Goal: Information Seeking & Learning: Check status

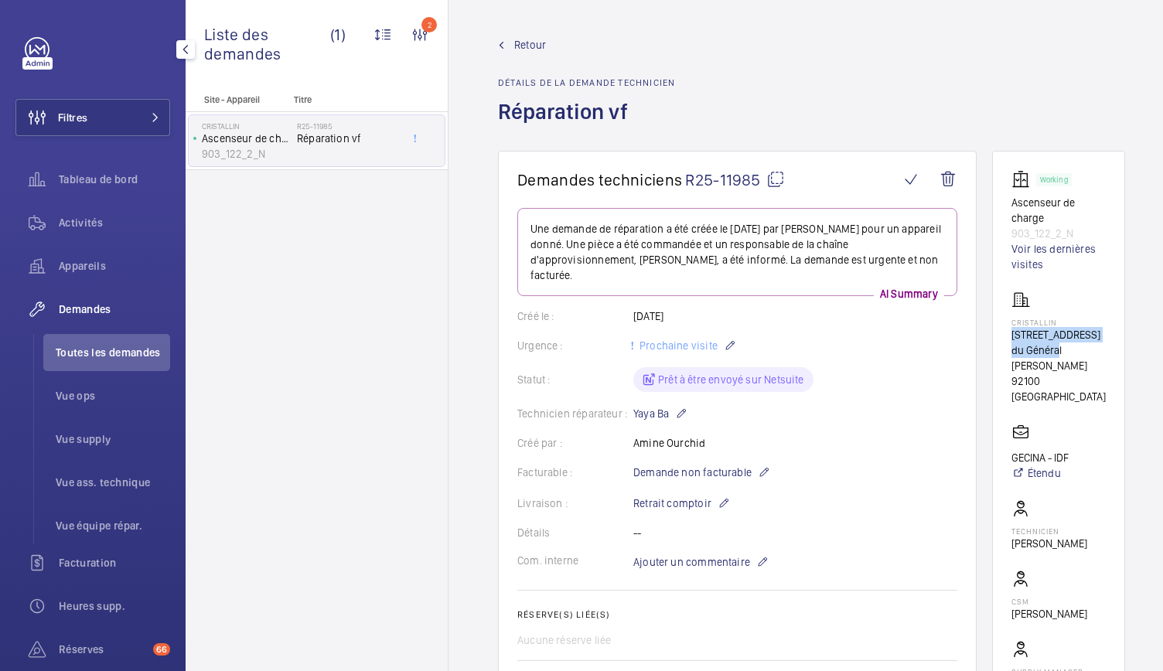
scroll to position [12, 0]
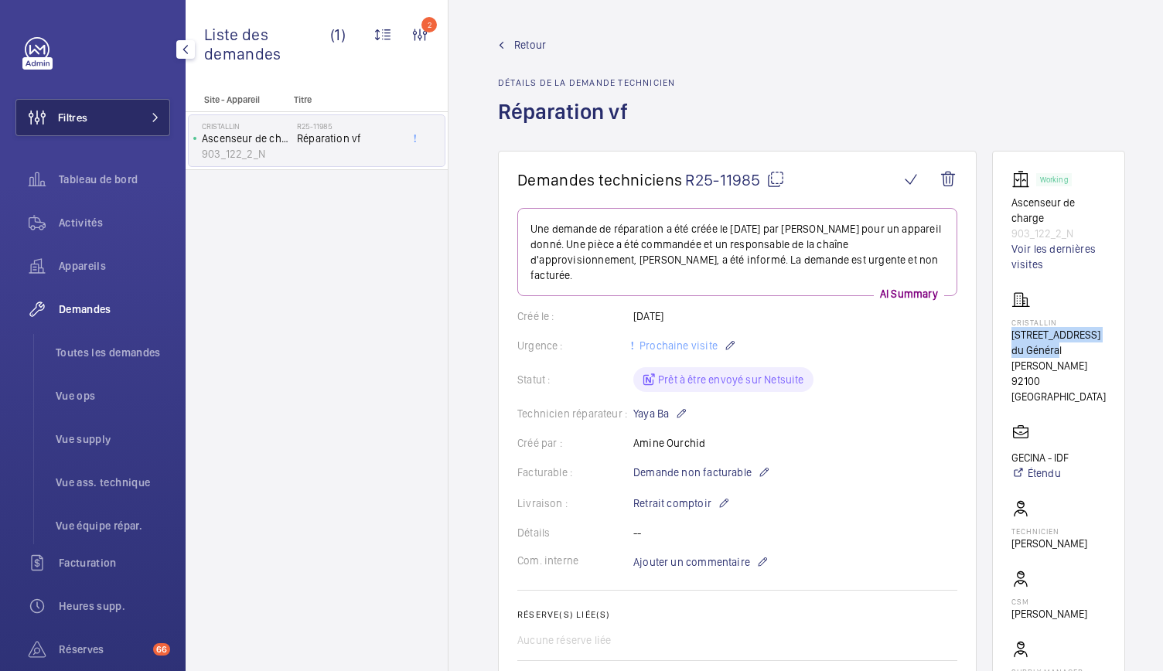
click at [120, 117] on button "Filtres" at bounding box center [92, 117] width 155 height 37
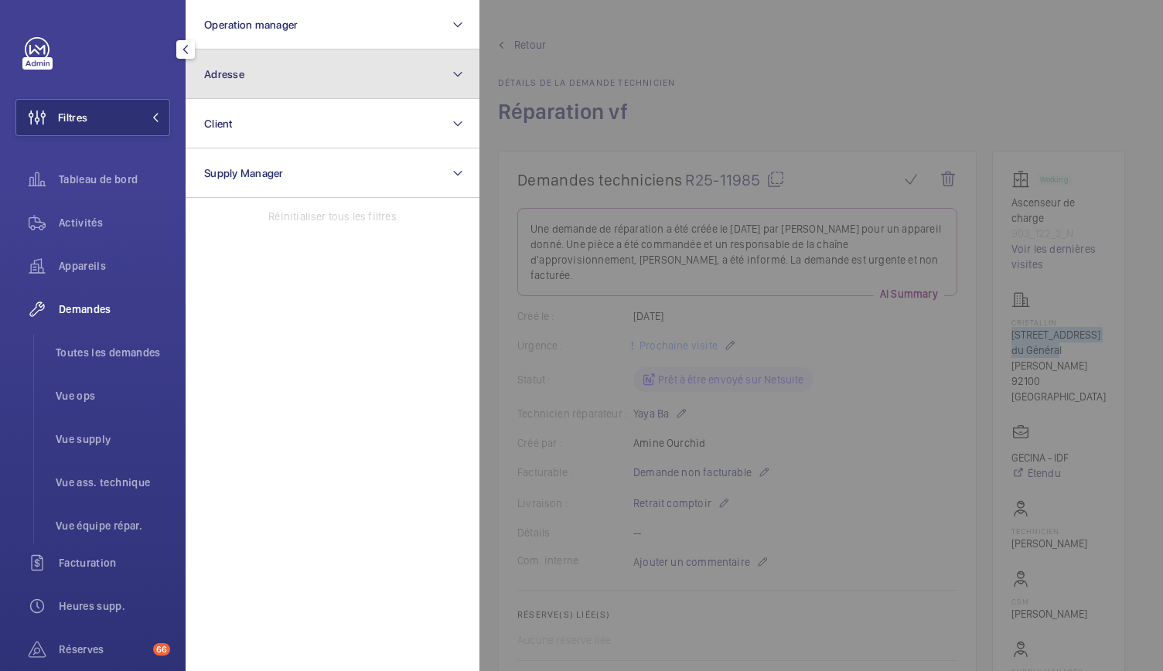
click at [268, 69] on button "Adresse" at bounding box center [333, 73] width 294 height 49
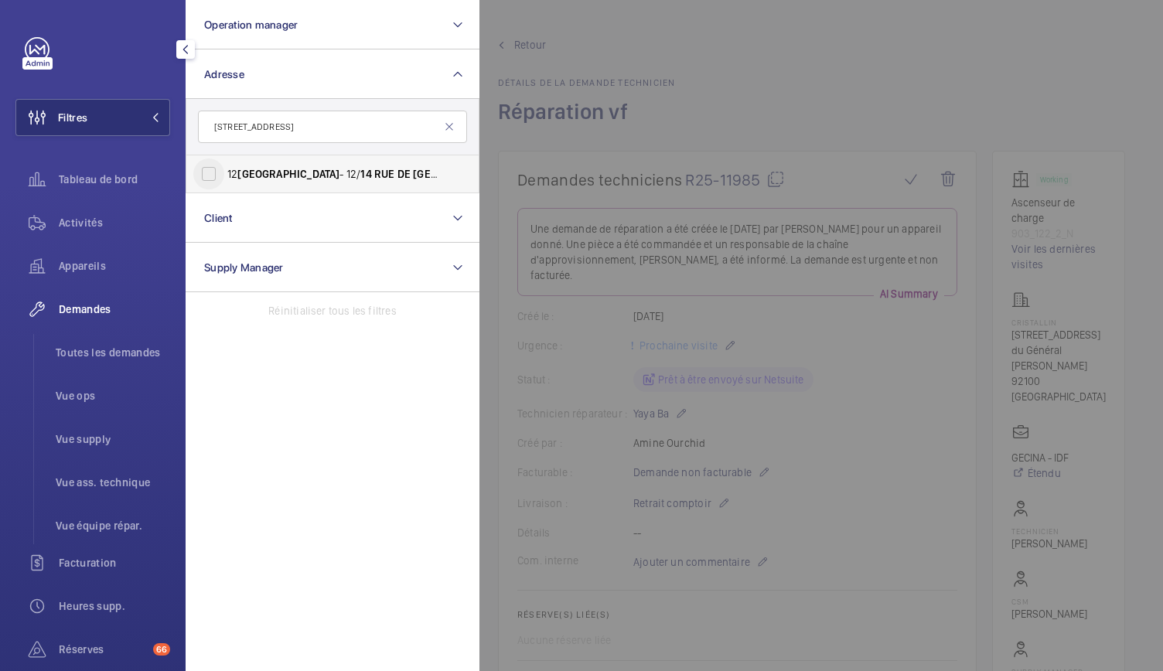
type input "14 rue de rome"
click at [209, 179] on input "12 ROME - 12/ 14 RUE DE ROME , PARIS 75008" at bounding box center [208, 174] width 31 height 31
checkbox input "true"
click at [88, 225] on span "Activités" at bounding box center [114, 222] width 111 height 15
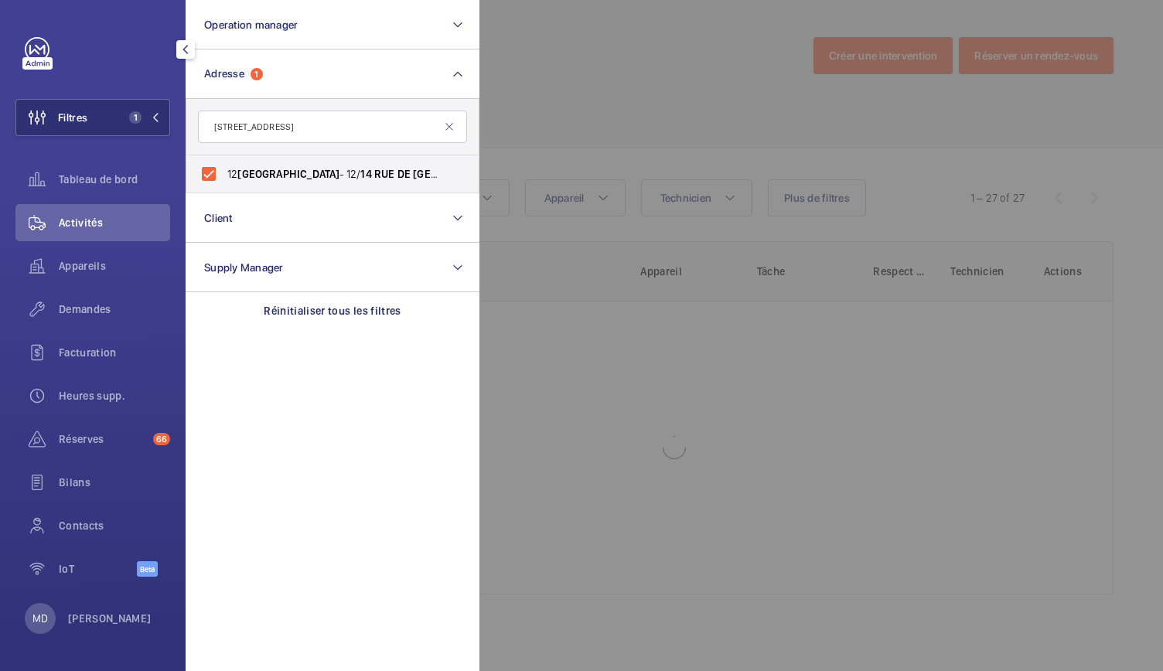
click at [665, 87] on div at bounding box center [1060, 335] width 1163 height 671
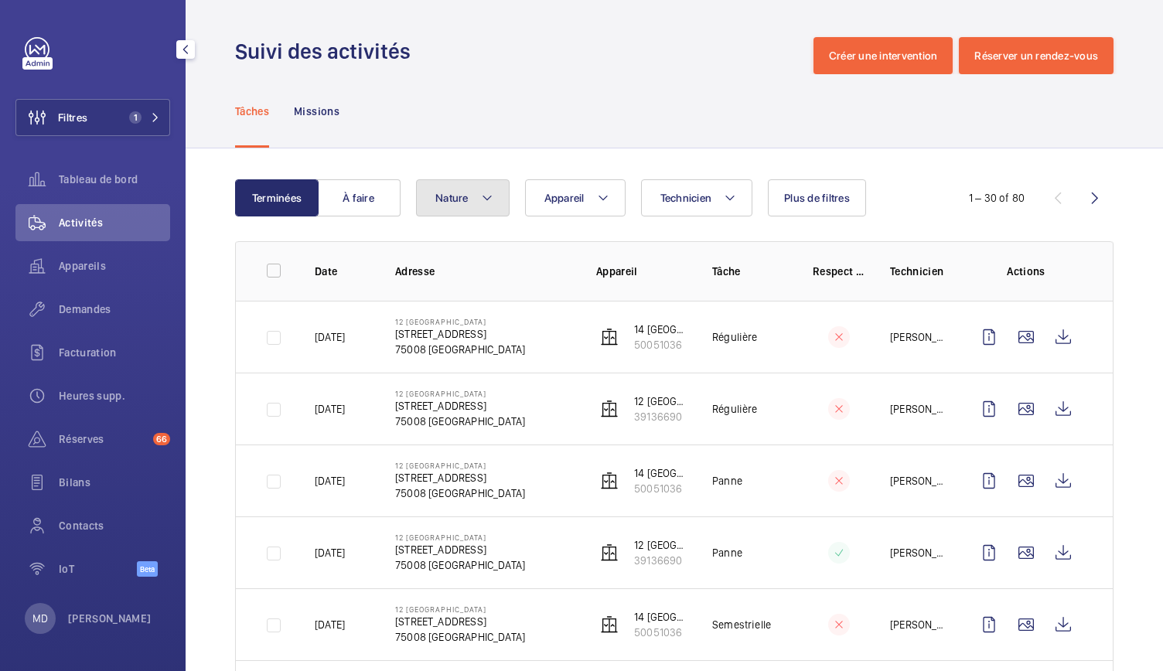
click at [508, 189] on button "Nature" at bounding box center [463, 197] width 94 height 37
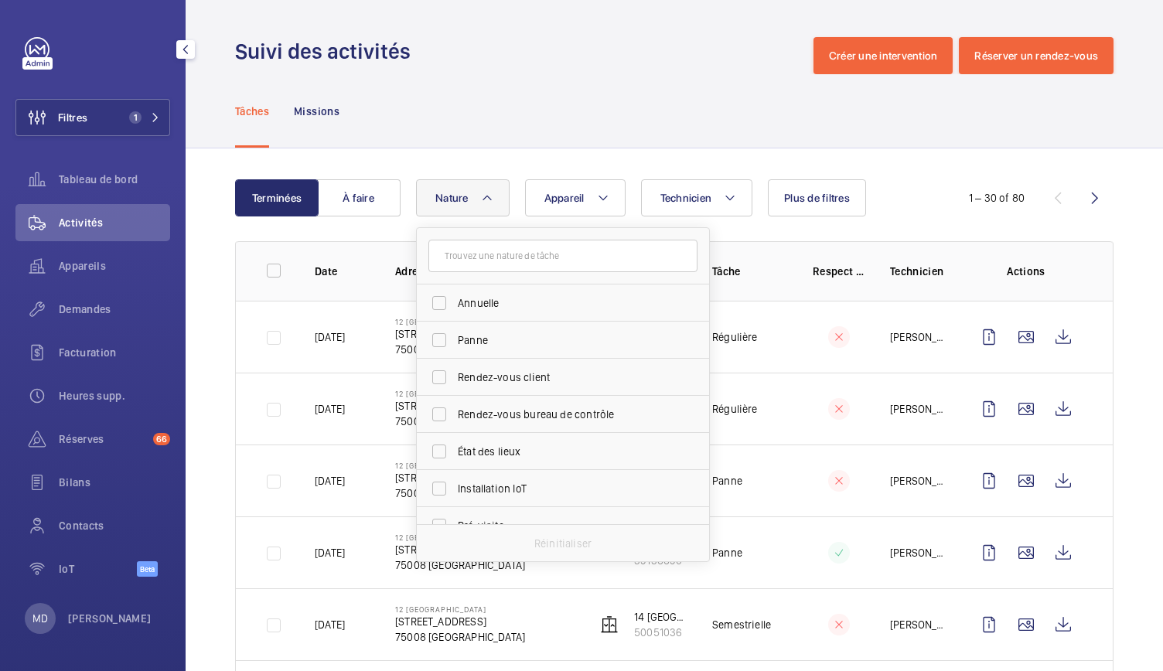
click at [476, 114] on div "Tâches Missions" at bounding box center [674, 110] width 878 height 73
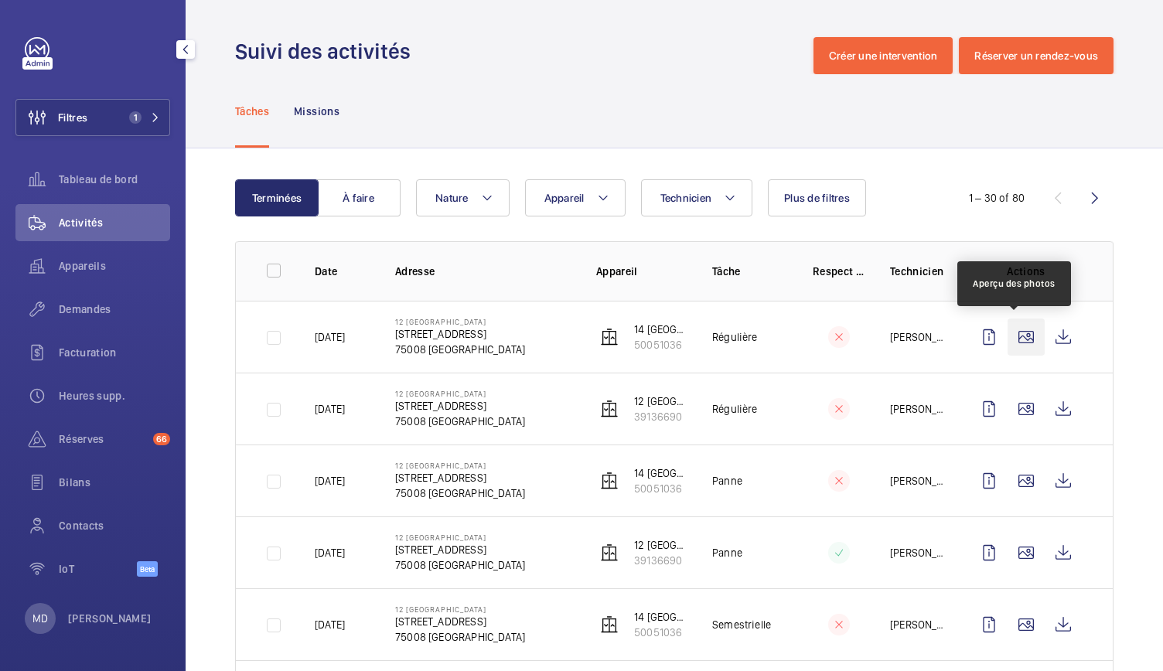
click at [1008, 340] on wm-front-icon-button at bounding box center [1026, 337] width 37 height 37
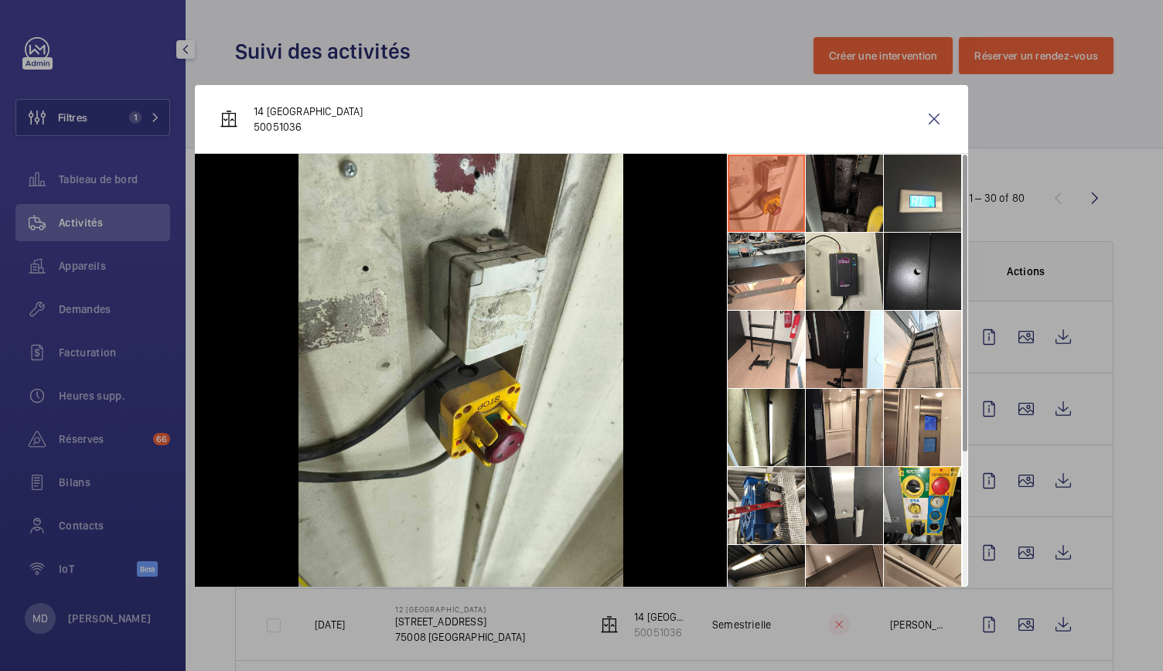
click at [821, 194] on li at bounding box center [844, 193] width 77 height 77
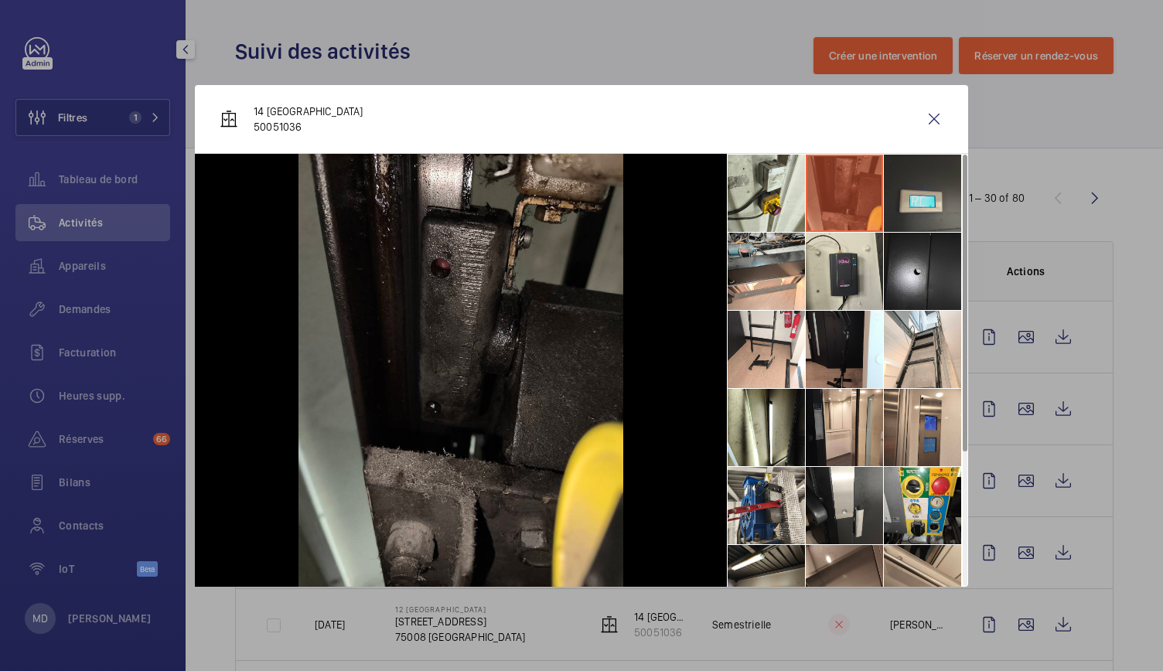
click at [908, 207] on li at bounding box center [922, 193] width 77 height 77
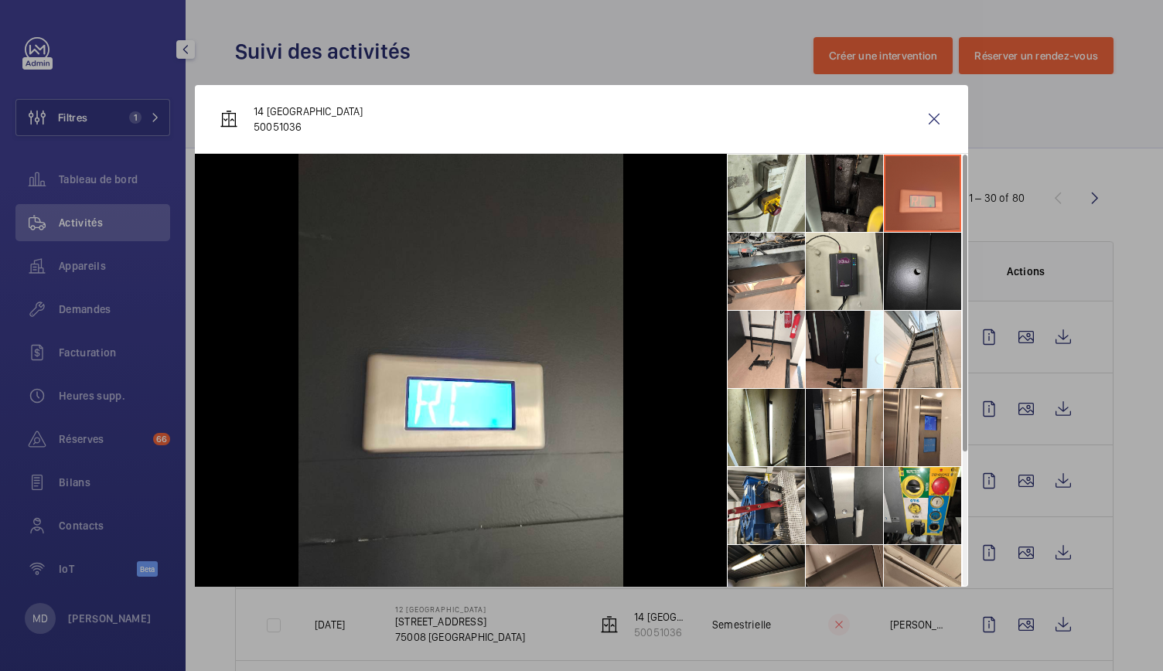
click at [919, 298] on li at bounding box center [922, 271] width 77 height 77
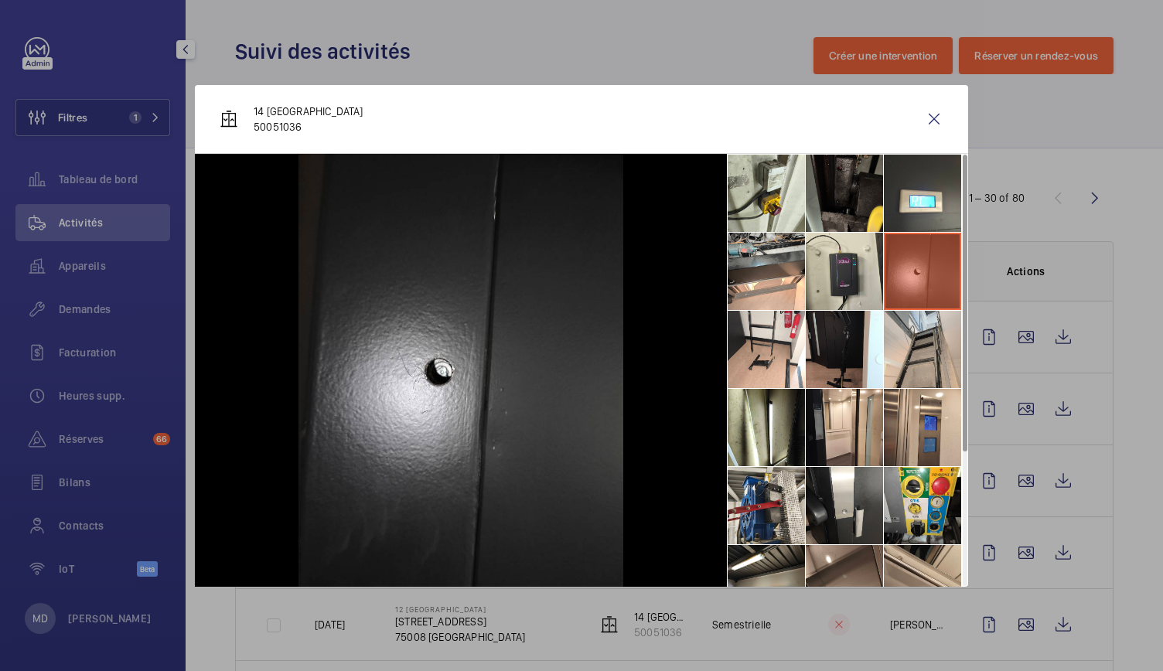
click at [928, 332] on li at bounding box center [922, 349] width 77 height 77
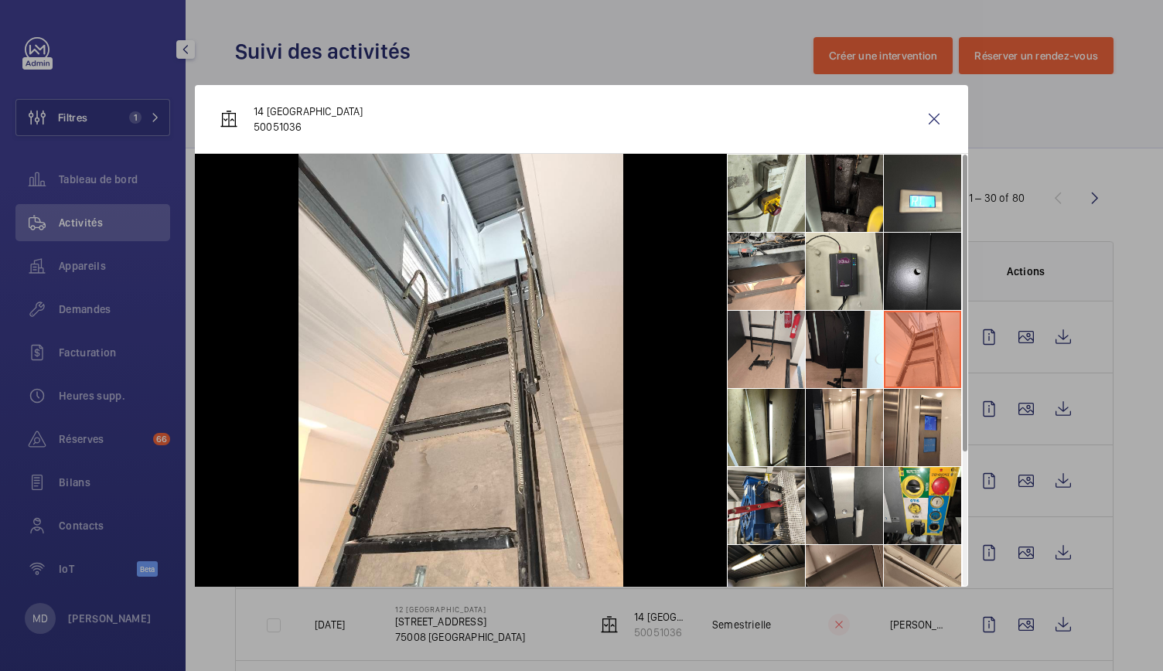
click at [765, 361] on li at bounding box center [766, 349] width 77 height 77
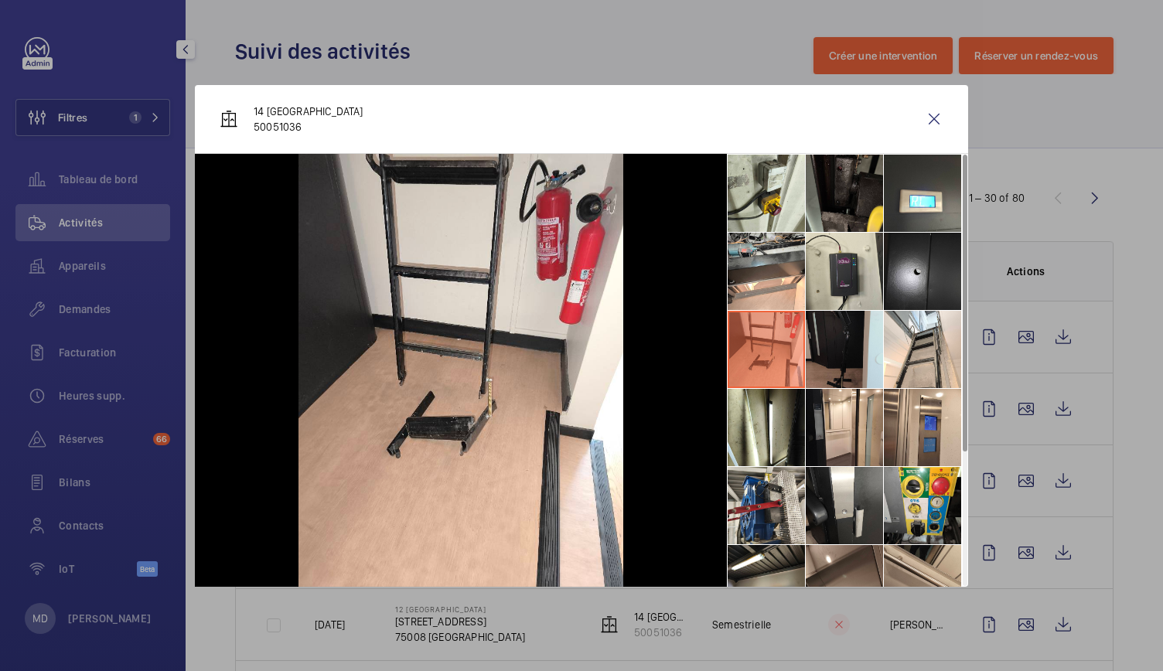
click at [831, 367] on li at bounding box center [844, 349] width 77 height 77
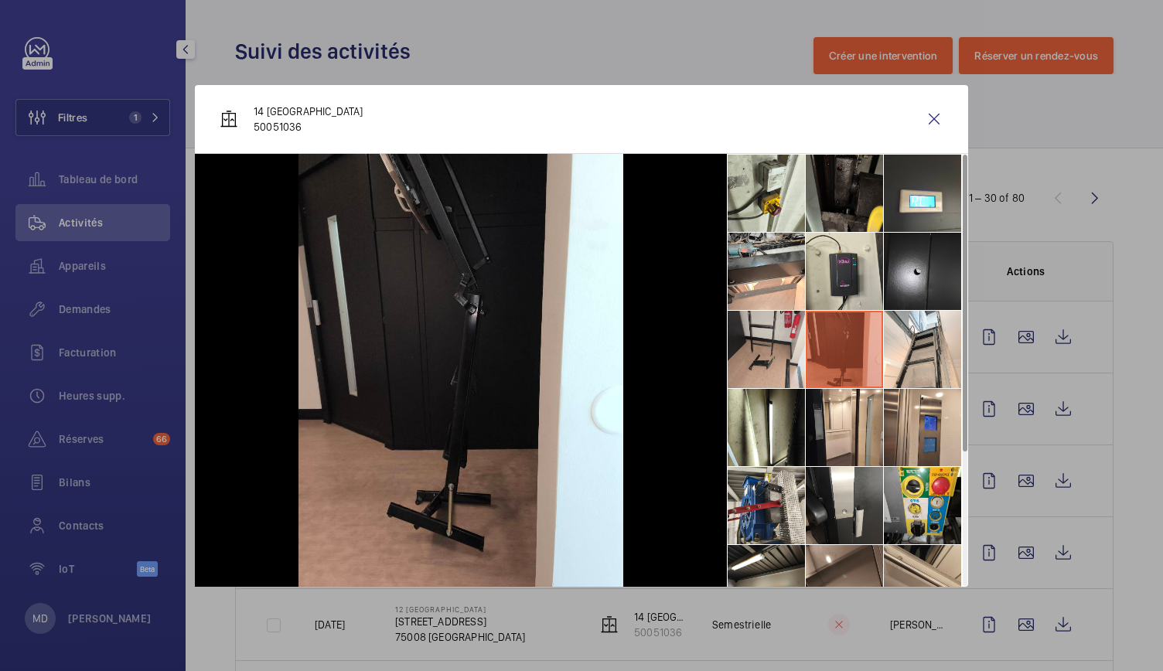
click at [752, 366] on li at bounding box center [766, 349] width 77 height 77
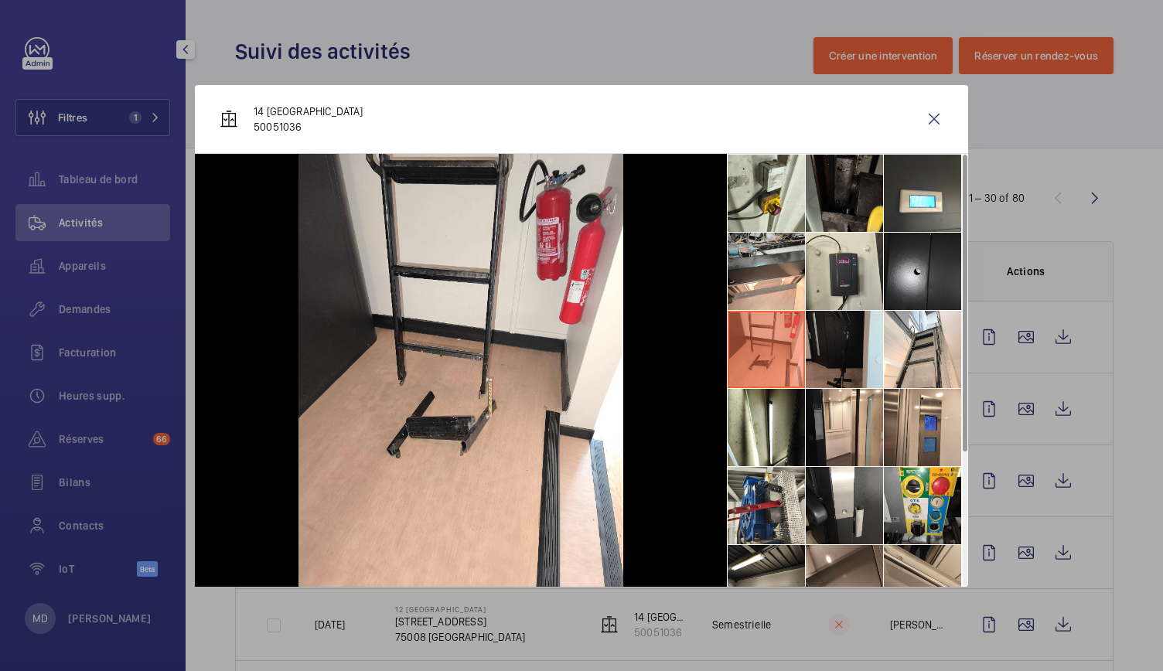
click at [817, 358] on li at bounding box center [844, 349] width 77 height 77
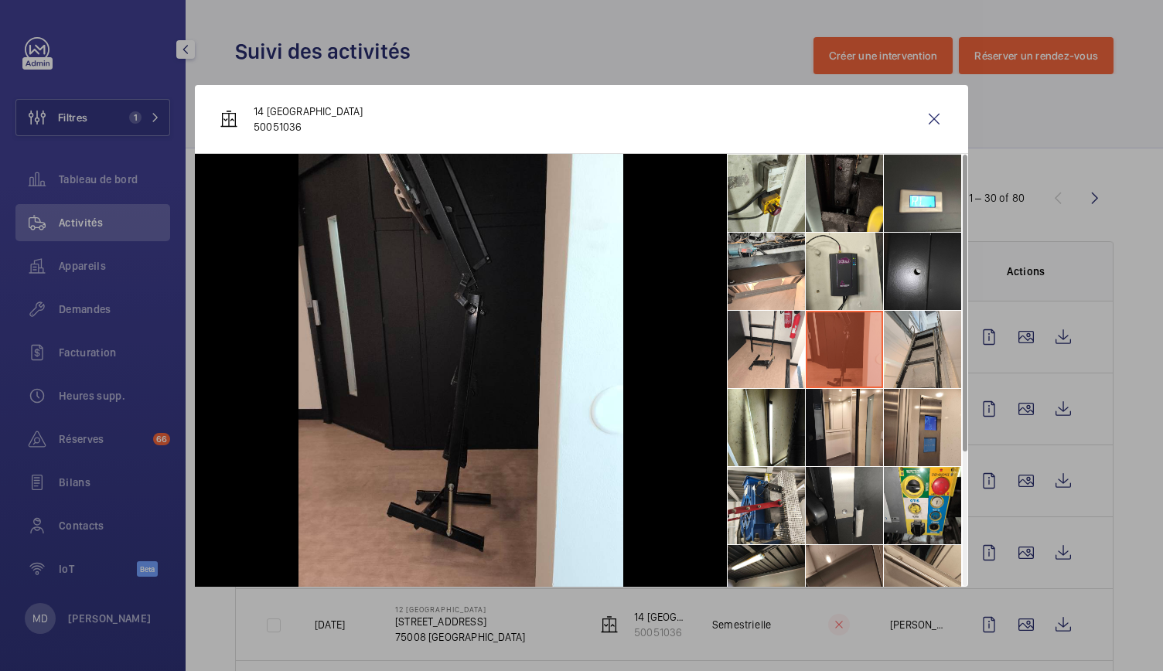
click at [897, 361] on li at bounding box center [922, 349] width 77 height 77
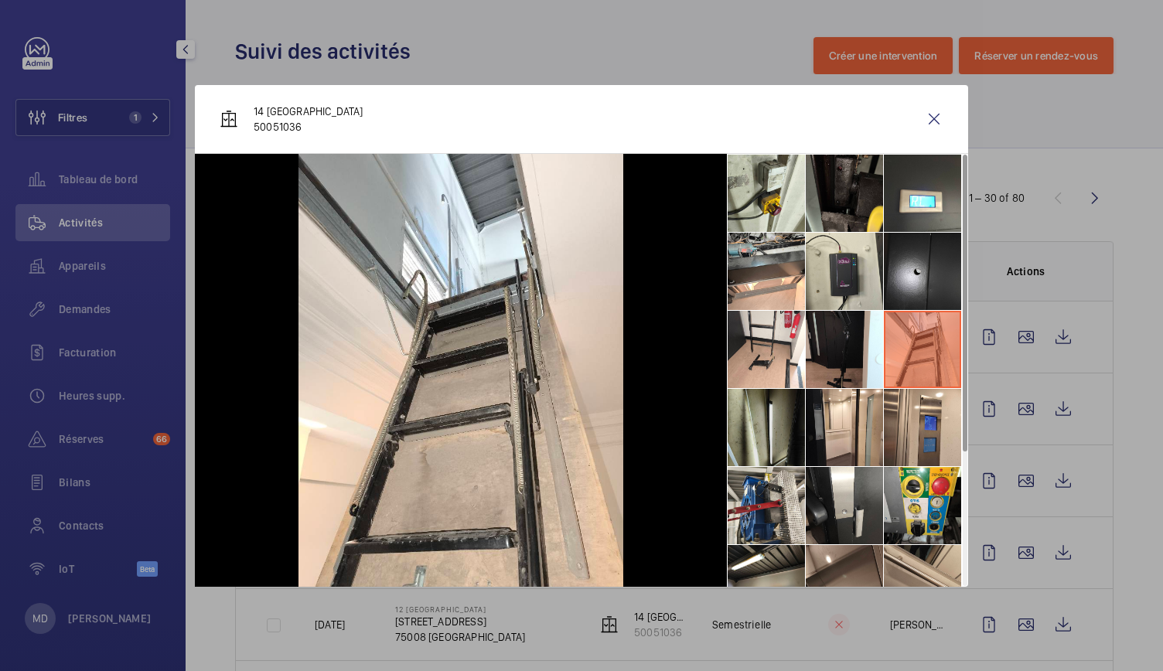
click at [773, 430] on li at bounding box center [766, 427] width 77 height 77
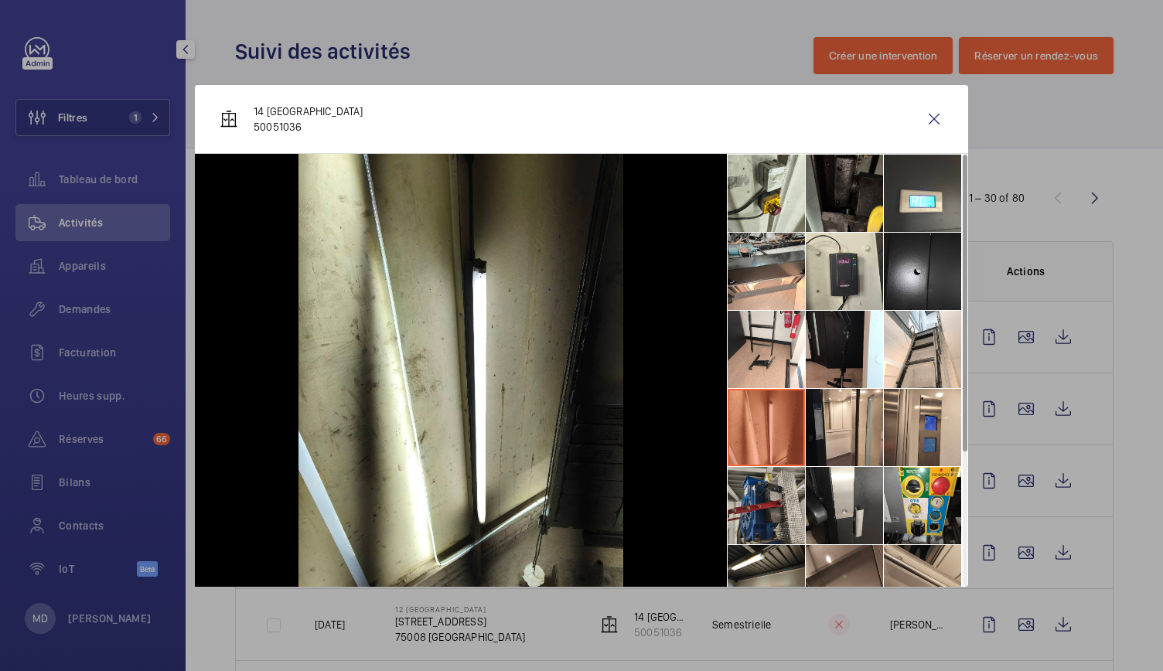
click at [762, 508] on li at bounding box center [766, 505] width 77 height 77
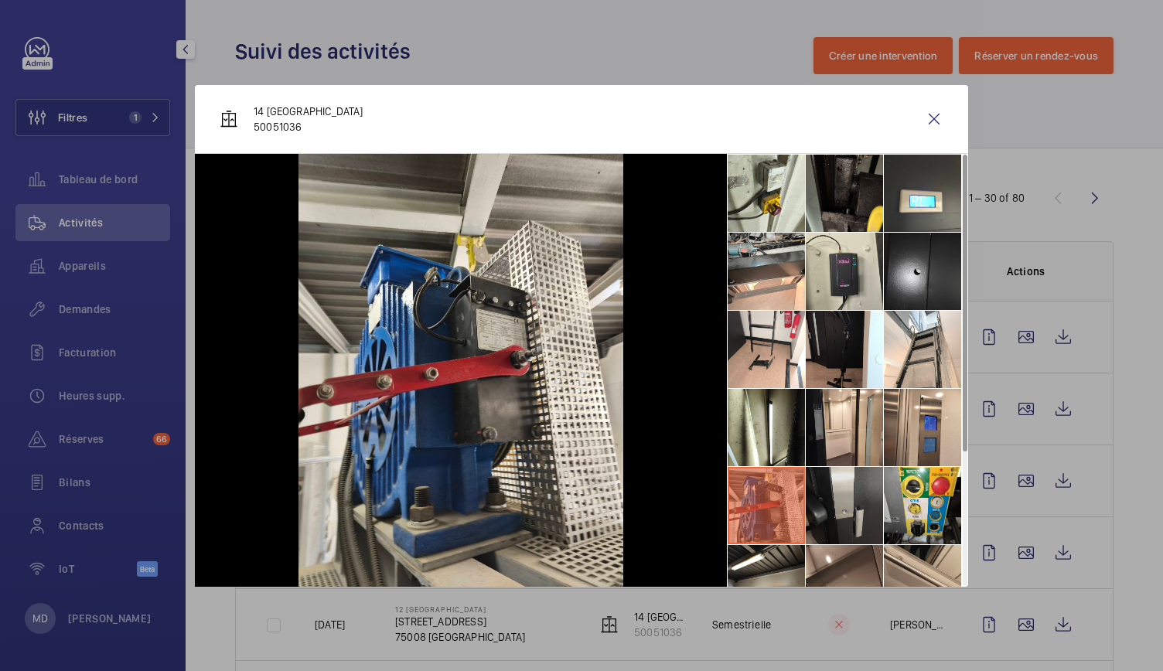
click at [836, 503] on li at bounding box center [844, 505] width 77 height 77
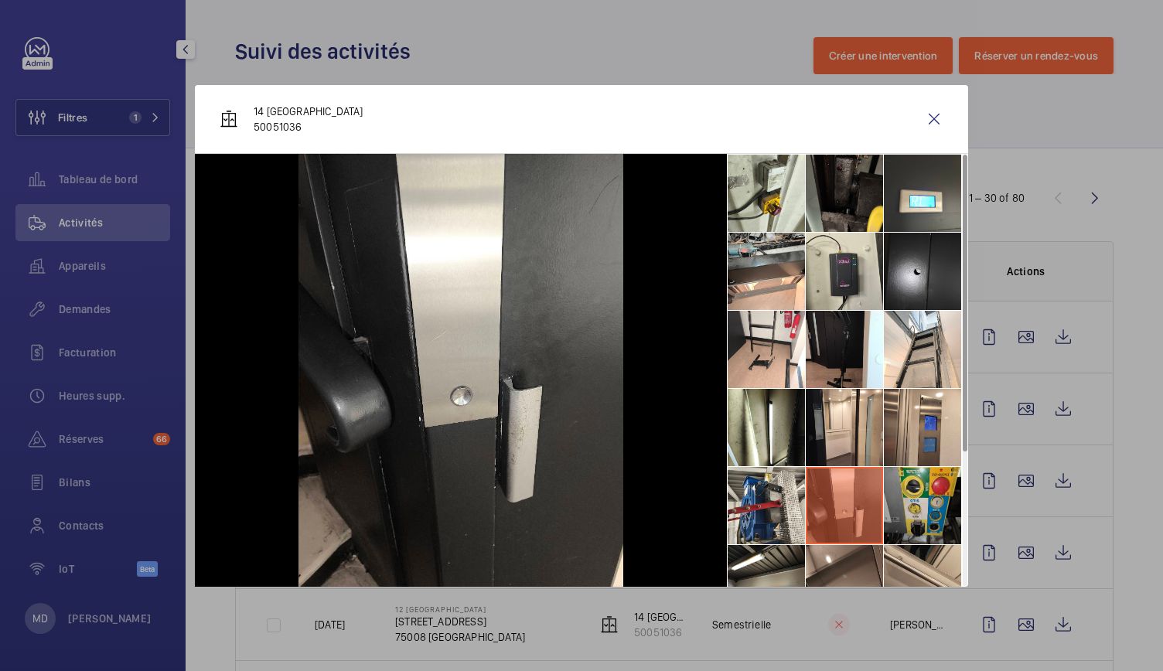
click at [921, 502] on li at bounding box center [922, 505] width 77 height 77
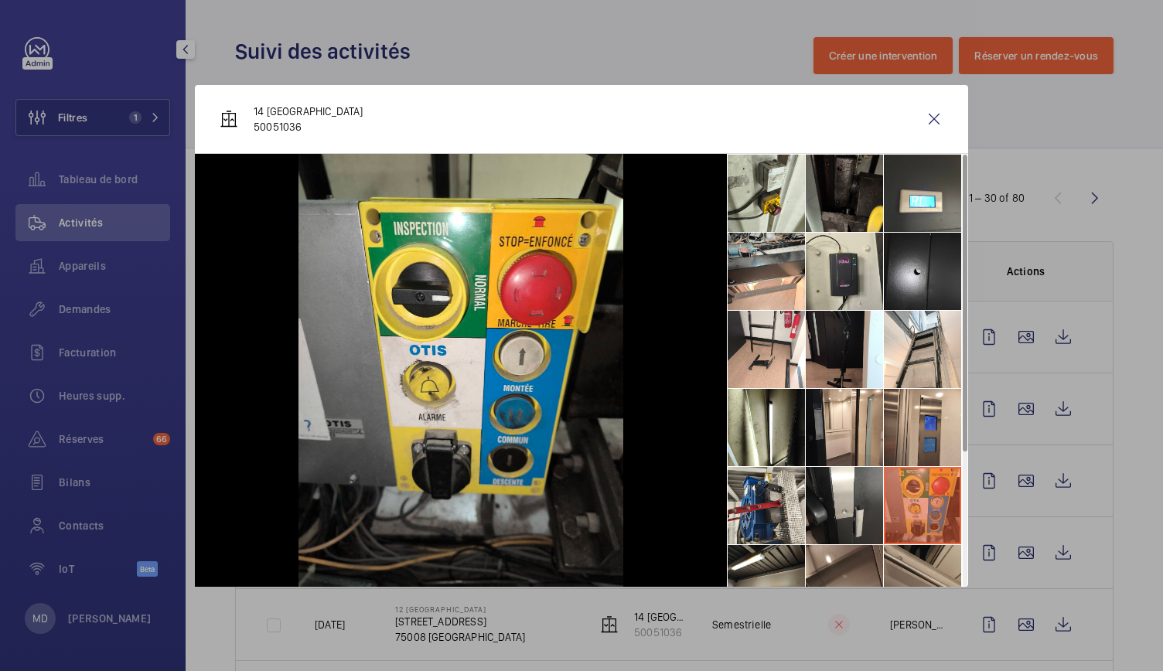
click at [931, 559] on li at bounding box center [922, 583] width 77 height 77
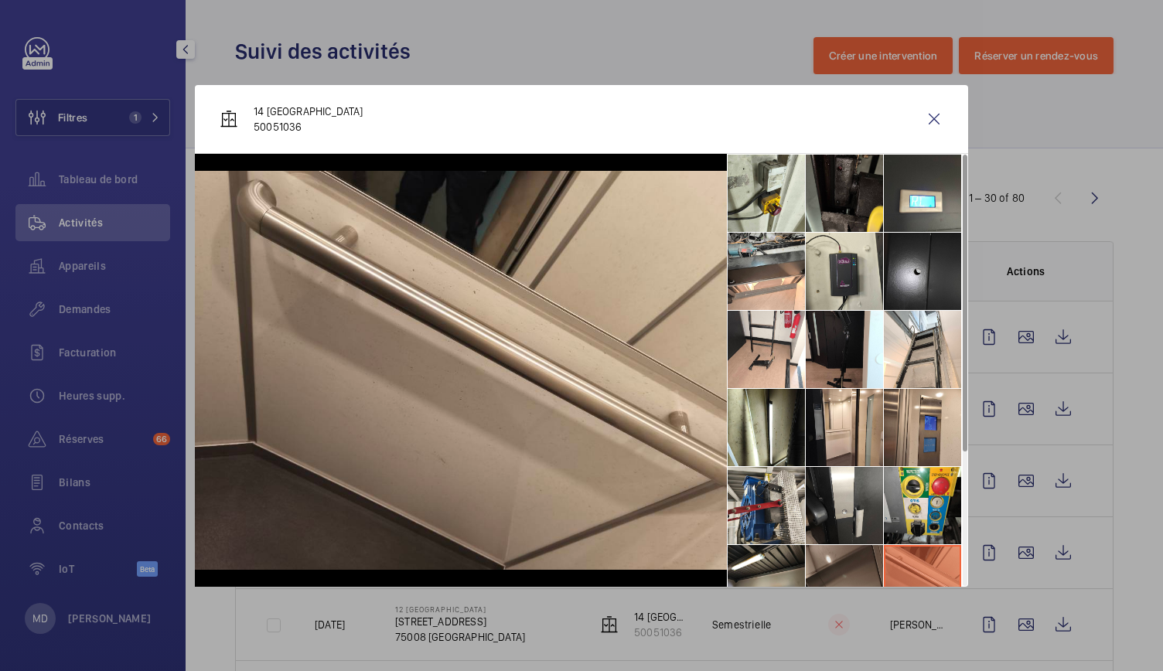
click at [826, 559] on li at bounding box center [844, 583] width 77 height 77
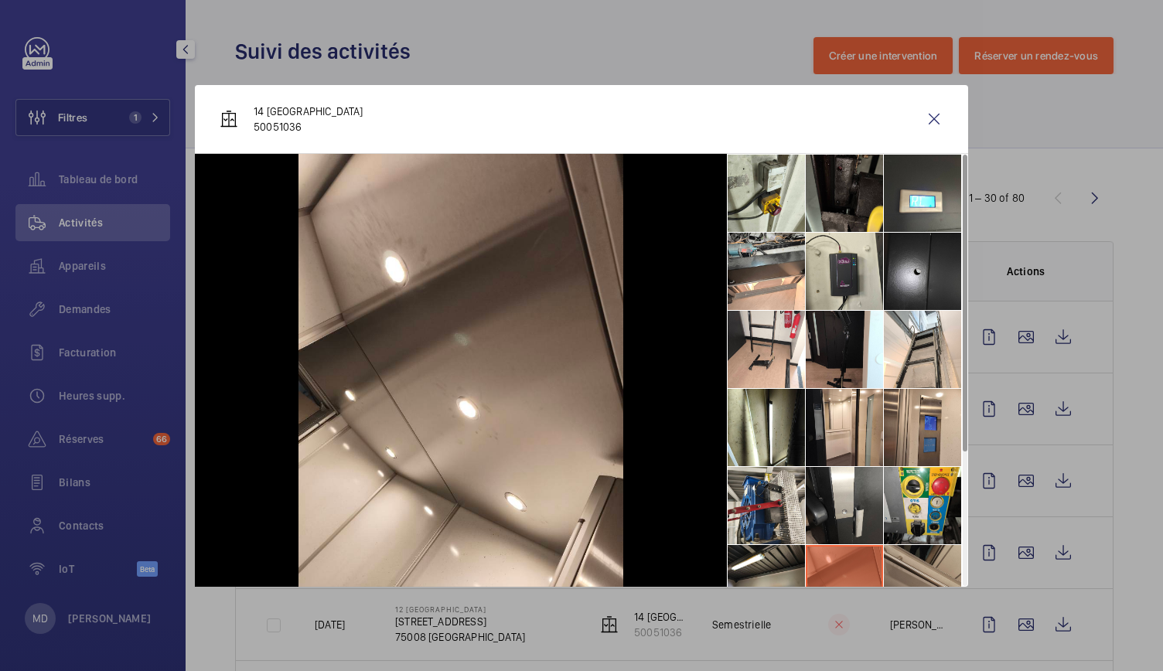
click at [897, 556] on li at bounding box center [922, 583] width 77 height 77
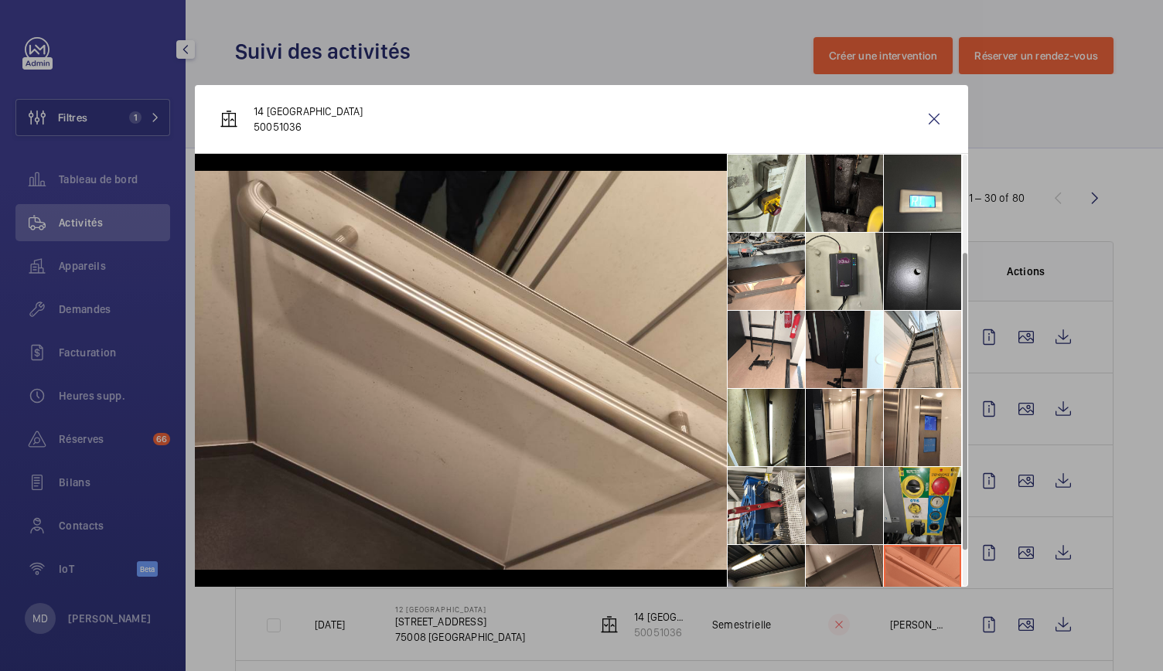
scroll to position [192, 0]
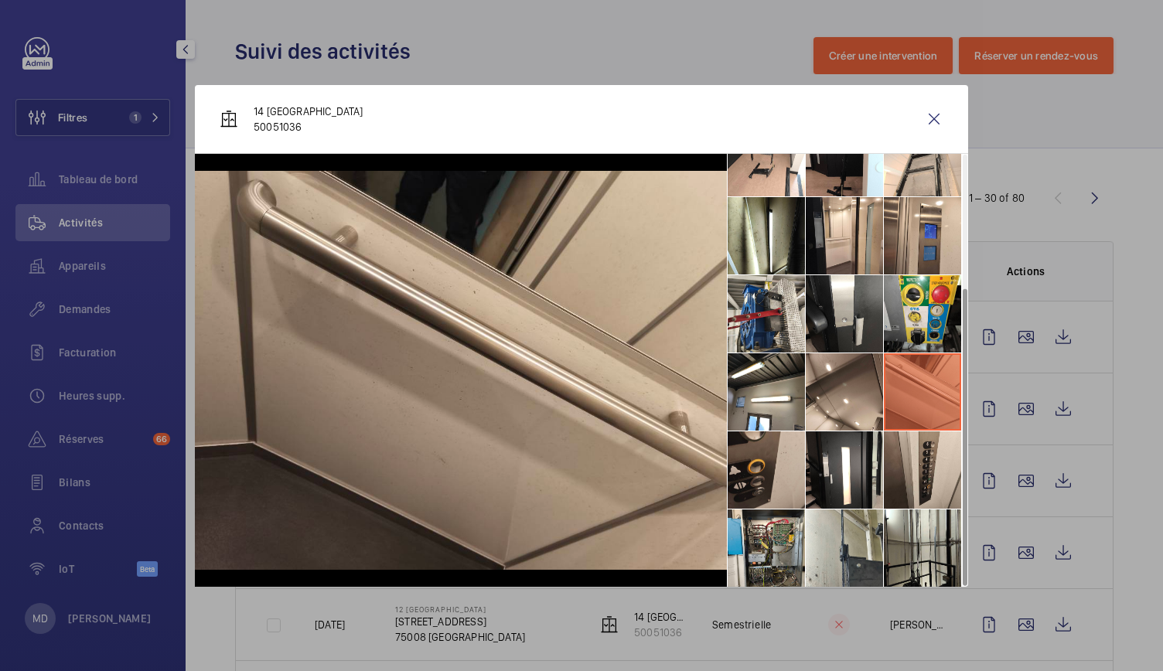
click at [762, 480] on li at bounding box center [766, 469] width 77 height 77
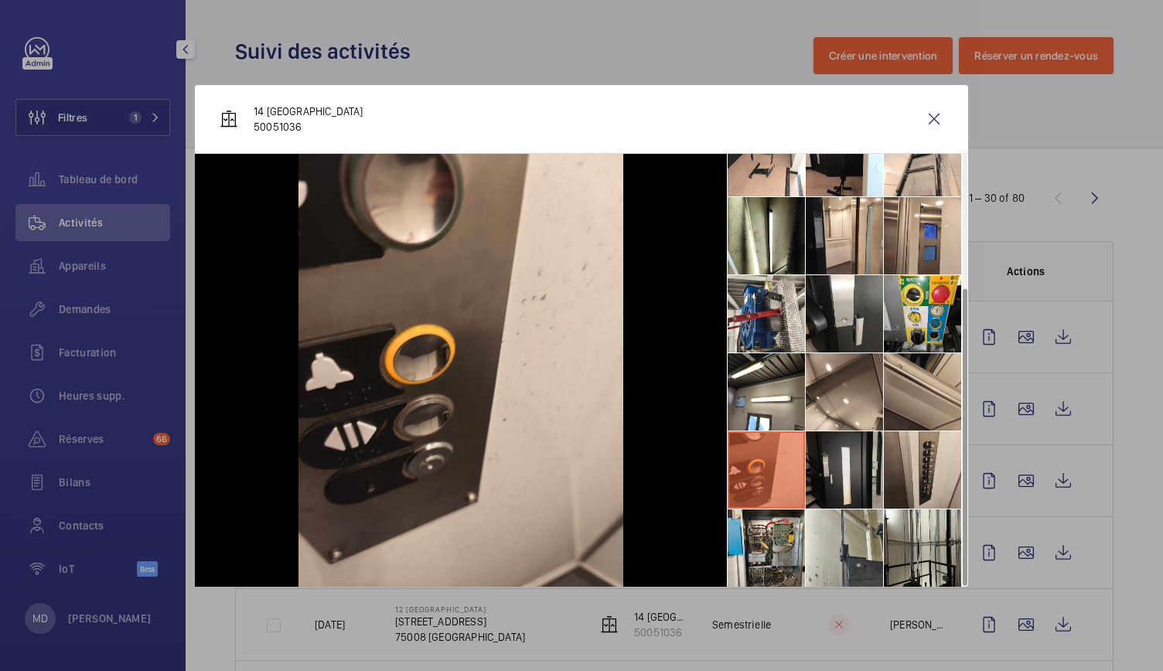
click at [835, 477] on li at bounding box center [844, 469] width 77 height 77
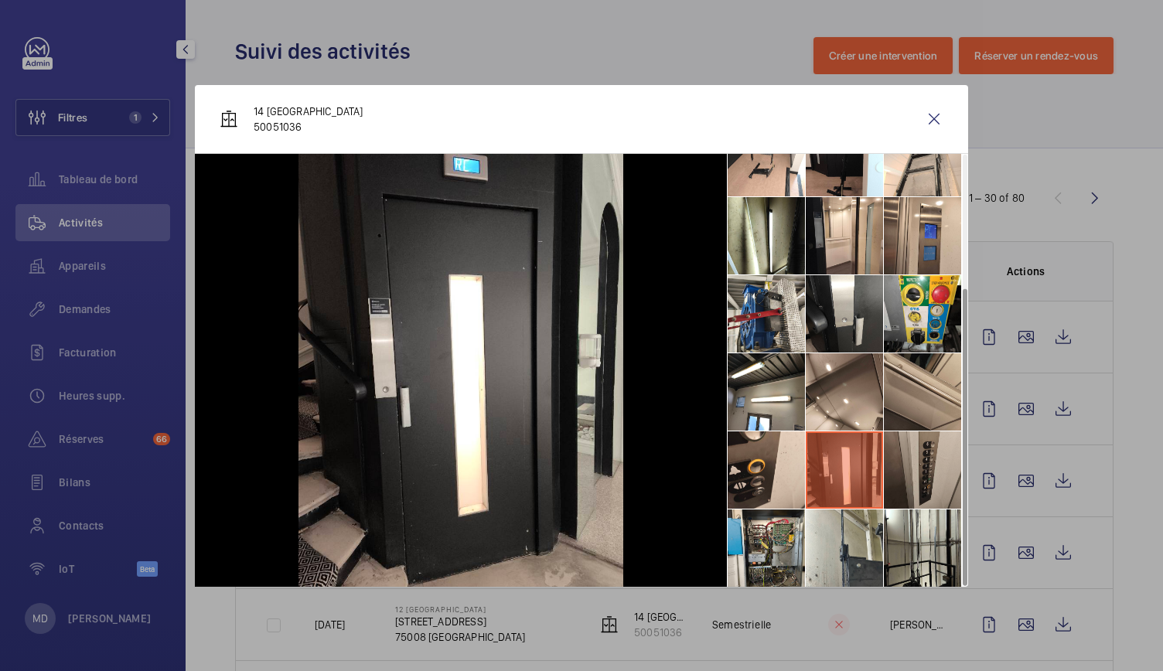
click at [910, 476] on li at bounding box center [922, 469] width 77 height 77
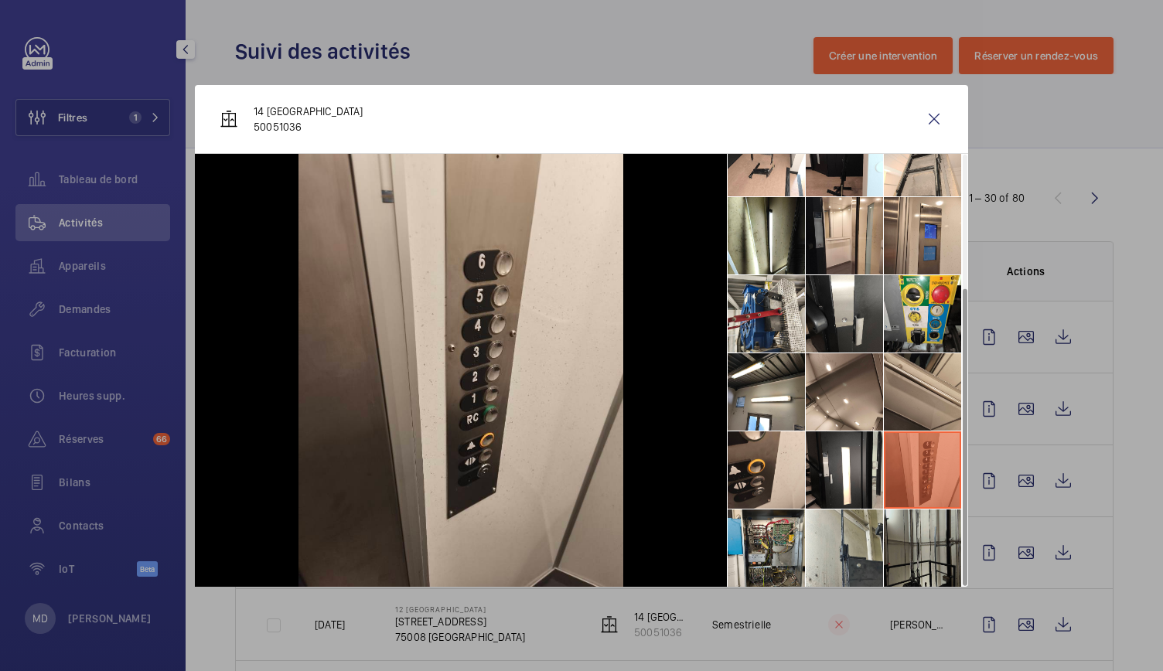
click at [915, 514] on li at bounding box center [922, 548] width 77 height 77
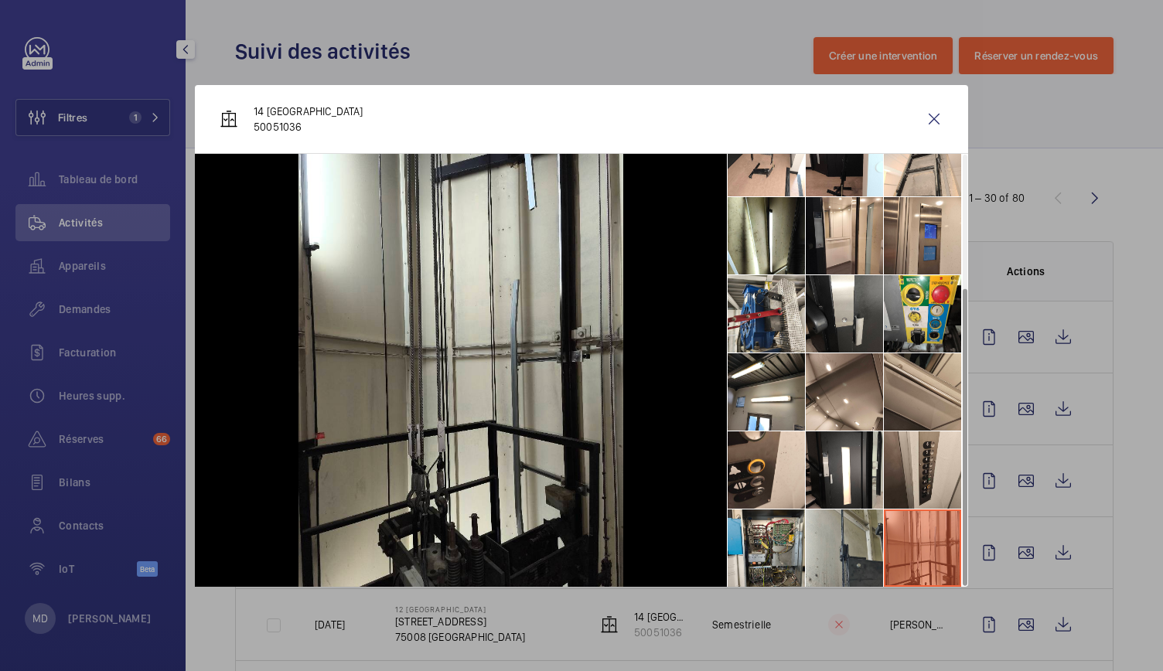
click at [868, 523] on li at bounding box center [844, 548] width 77 height 77
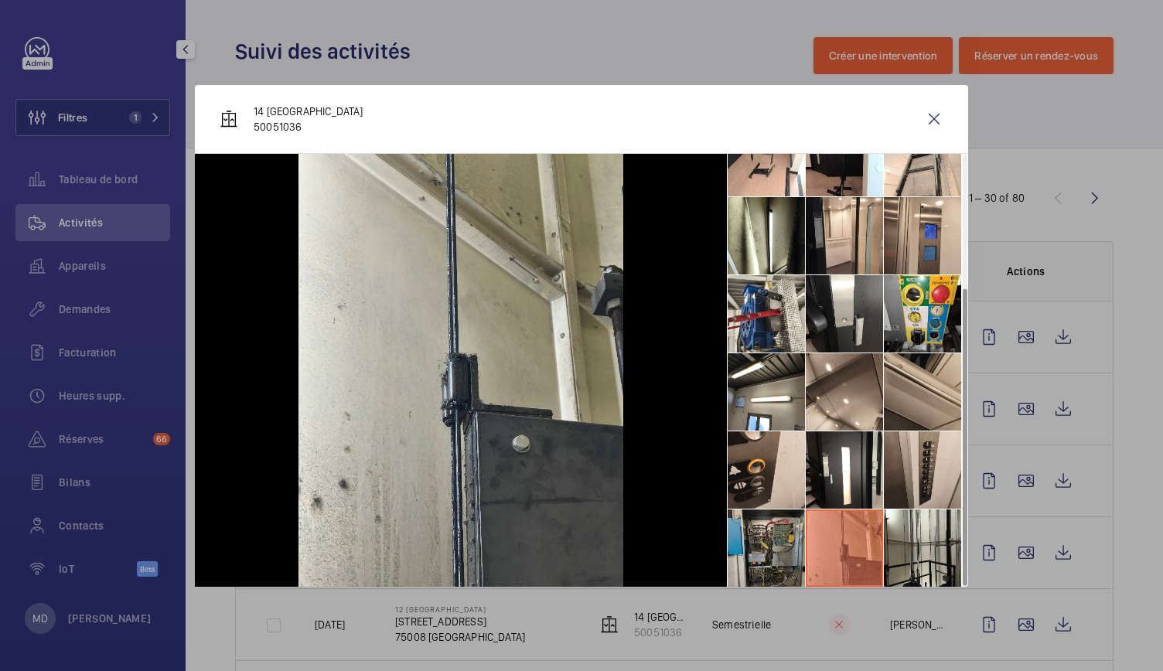
click at [759, 524] on li at bounding box center [766, 548] width 77 height 77
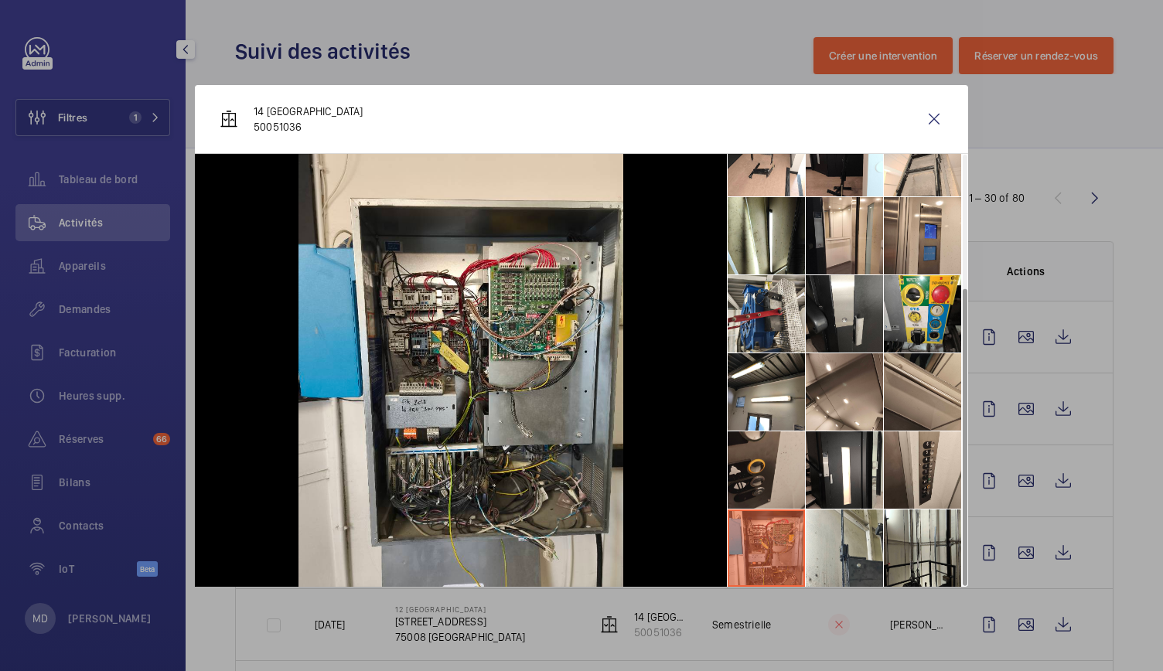
click at [753, 461] on li at bounding box center [766, 469] width 77 height 77
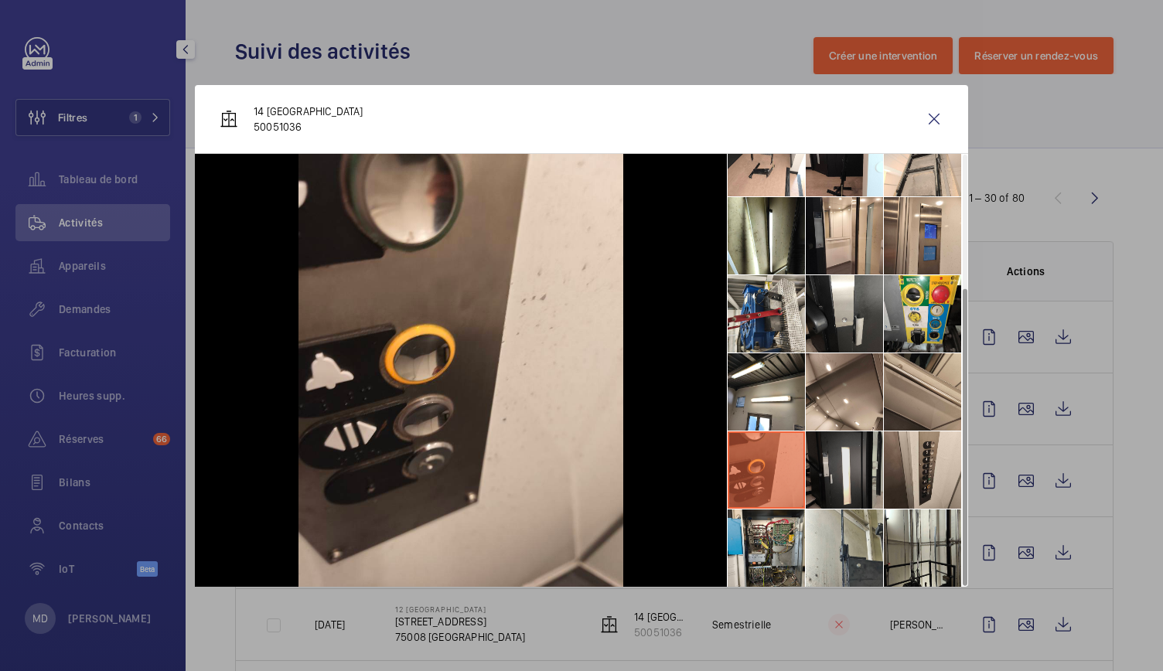
click at [815, 460] on li at bounding box center [844, 469] width 77 height 77
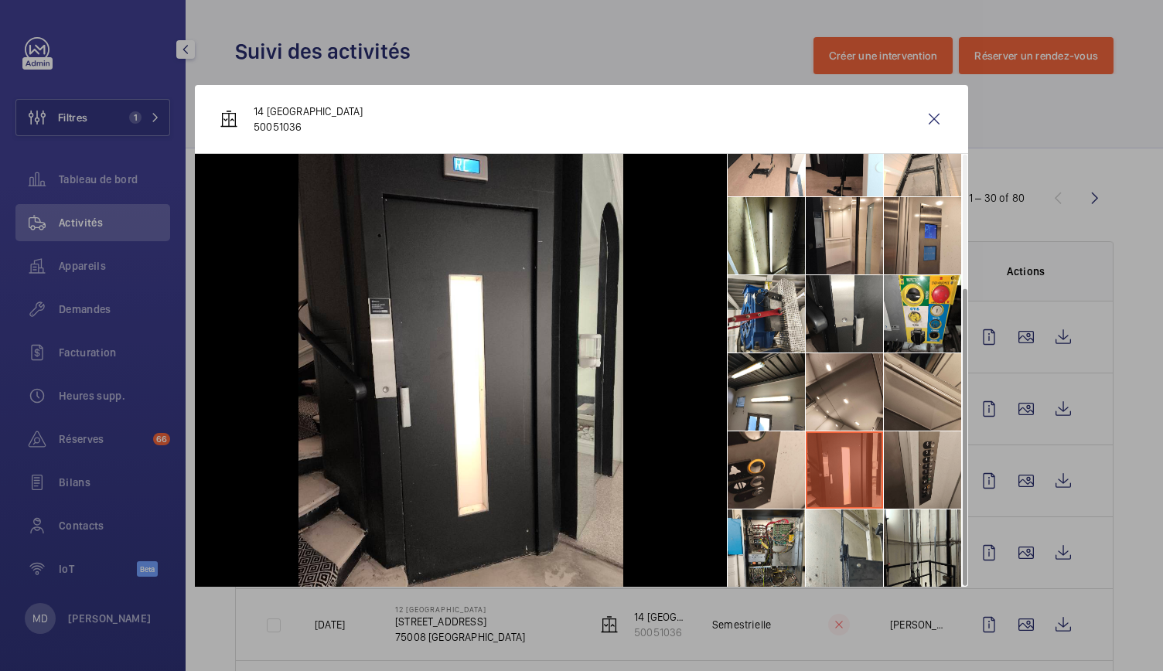
click at [903, 462] on li at bounding box center [922, 469] width 77 height 77
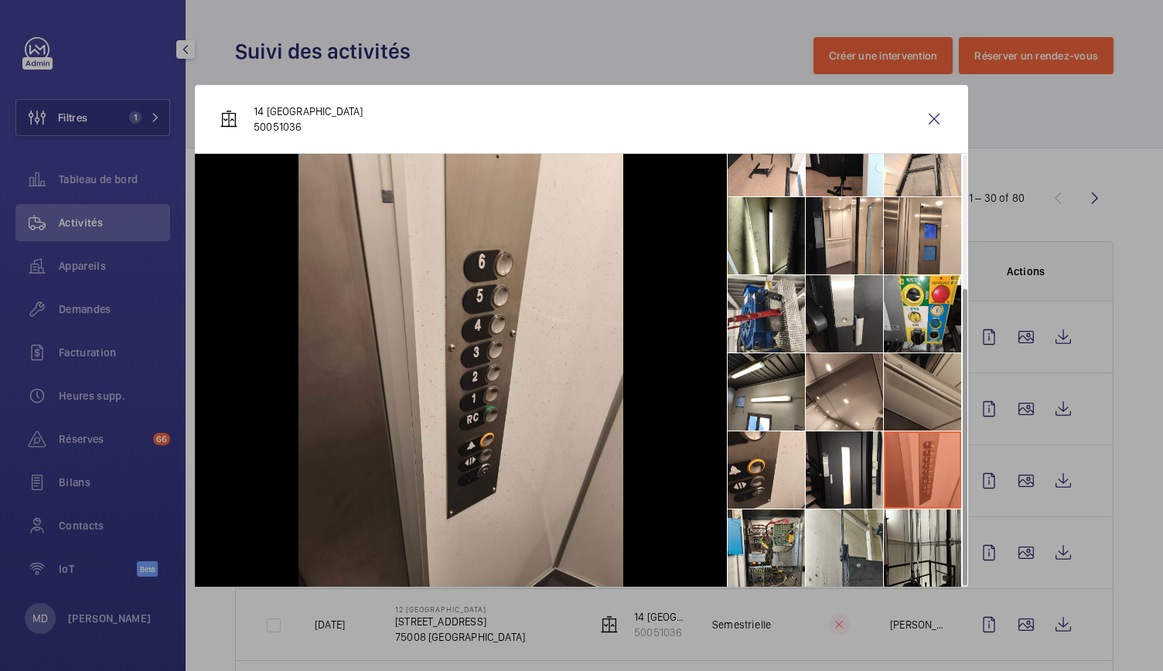
click at [909, 397] on li at bounding box center [922, 391] width 77 height 77
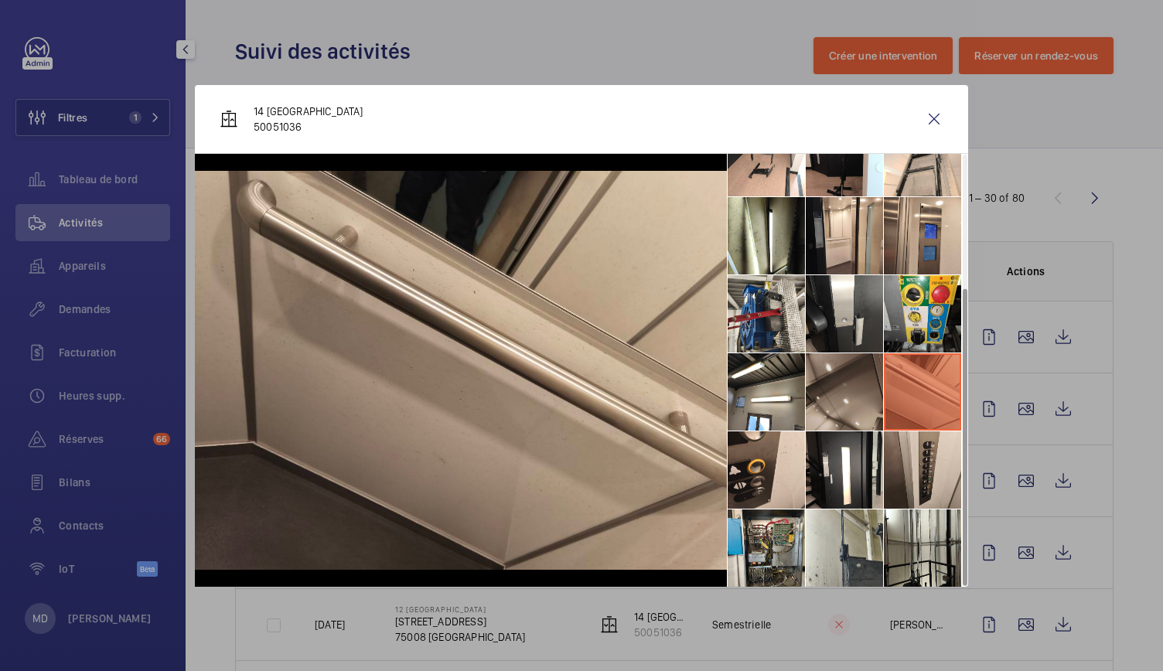
click at [855, 404] on li at bounding box center [844, 391] width 77 height 77
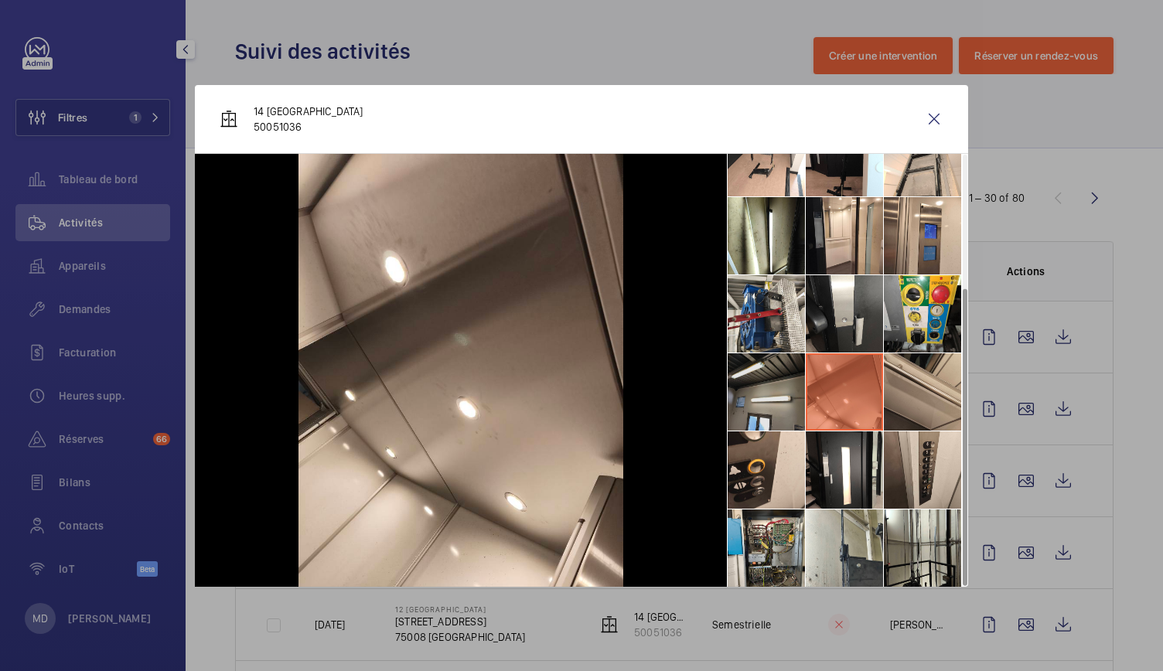
click at [784, 401] on li at bounding box center [766, 391] width 77 height 77
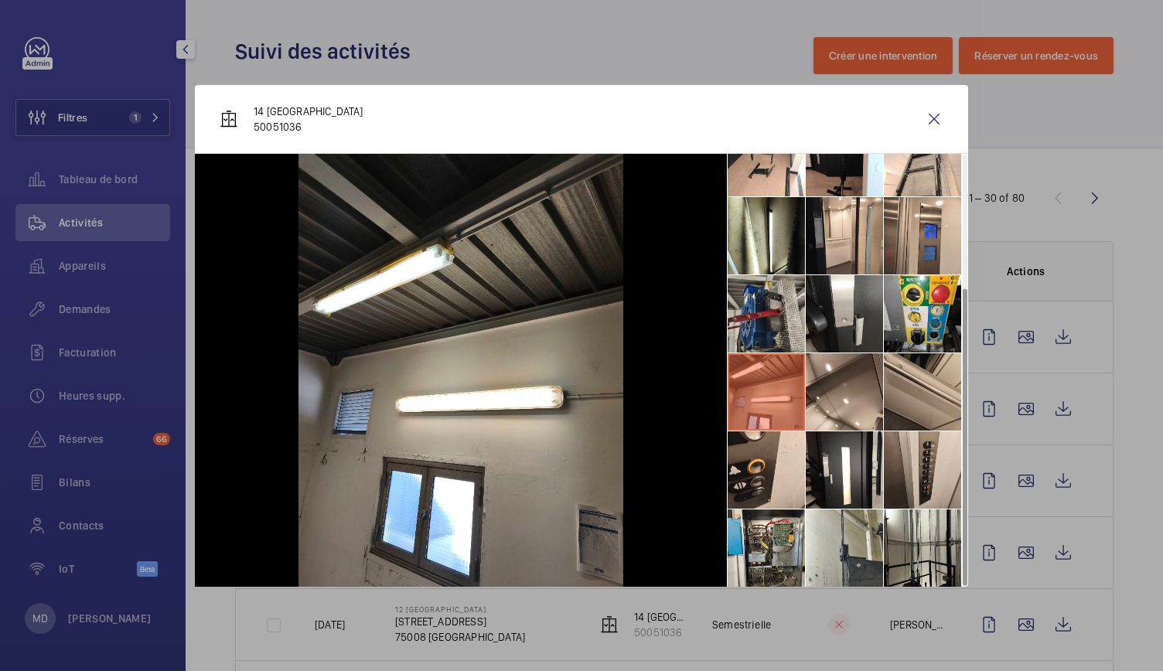
click at [769, 323] on li at bounding box center [766, 313] width 77 height 77
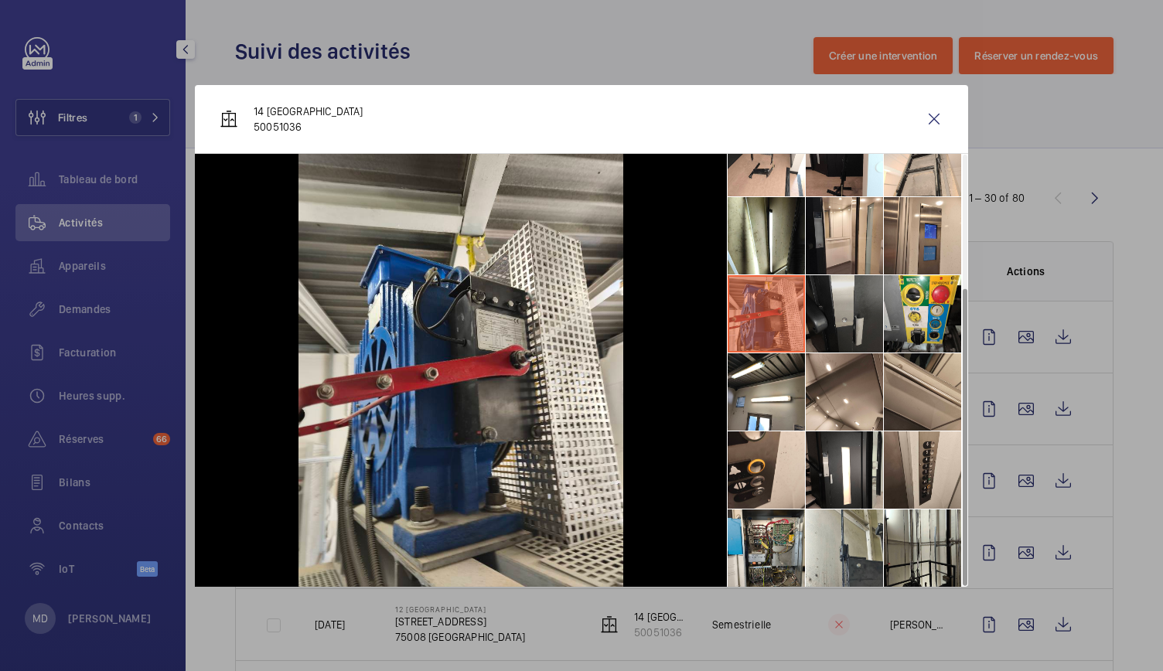
click at [814, 319] on li at bounding box center [844, 313] width 77 height 77
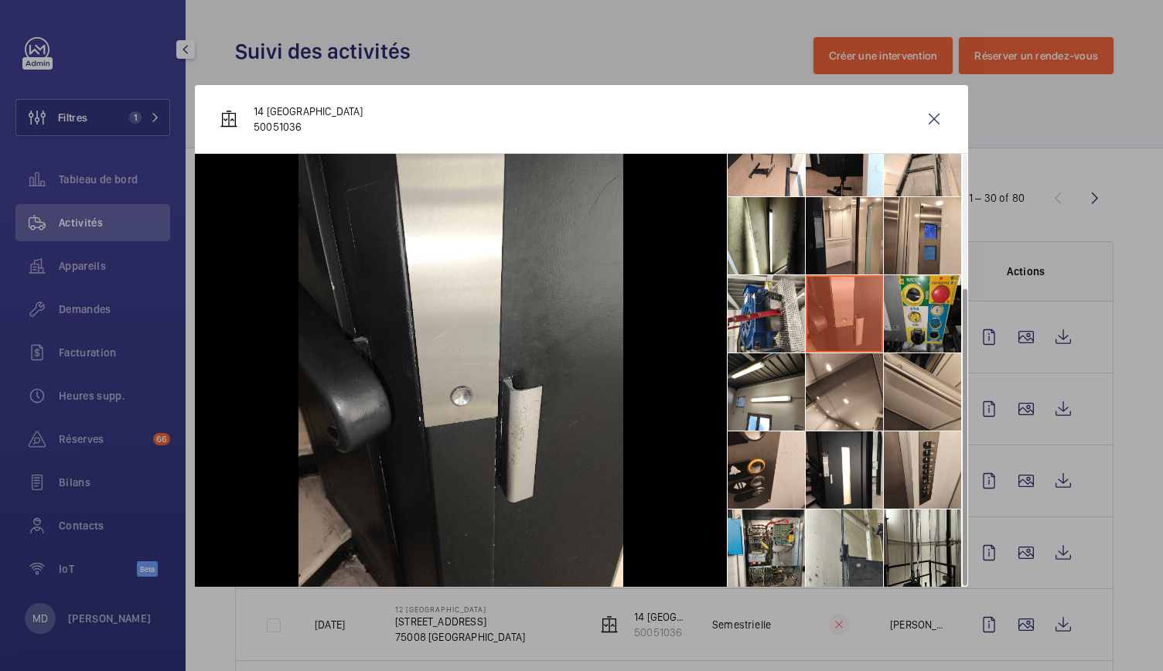
click at [904, 319] on li at bounding box center [922, 313] width 77 height 77
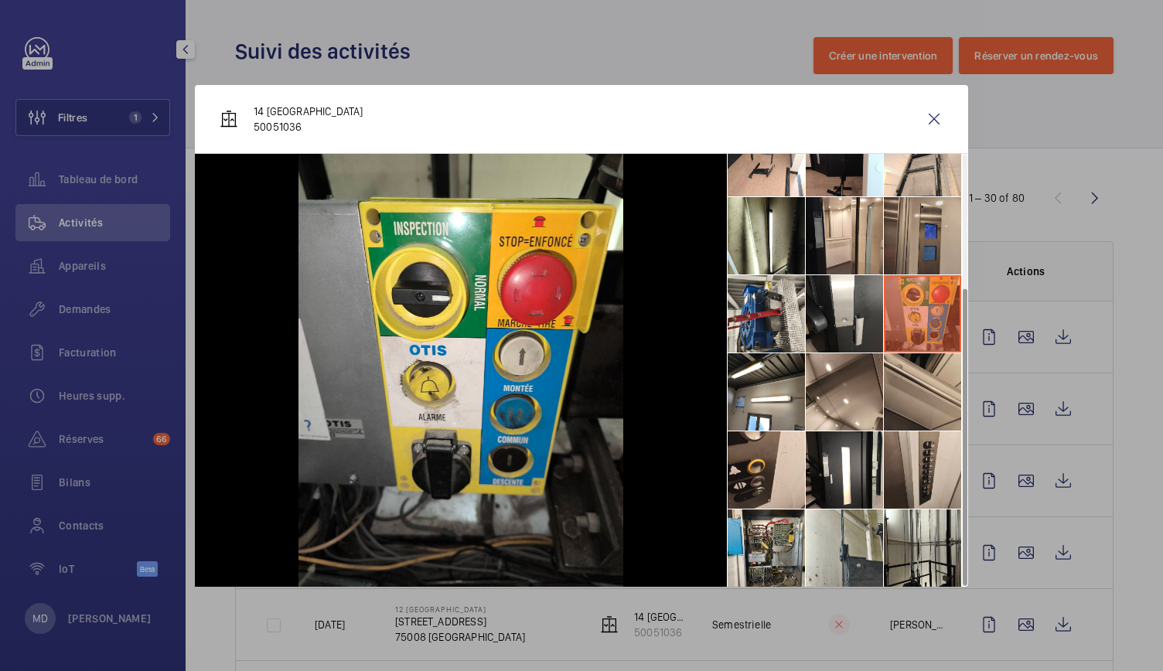
click at [891, 255] on li at bounding box center [922, 235] width 77 height 77
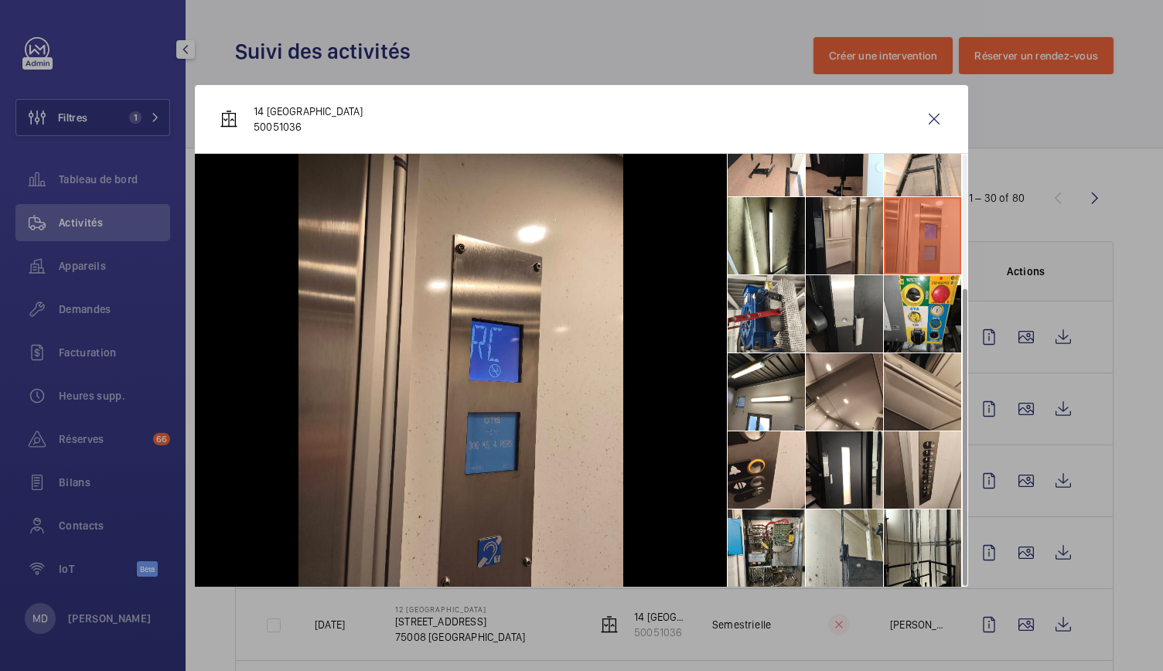
click at [829, 247] on li at bounding box center [844, 235] width 77 height 77
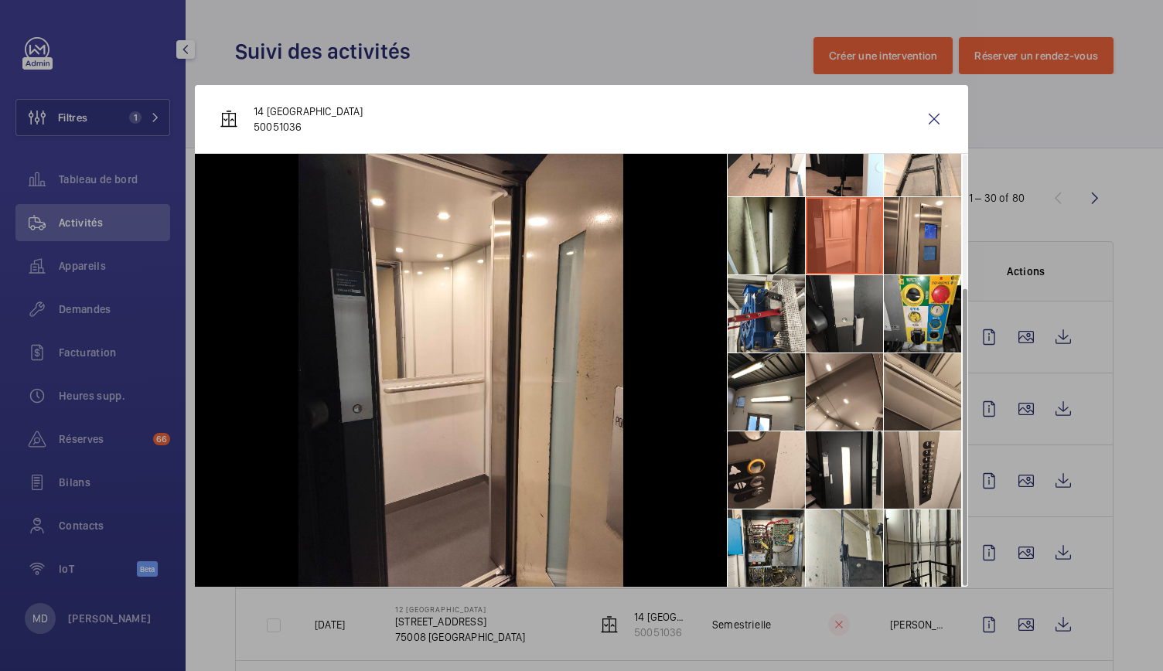
click at [784, 251] on li at bounding box center [766, 235] width 77 height 77
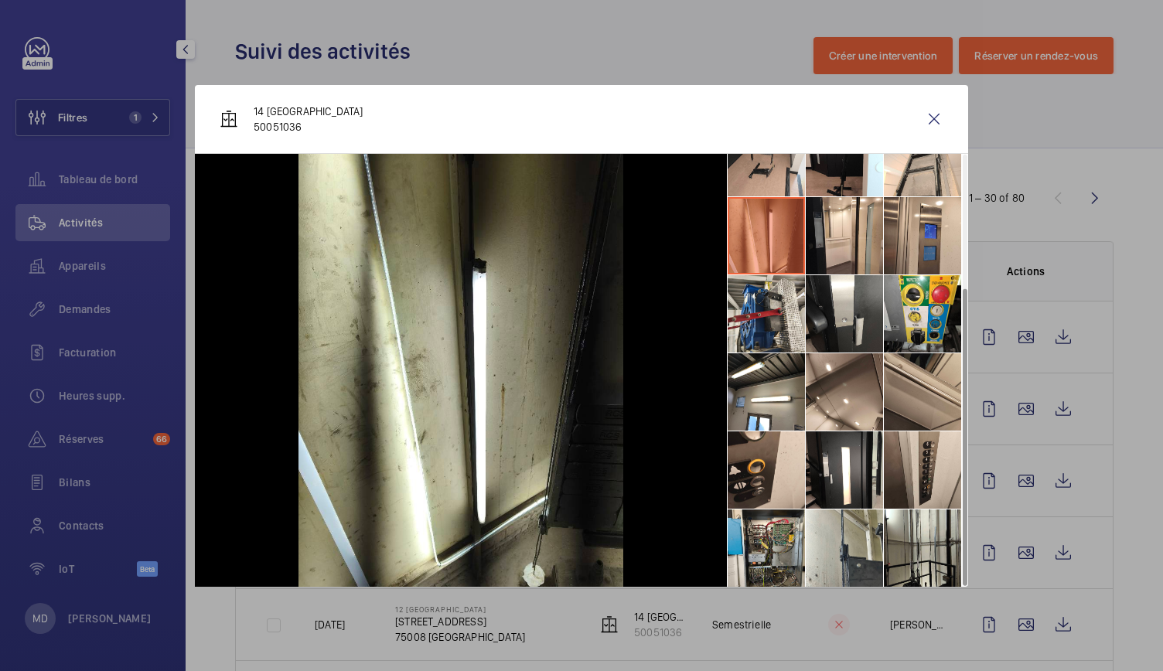
click at [776, 195] on li at bounding box center [766, 157] width 77 height 77
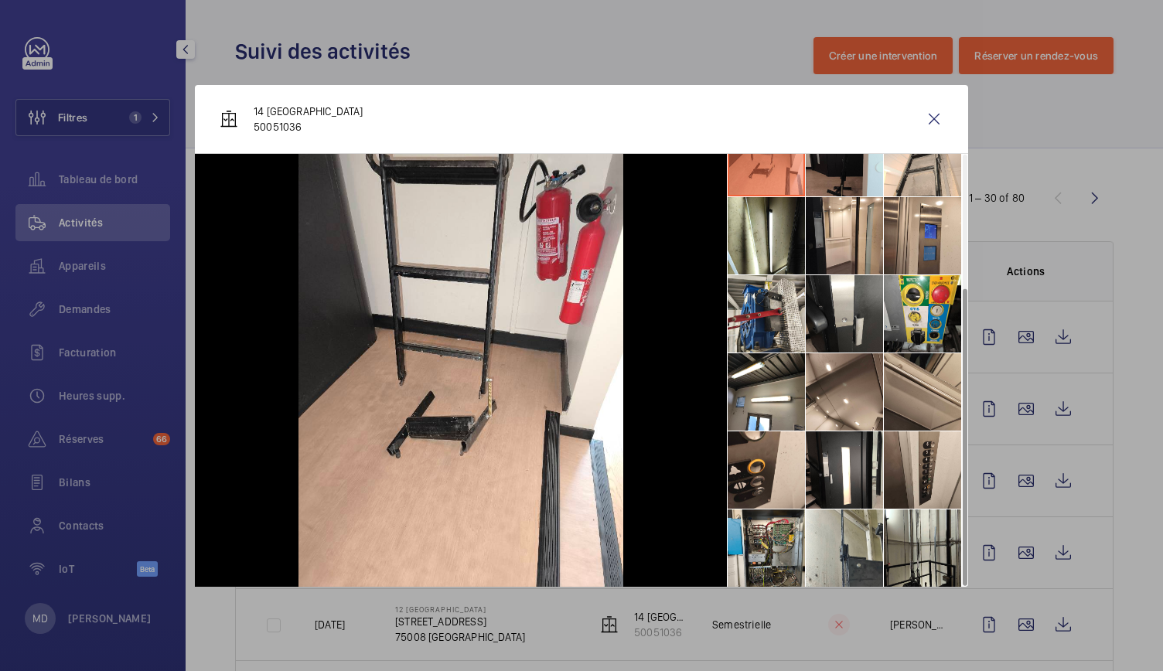
scroll to position [0, 0]
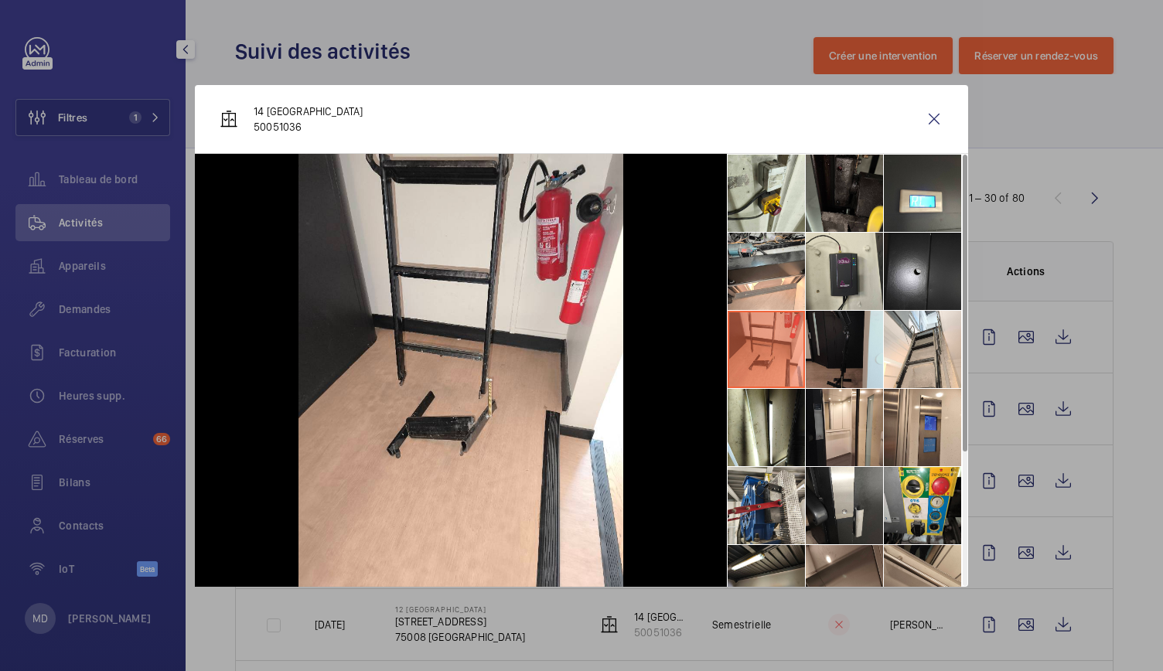
click at [849, 338] on li at bounding box center [844, 349] width 77 height 77
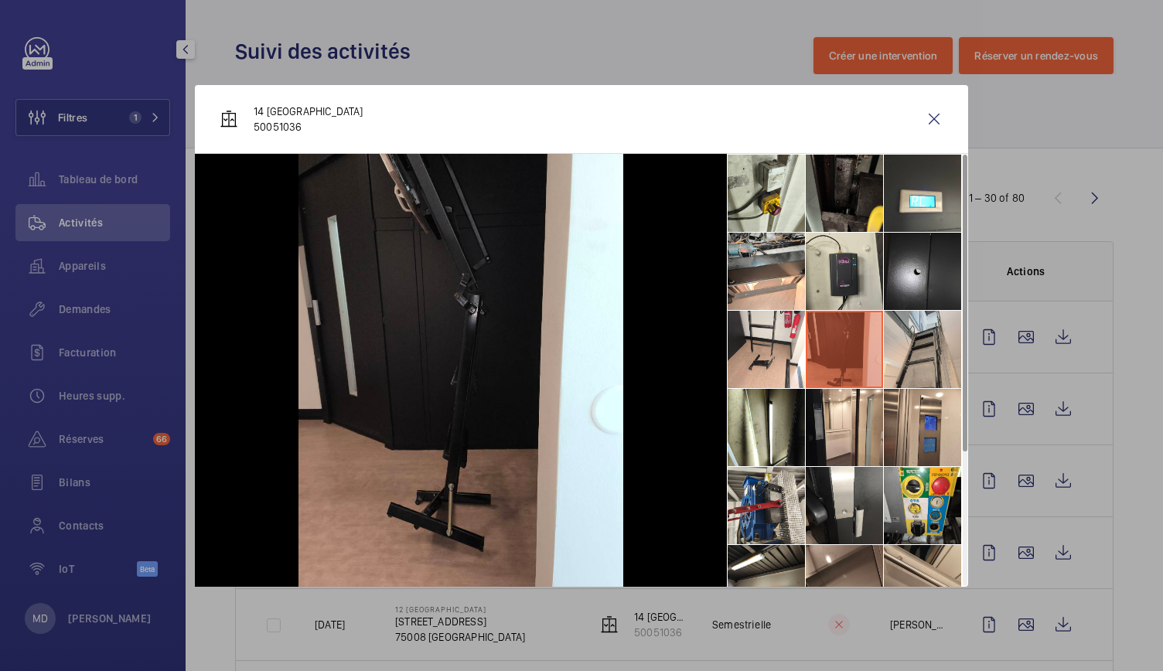
click at [944, 365] on li at bounding box center [922, 349] width 77 height 77
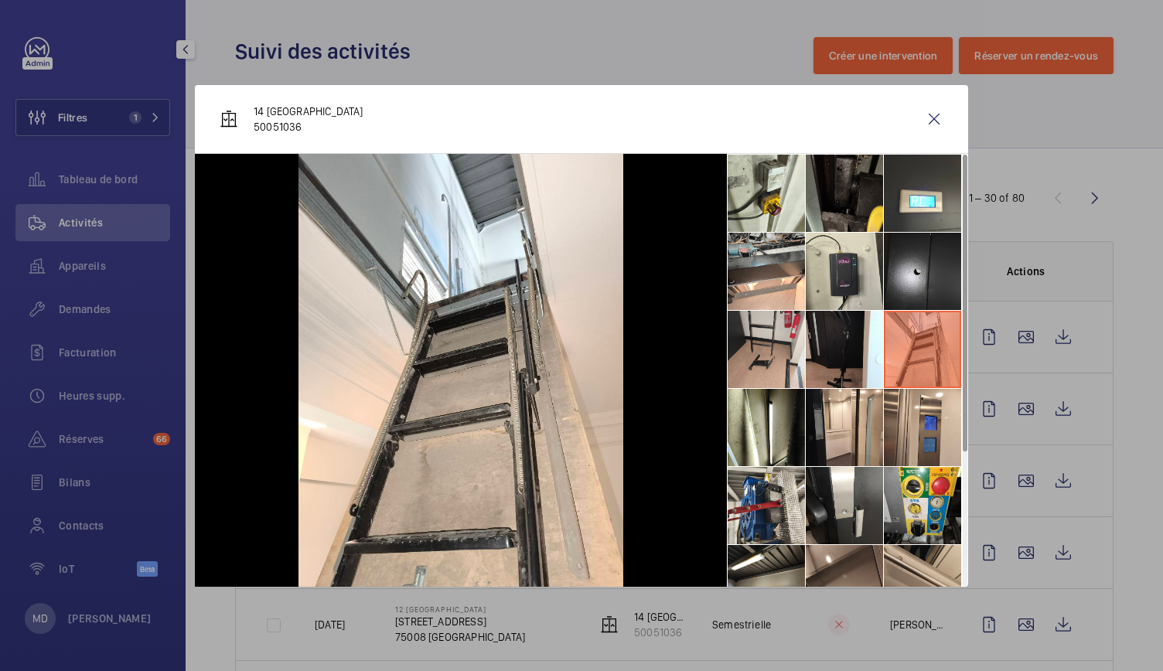
click at [784, 356] on li at bounding box center [766, 349] width 77 height 77
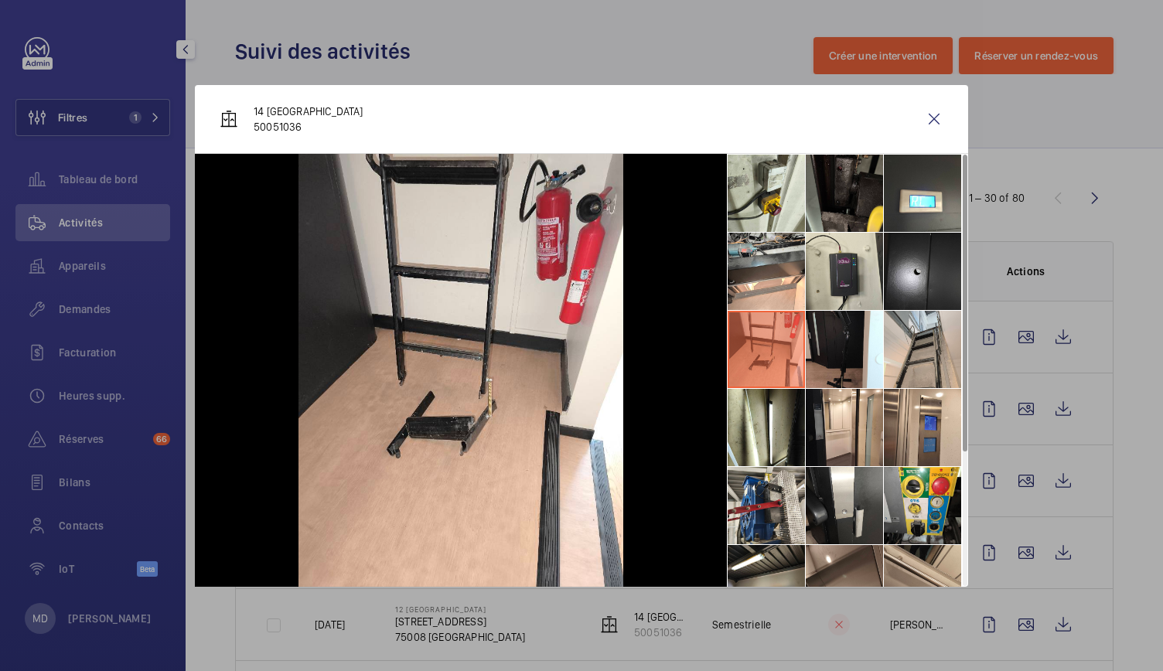
click at [936, 349] on li at bounding box center [922, 349] width 77 height 77
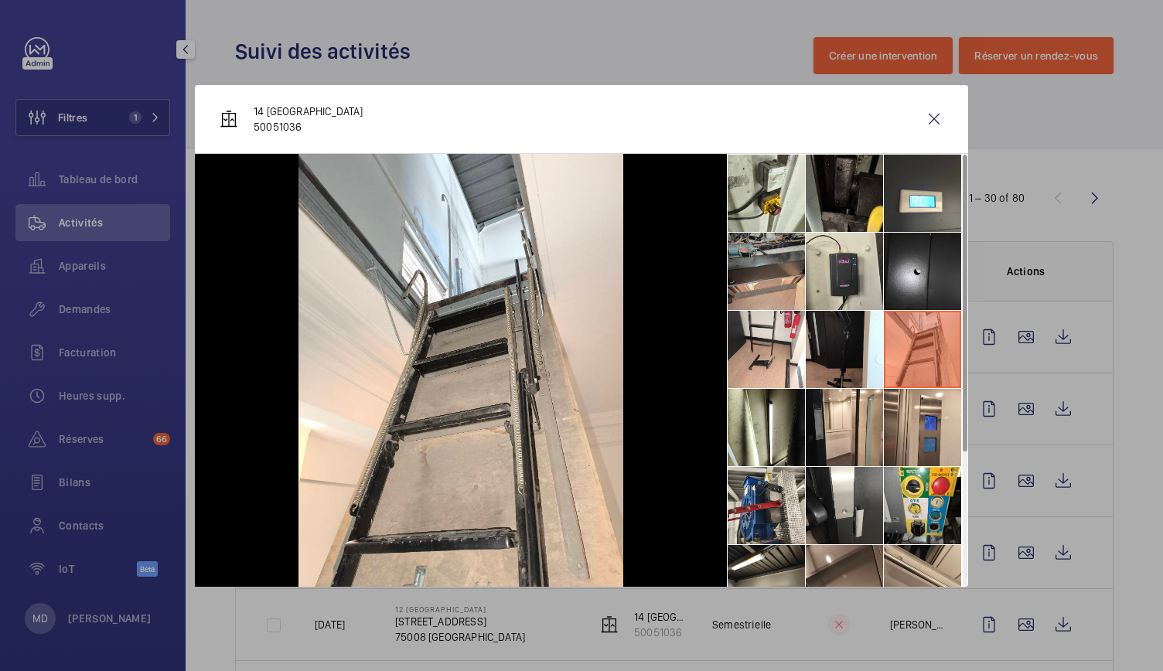
click at [773, 305] on li at bounding box center [766, 271] width 77 height 77
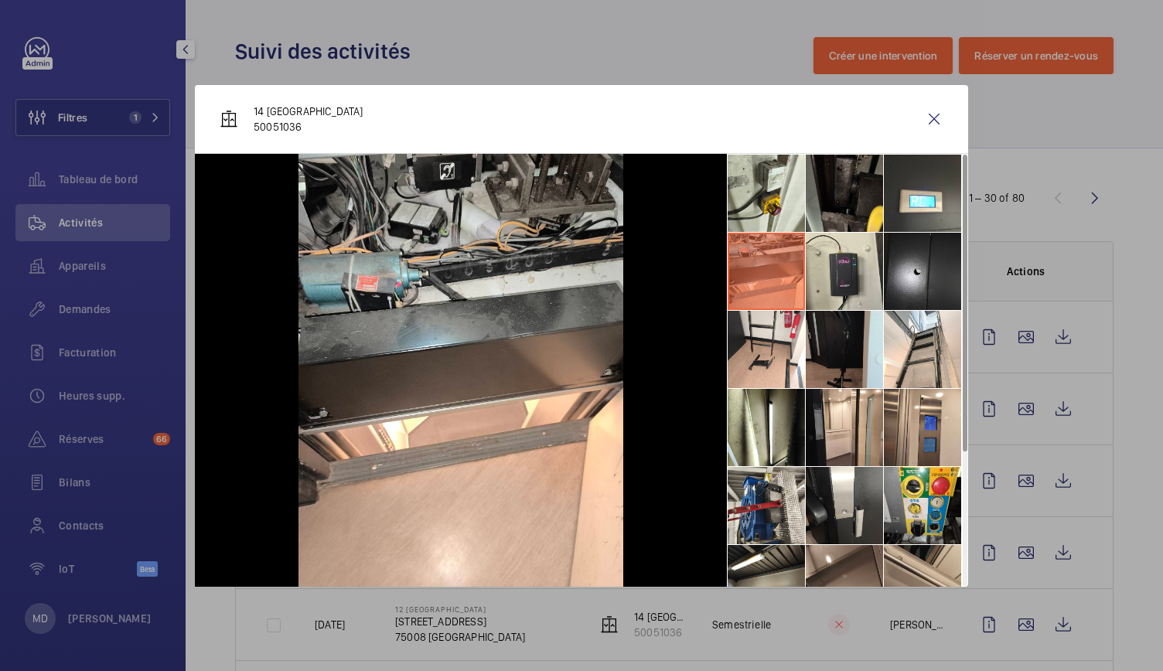
click at [837, 338] on li at bounding box center [844, 349] width 77 height 77
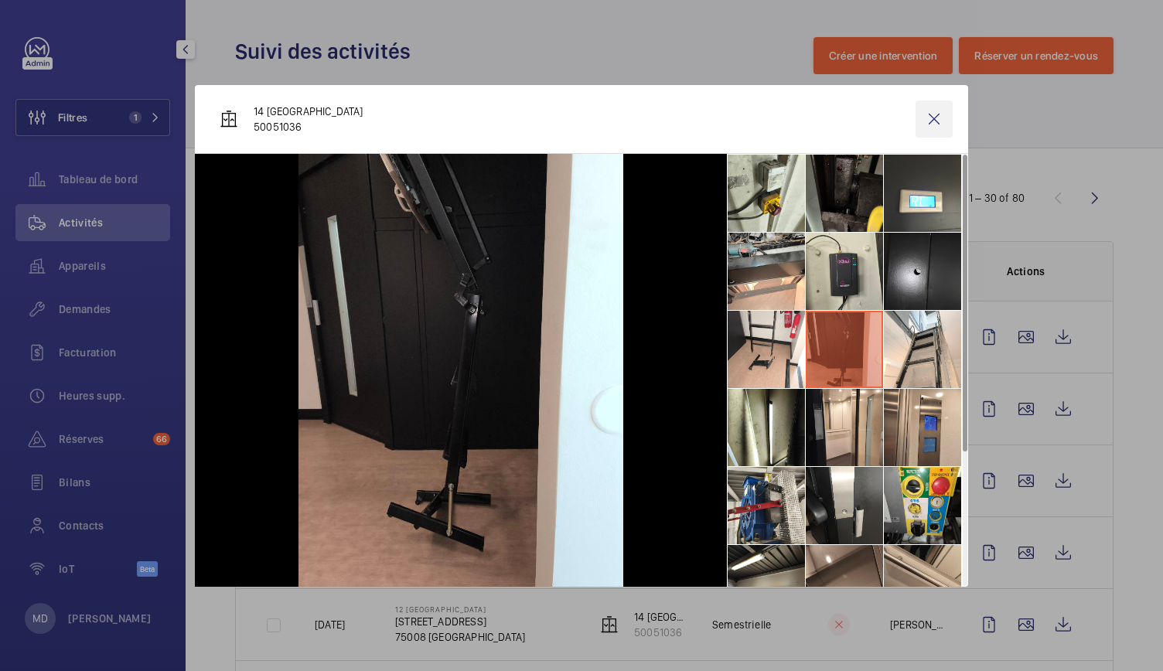
click at [930, 112] on wm-front-icon-button at bounding box center [934, 119] width 37 height 37
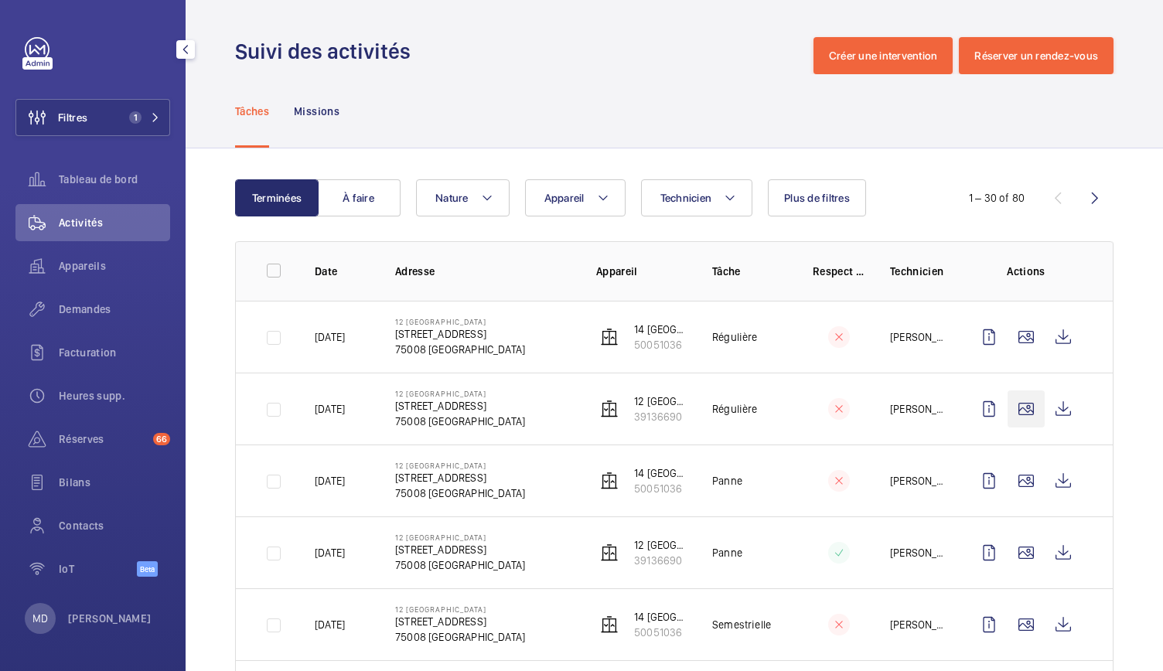
click at [1008, 409] on wm-front-icon-button at bounding box center [1026, 408] width 37 height 37
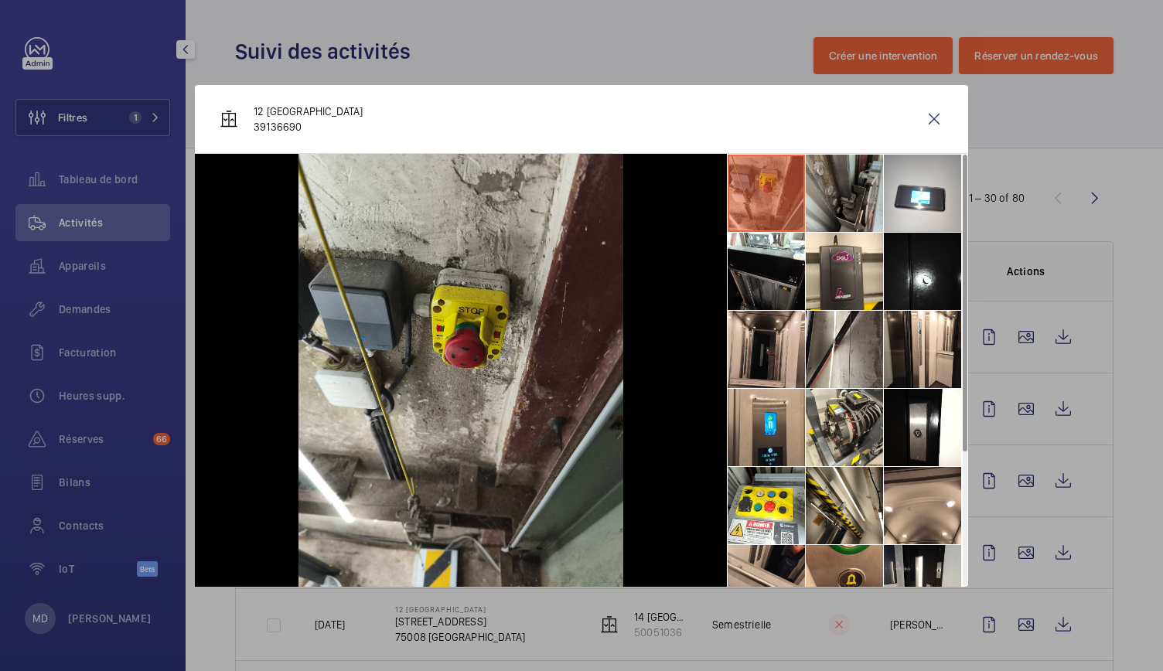
click at [839, 189] on li at bounding box center [844, 193] width 77 height 77
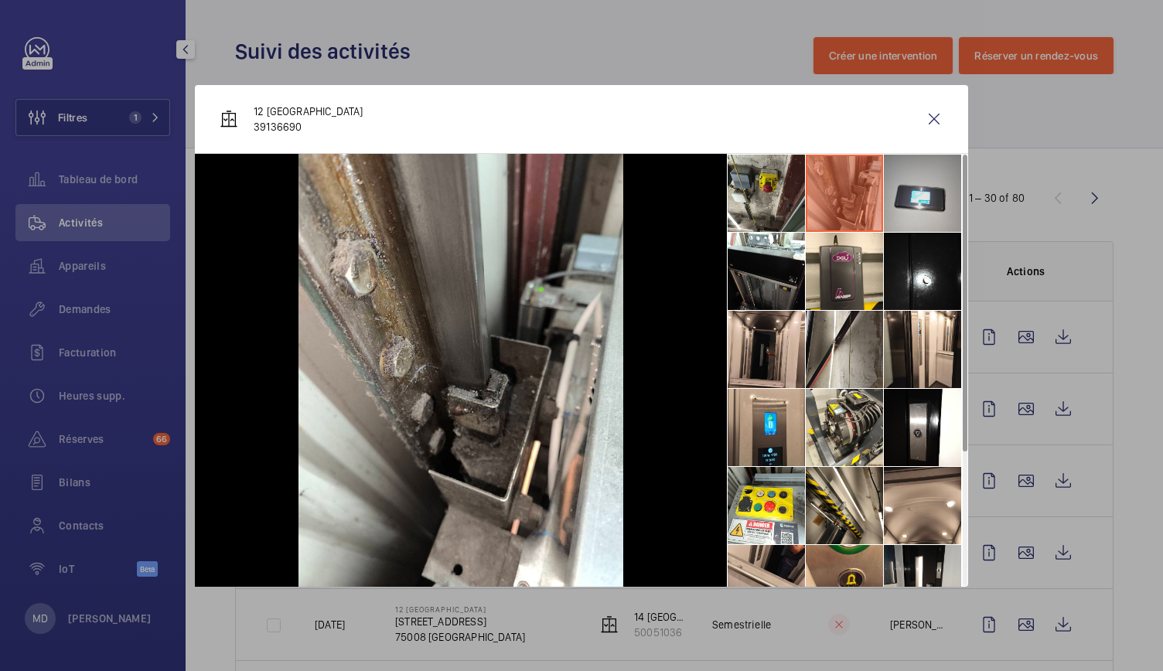
click at [936, 200] on li at bounding box center [922, 193] width 77 height 77
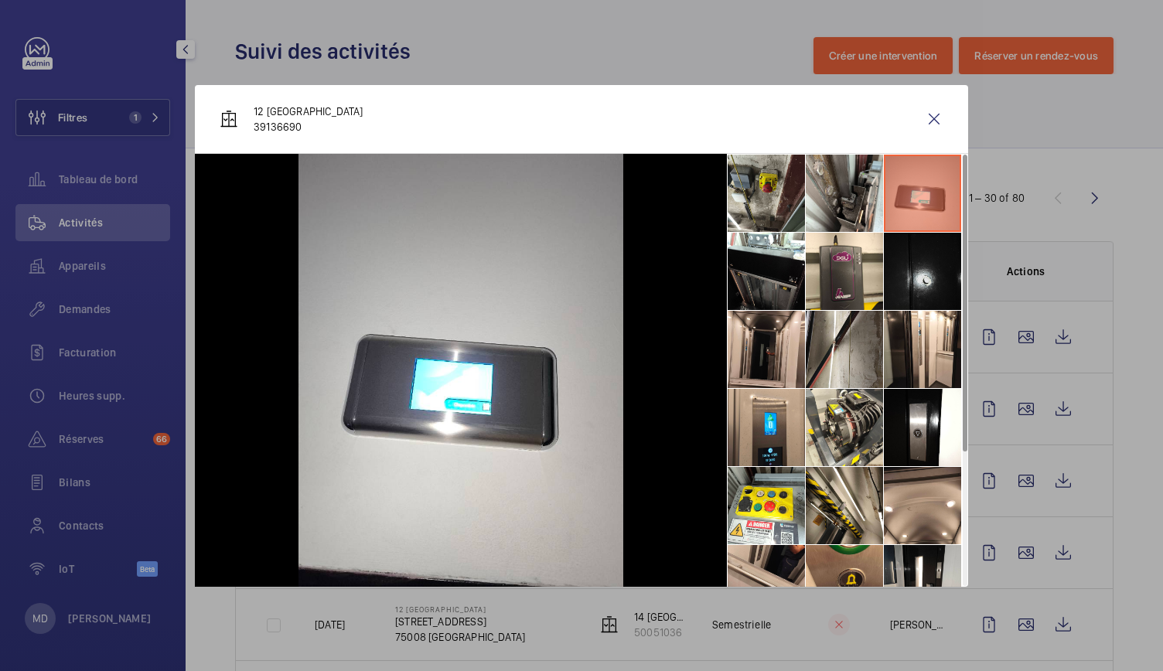
click at [945, 284] on li at bounding box center [922, 271] width 77 height 77
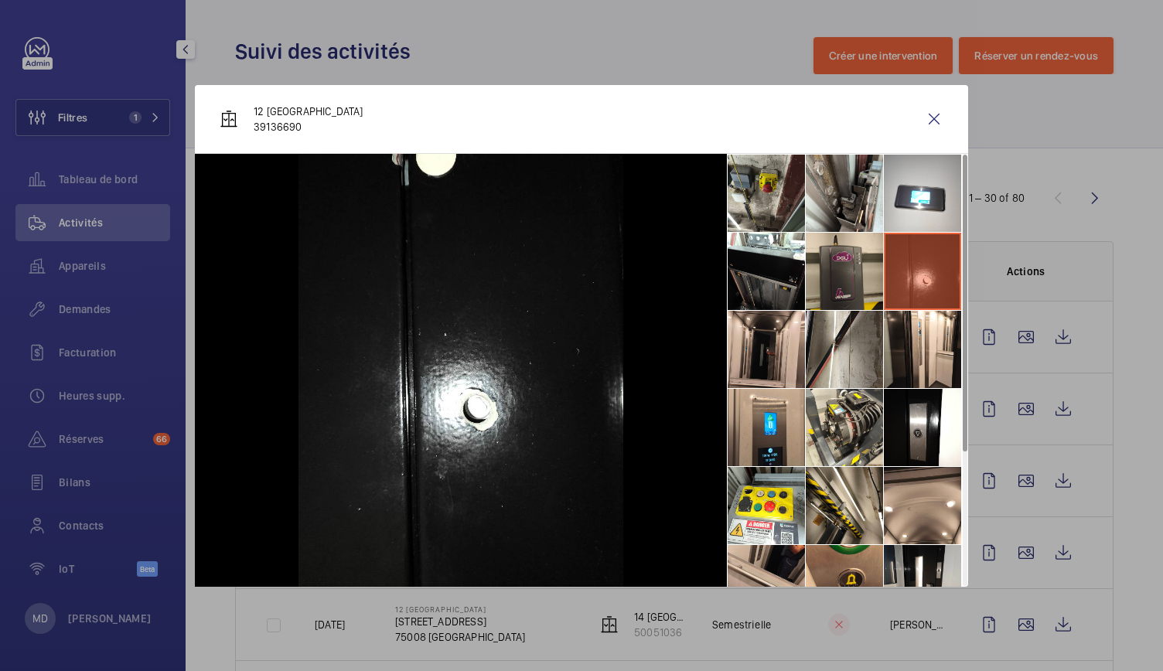
click at [834, 271] on li at bounding box center [844, 271] width 77 height 77
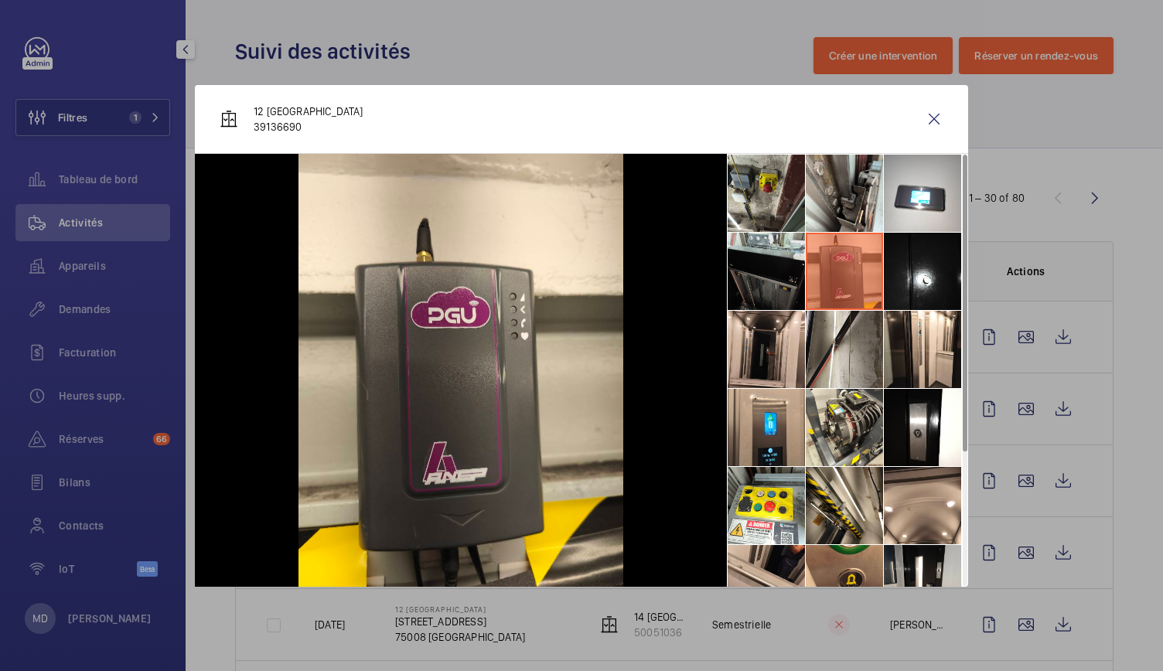
click at [772, 278] on li at bounding box center [766, 271] width 77 height 77
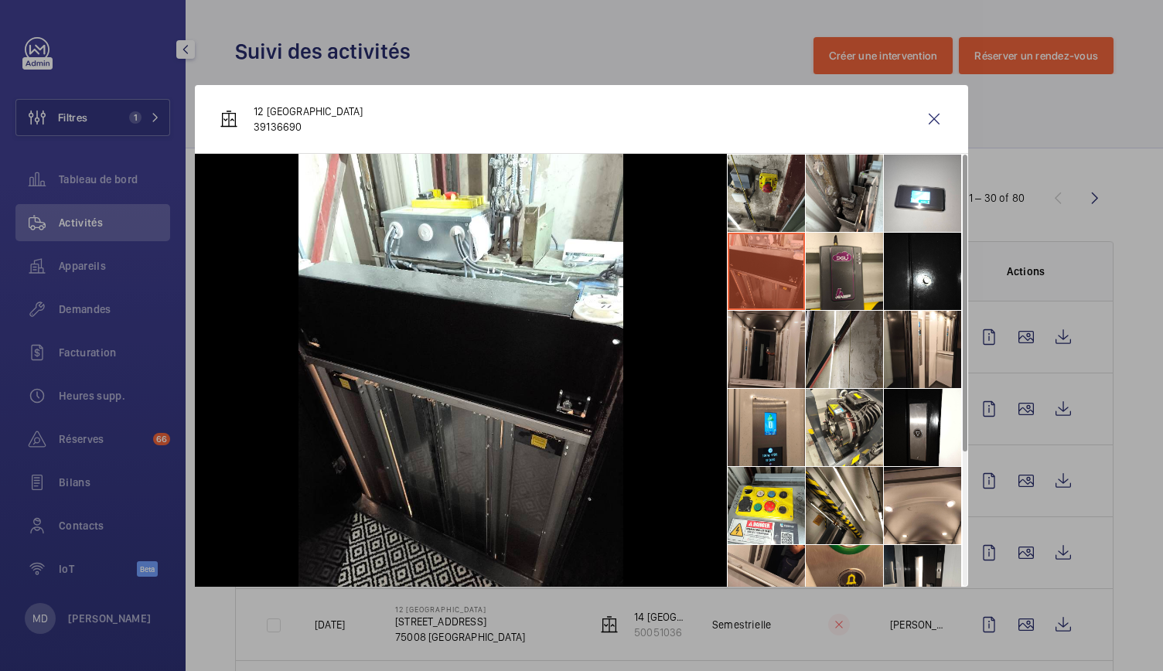
click at [776, 347] on li at bounding box center [766, 349] width 77 height 77
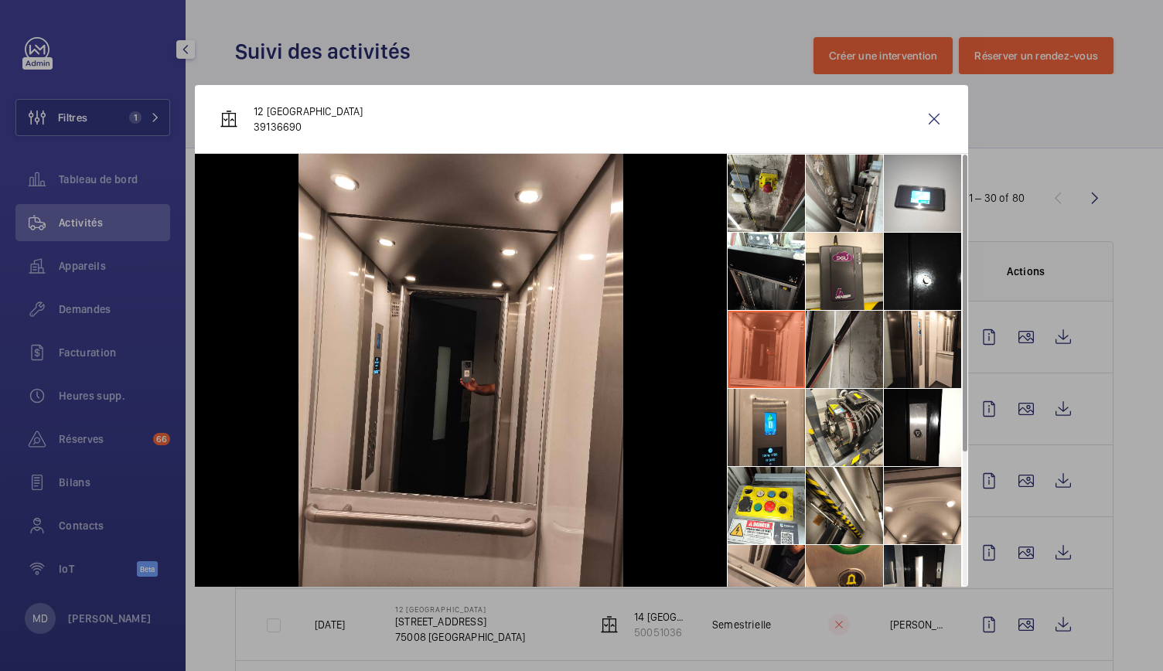
click at [866, 352] on li at bounding box center [844, 349] width 77 height 77
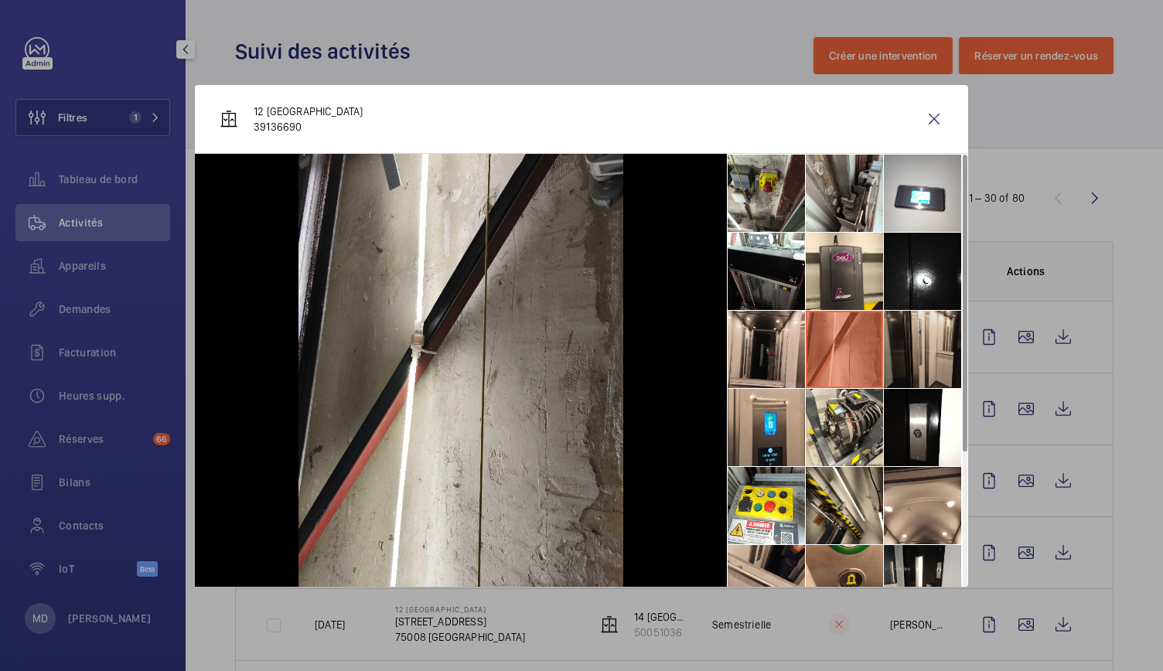
click at [917, 352] on li at bounding box center [922, 349] width 77 height 77
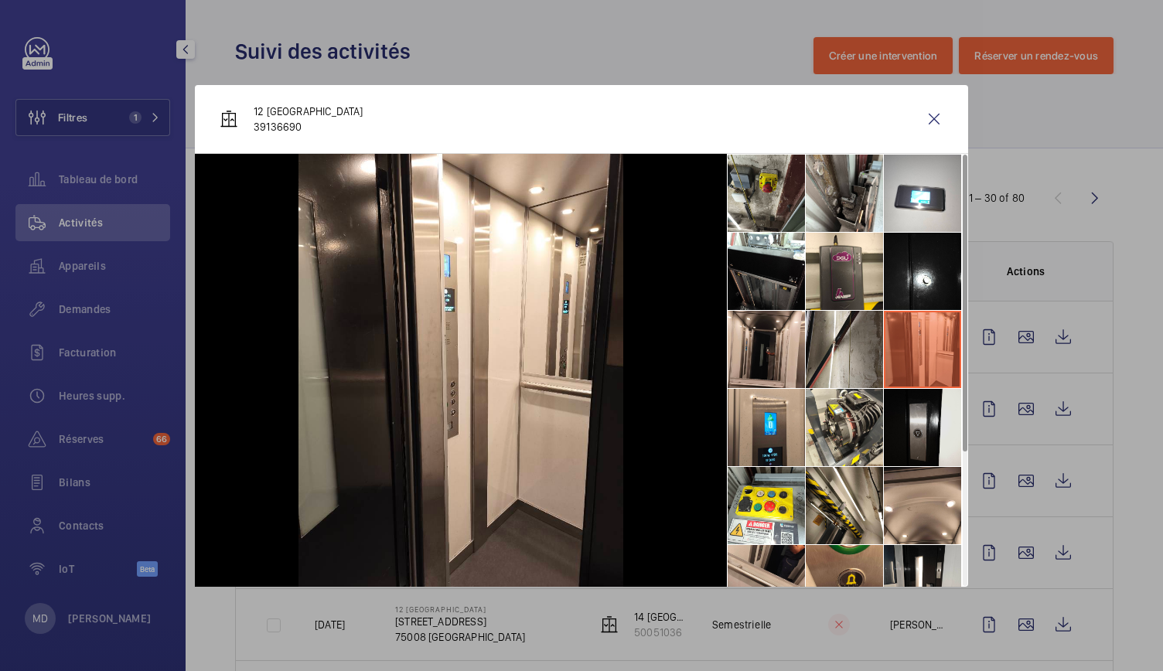
click at [922, 407] on li at bounding box center [922, 427] width 77 height 77
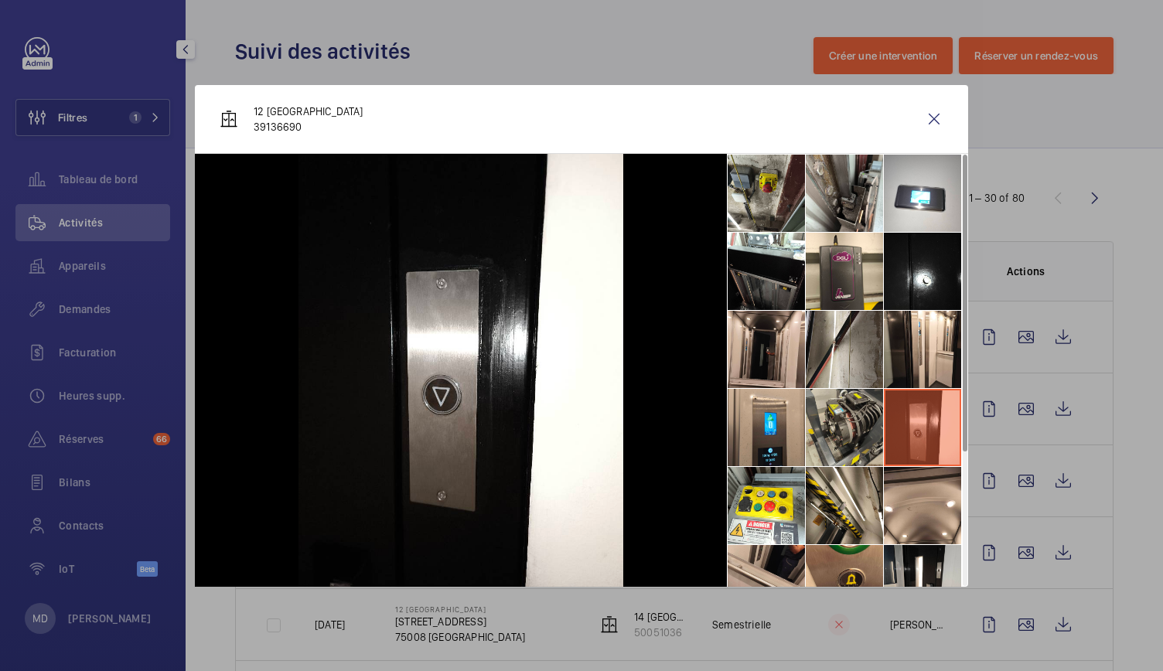
click at [844, 435] on li at bounding box center [844, 427] width 77 height 77
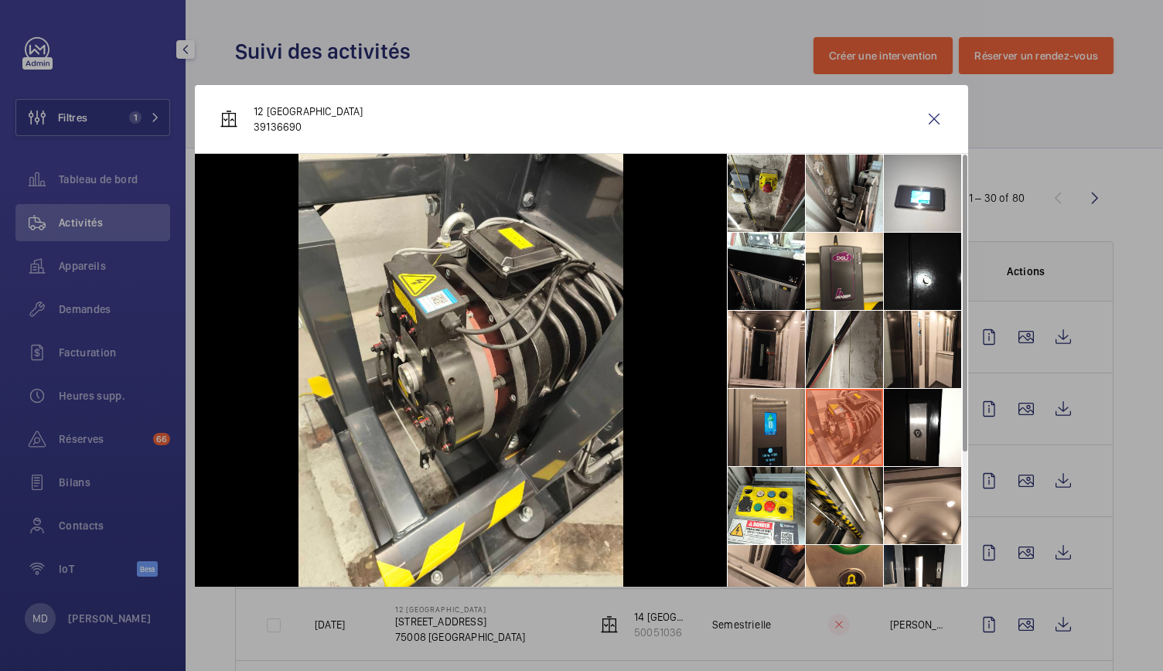
click at [756, 437] on li at bounding box center [766, 427] width 77 height 77
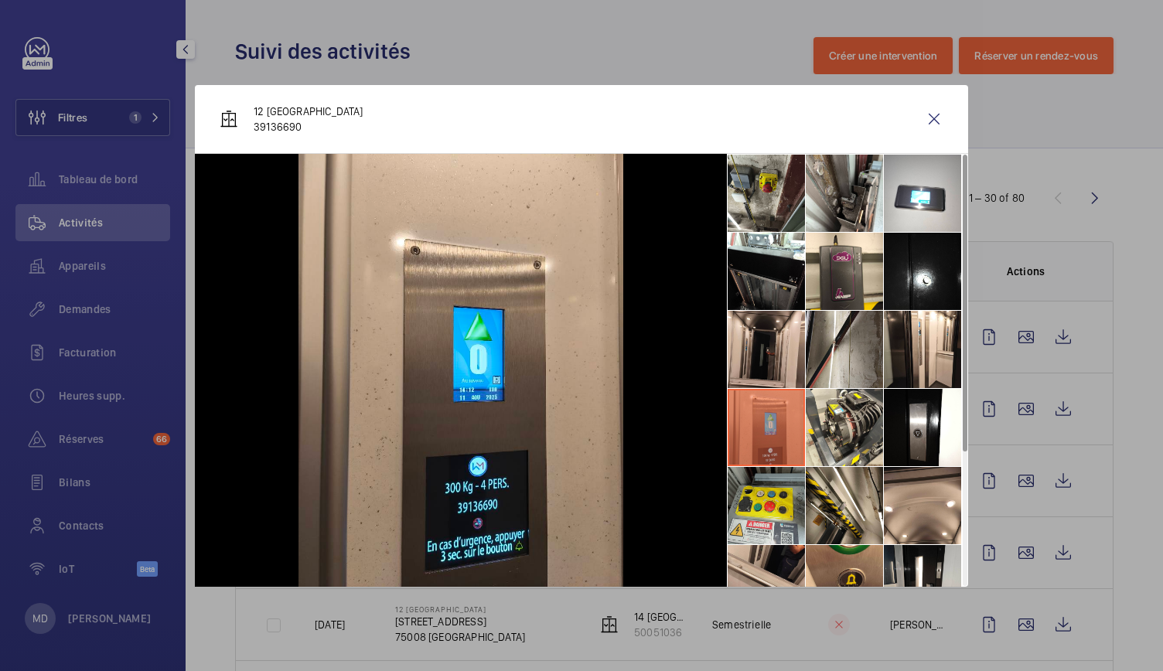
click at [770, 494] on li at bounding box center [766, 505] width 77 height 77
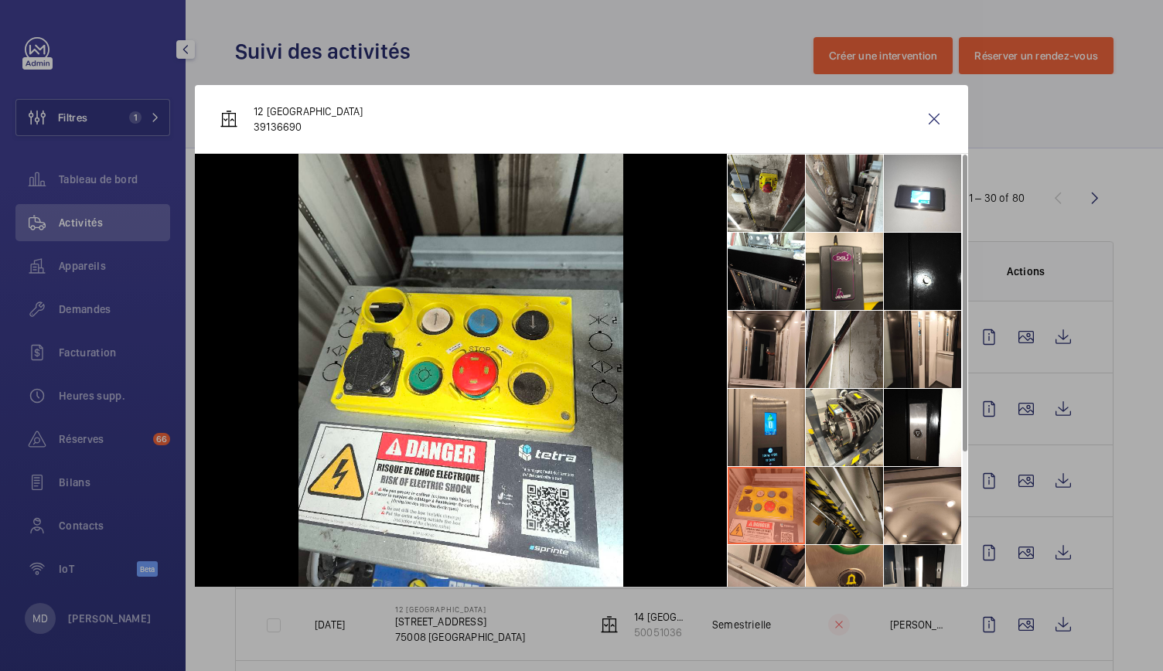
click at [813, 496] on li at bounding box center [844, 505] width 77 height 77
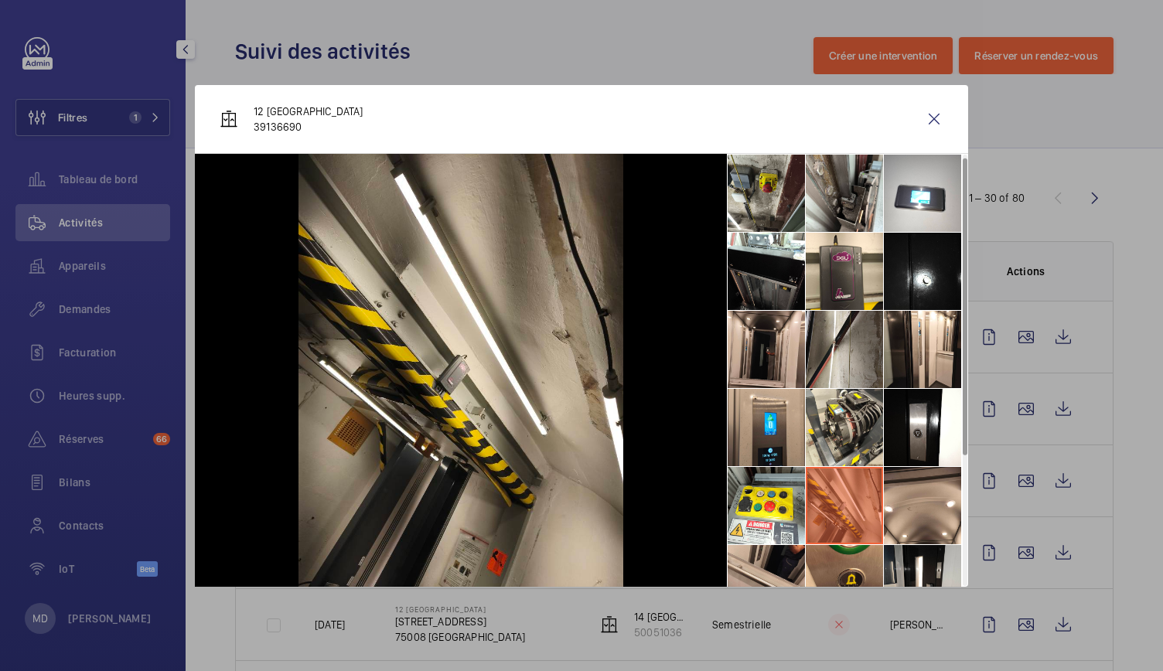
click at [966, 555] on ul at bounding box center [847, 467] width 241 height 626
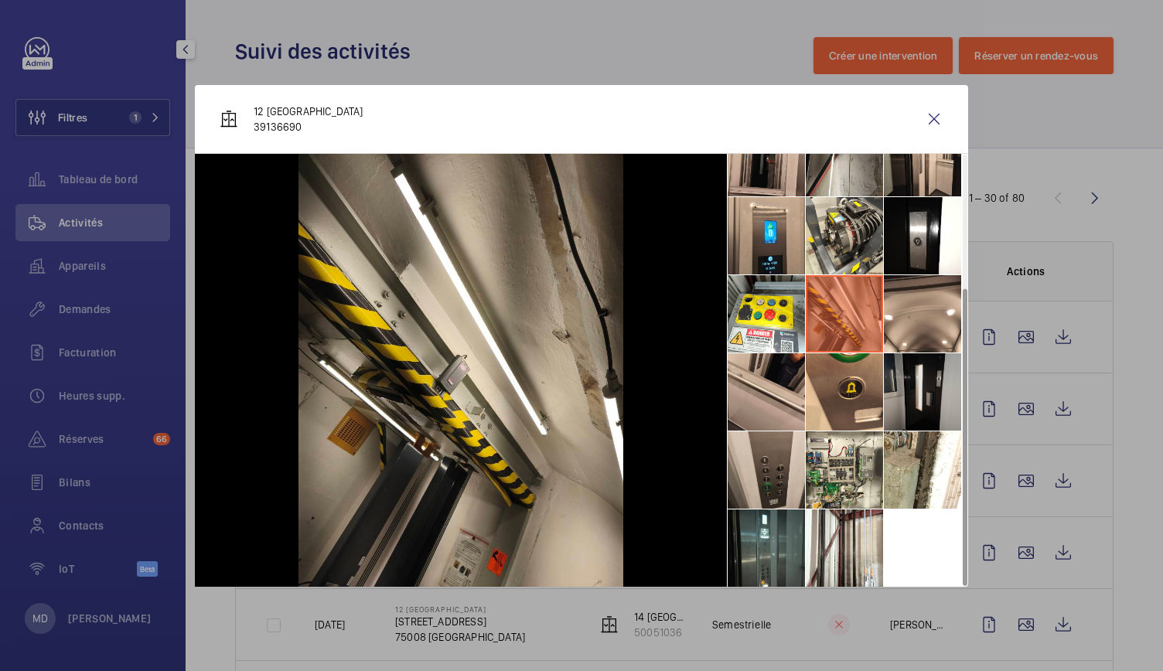
click at [922, 380] on li at bounding box center [922, 391] width 77 height 77
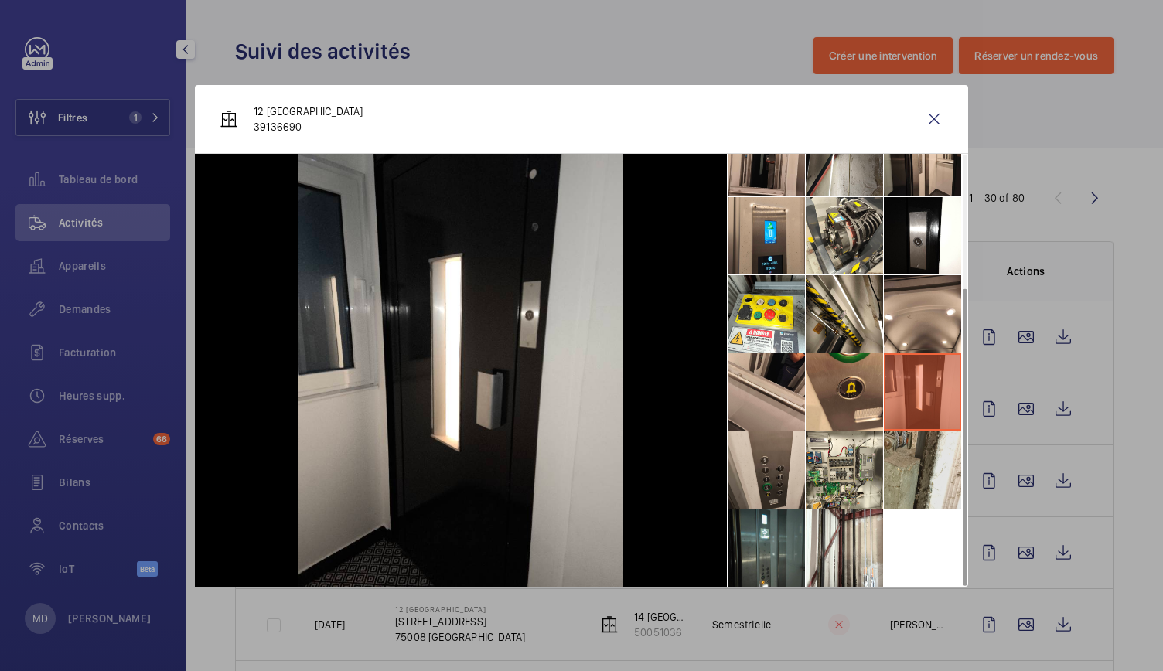
click at [927, 451] on li at bounding box center [922, 469] width 77 height 77
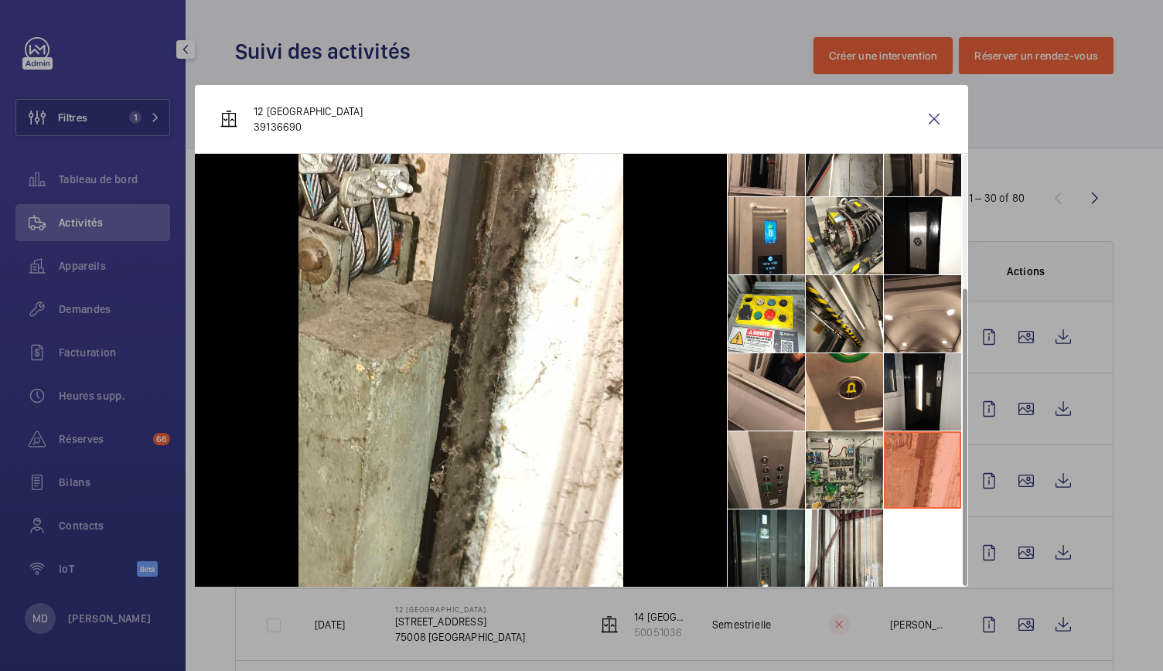
click at [845, 460] on li at bounding box center [844, 469] width 77 height 77
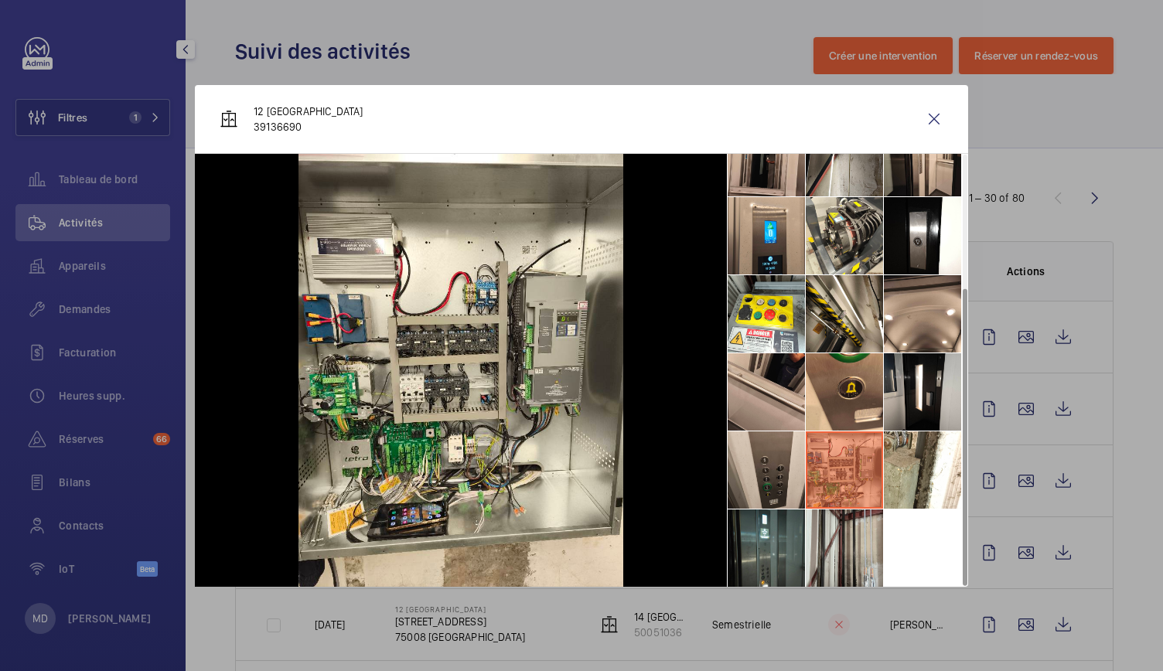
click at [847, 544] on li at bounding box center [844, 548] width 77 height 77
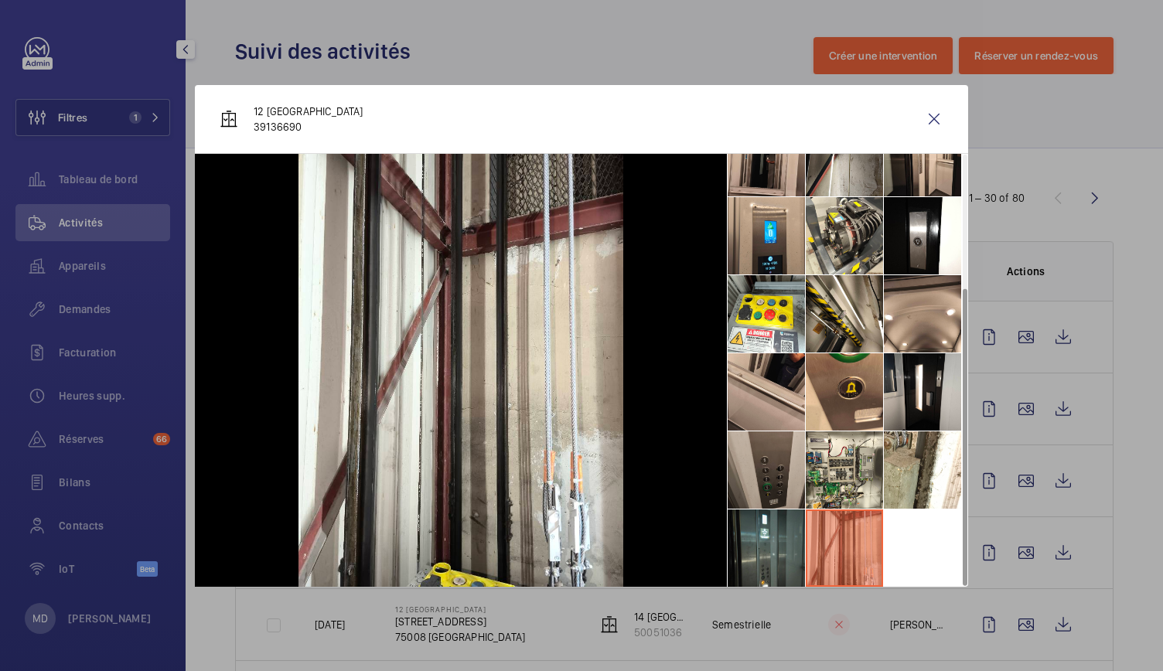
drag, startPoint x: 806, startPoint y: 541, endPoint x: 792, endPoint y: 499, distance: 44.7
click at [804, 539] on ul at bounding box center [847, 275] width 241 height 626
click at [784, 482] on li at bounding box center [766, 469] width 77 height 77
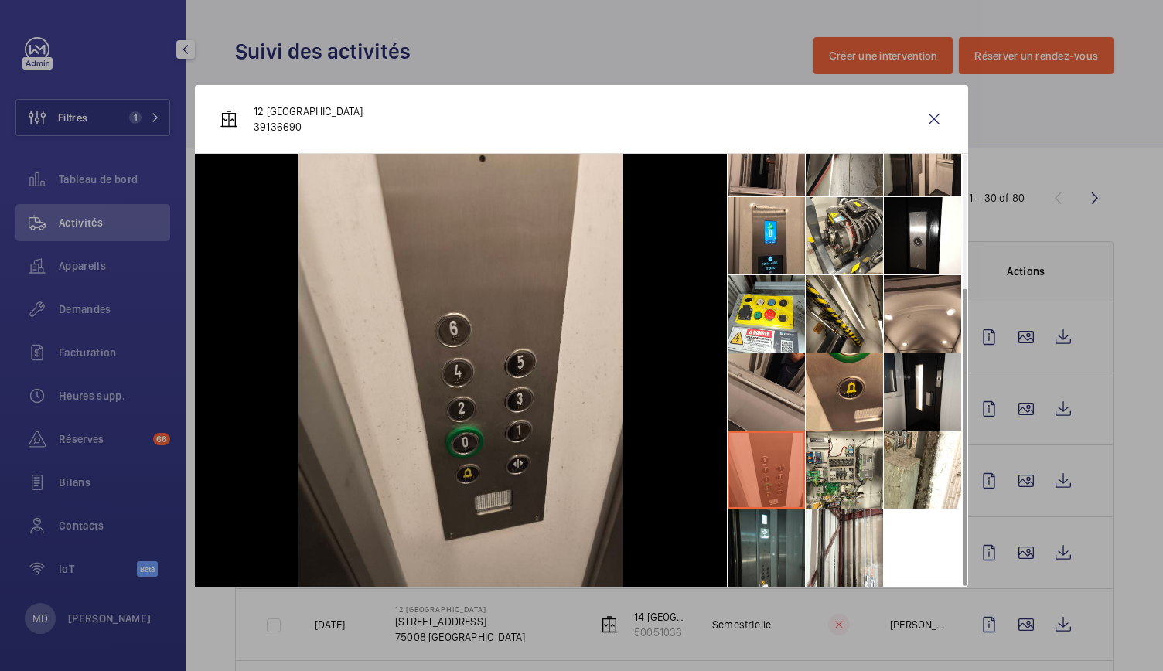
click at [771, 400] on li at bounding box center [766, 391] width 77 height 77
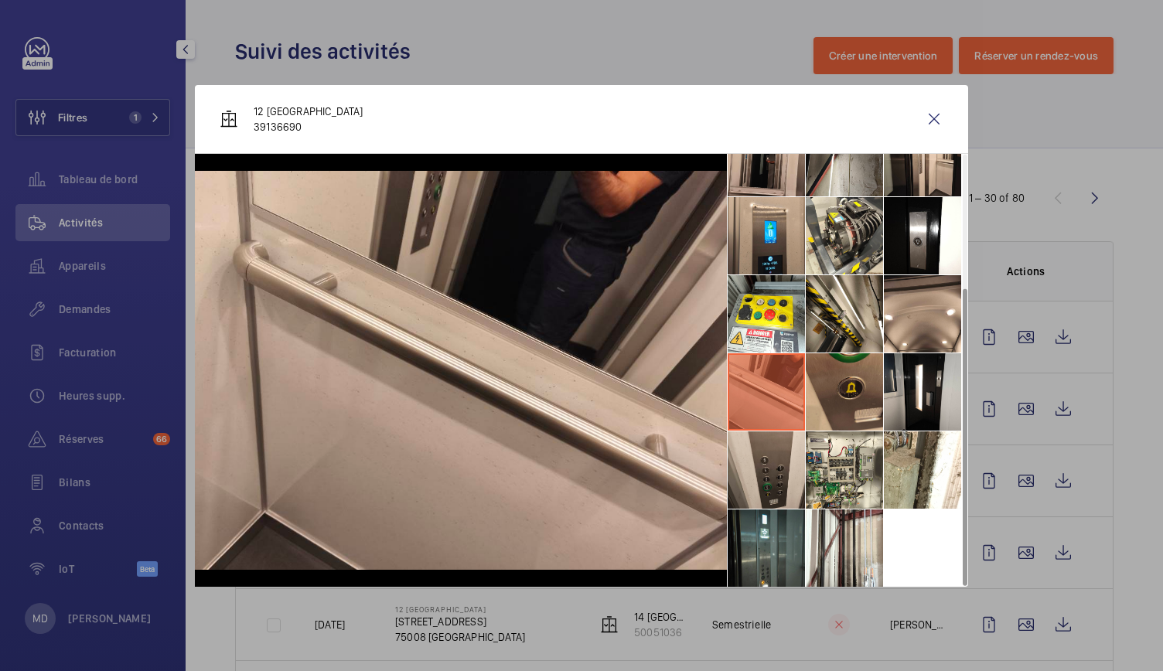
click at [827, 393] on li at bounding box center [844, 391] width 77 height 77
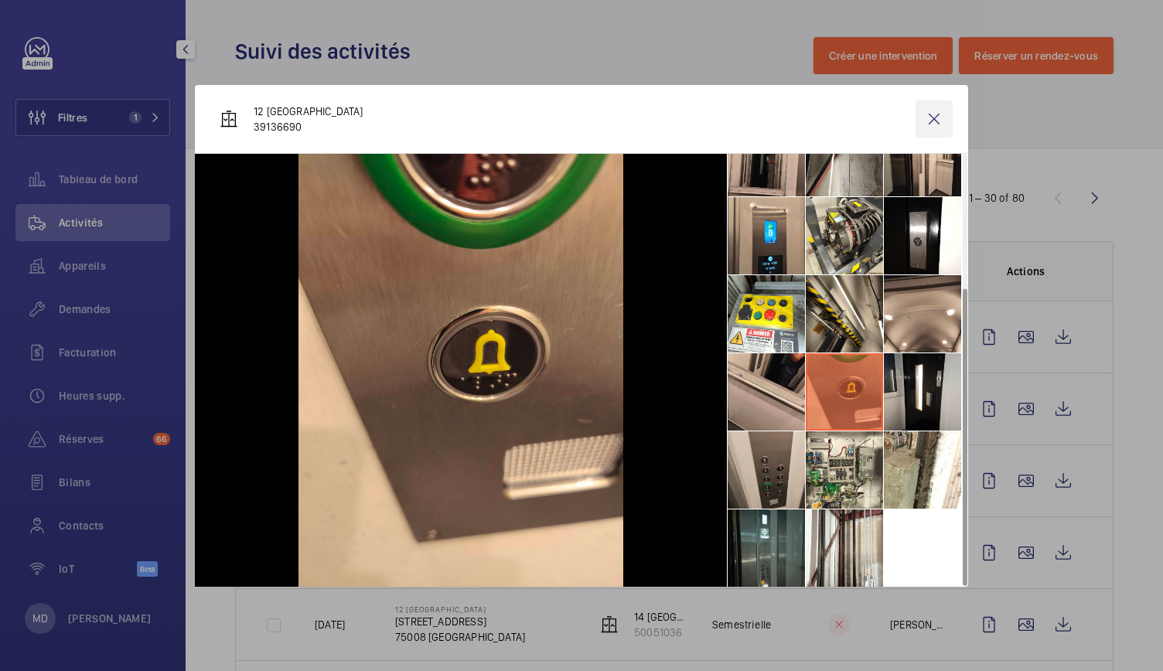
click at [934, 126] on wm-front-icon-button at bounding box center [934, 119] width 37 height 37
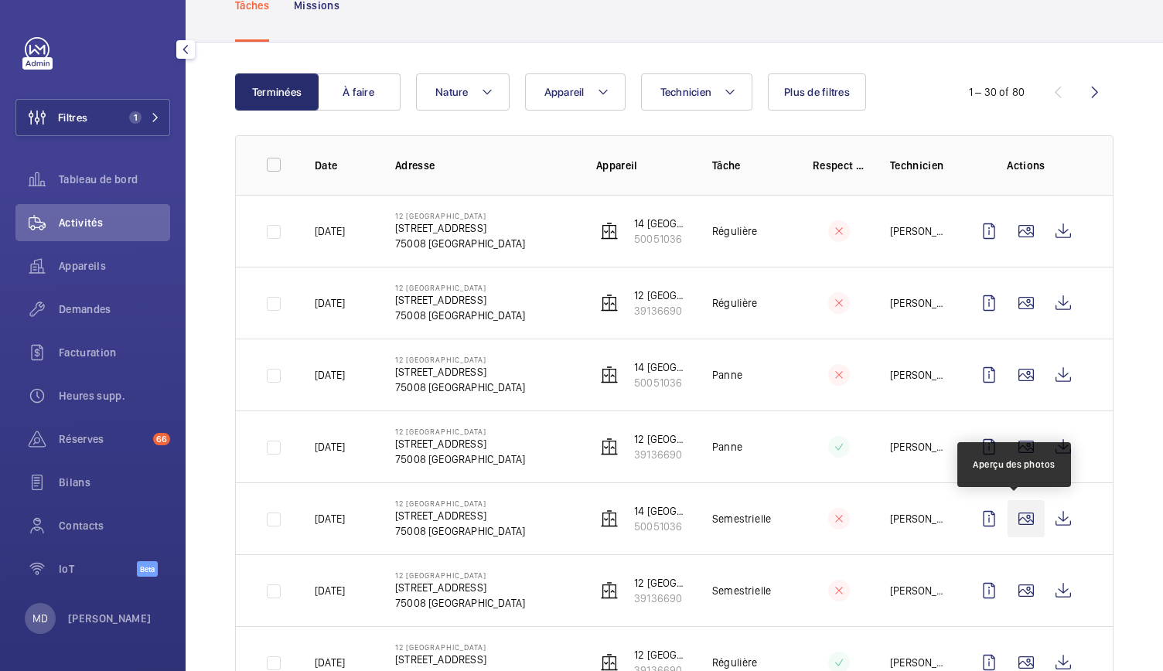
click at [1016, 520] on wm-front-icon-button at bounding box center [1026, 518] width 37 height 37
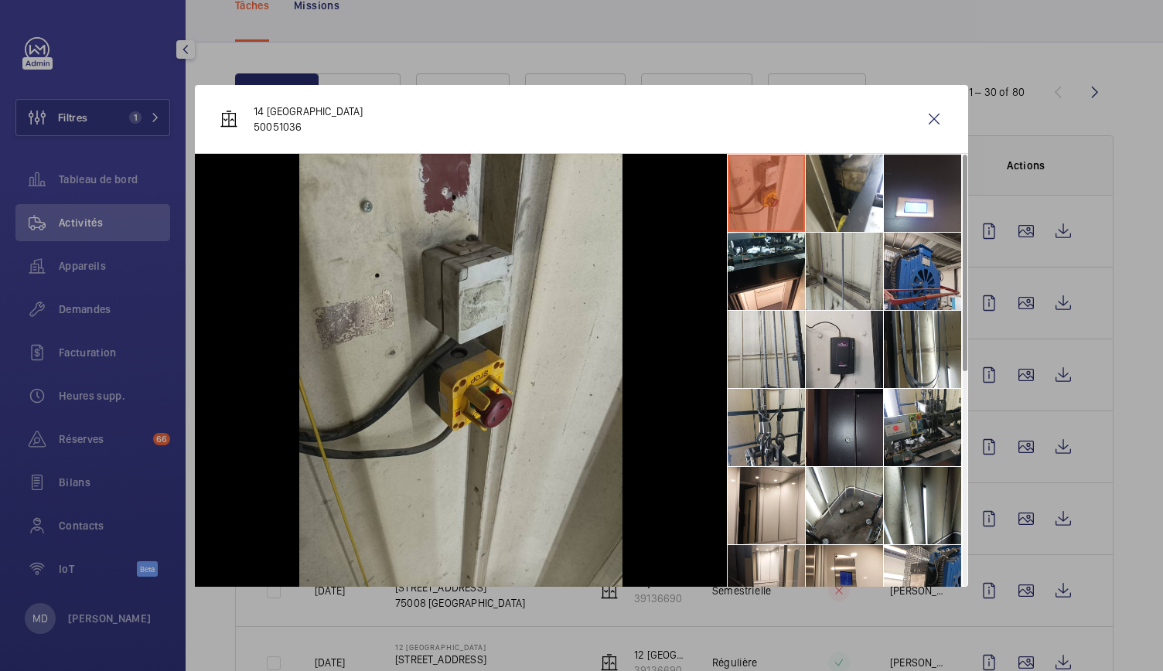
click at [929, 284] on li at bounding box center [922, 271] width 77 height 77
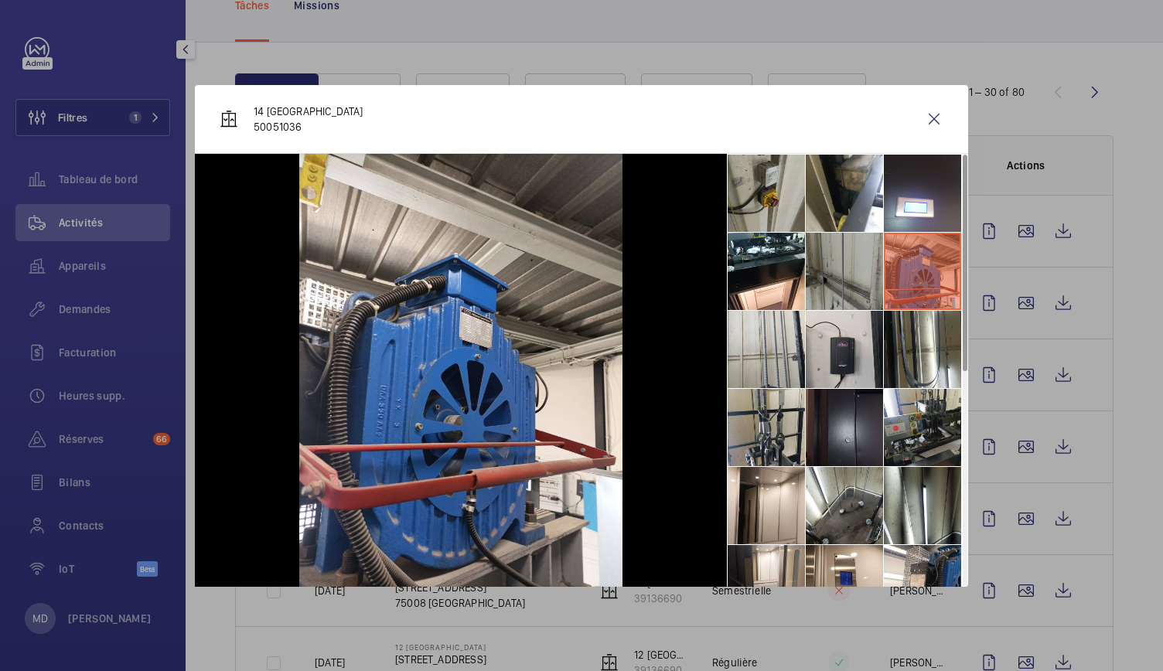
click at [869, 285] on li at bounding box center [844, 271] width 77 height 77
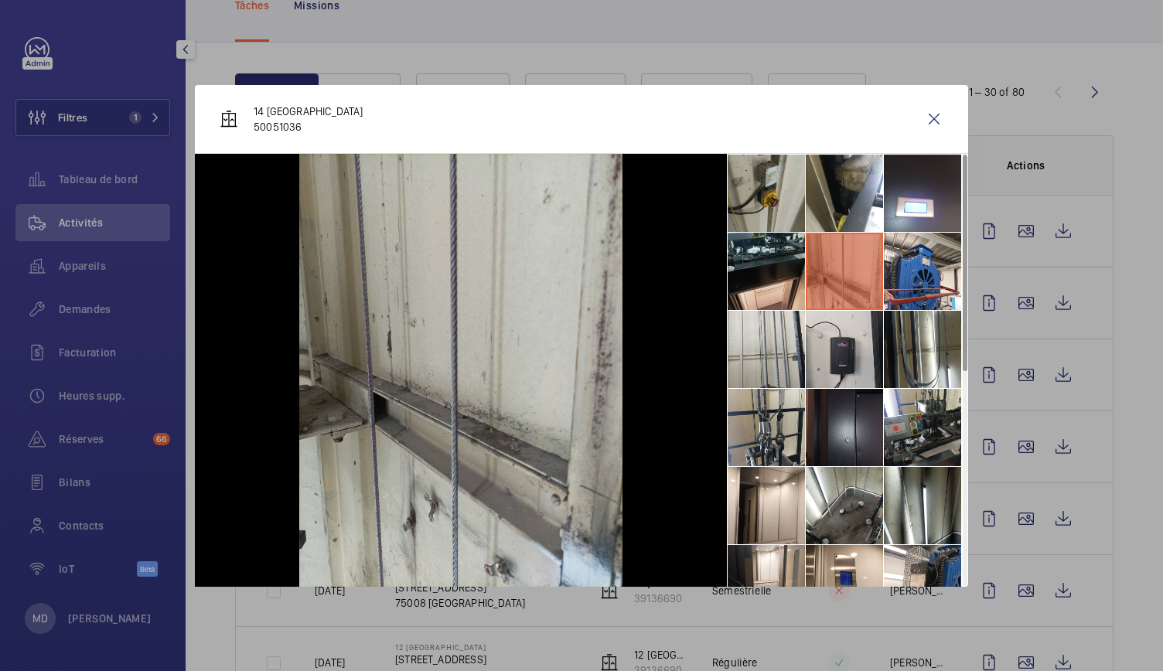
click at [774, 267] on li at bounding box center [766, 271] width 77 height 77
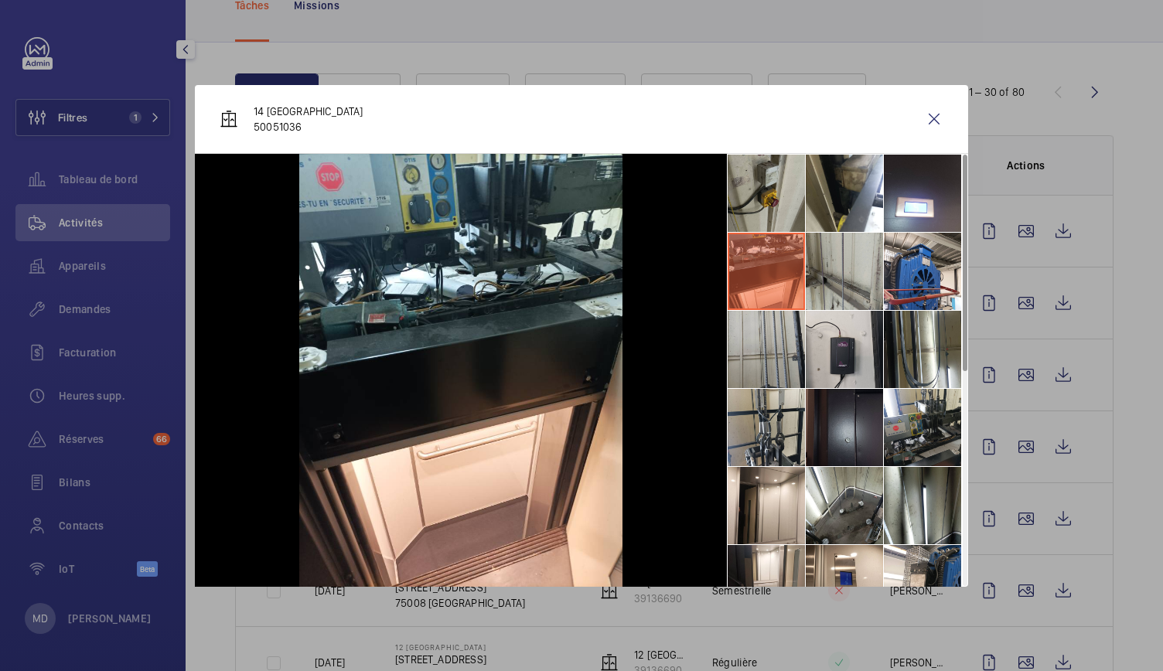
click at [789, 364] on li at bounding box center [766, 349] width 77 height 77
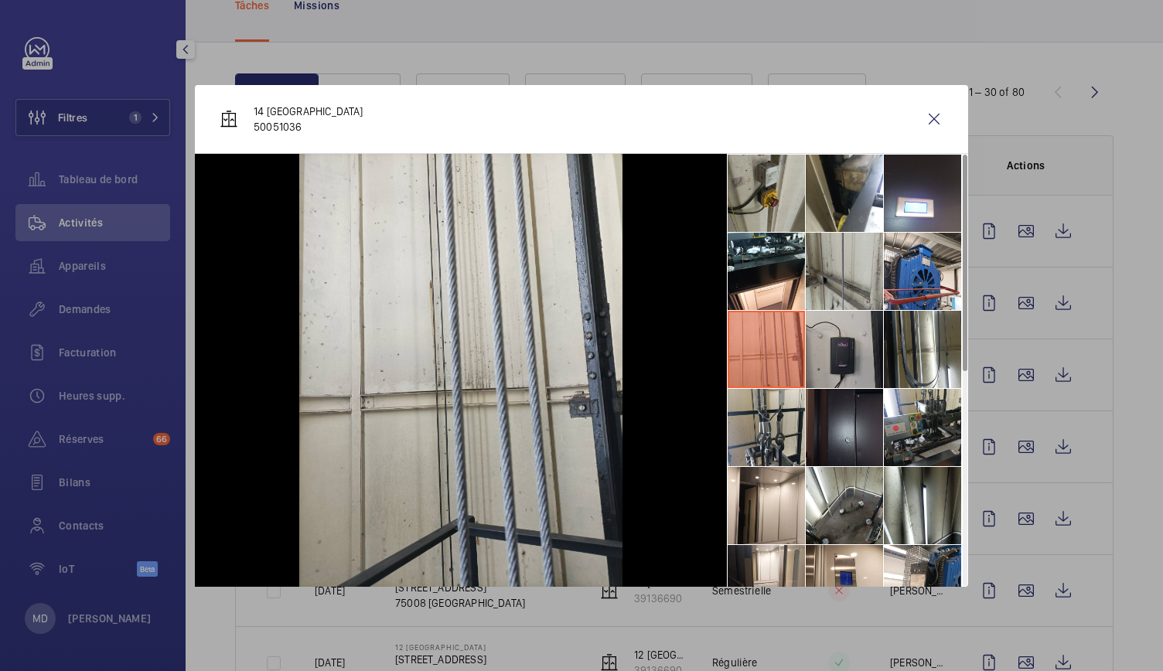
click at [836, 358] on li at bounding box center [844, 349] width 77 height 77
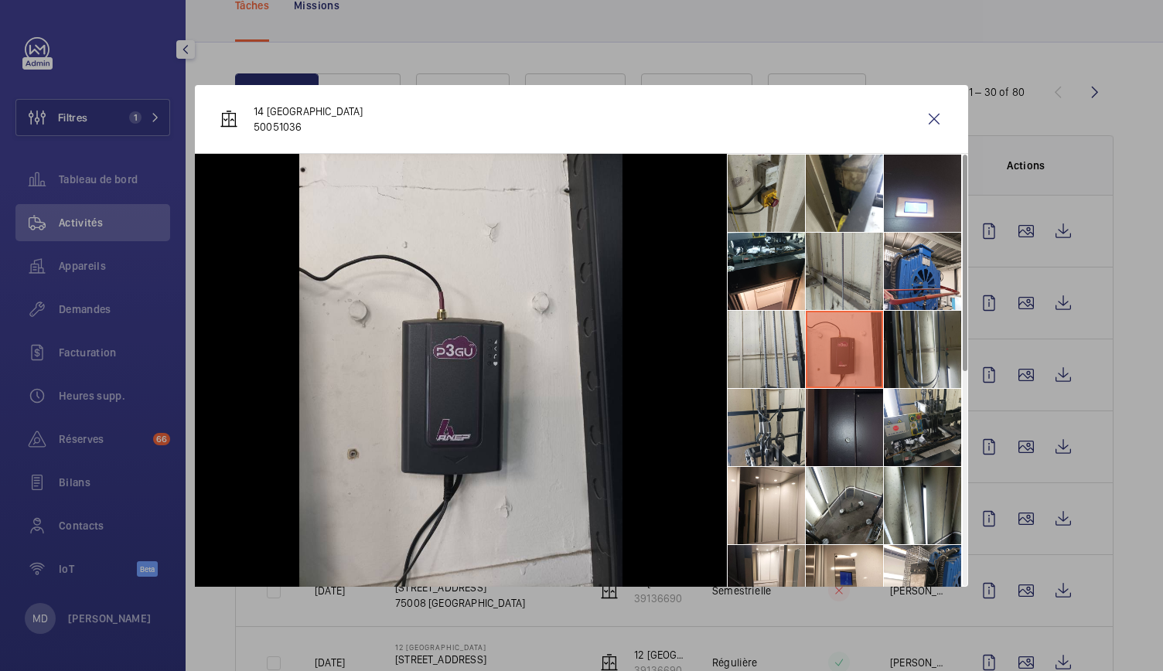
click at [916, 361] on li at bounding box center [922, 349] width 77 height 77
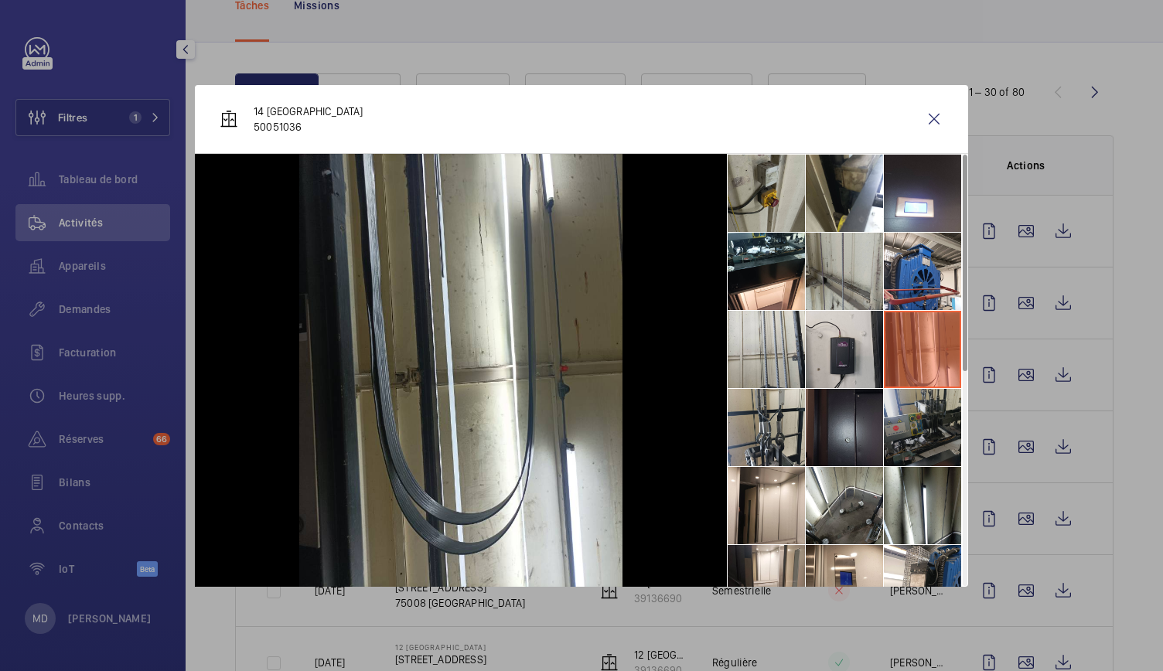
click at [922, 411] on li at bounding box center [922, 427] width 77 height 77
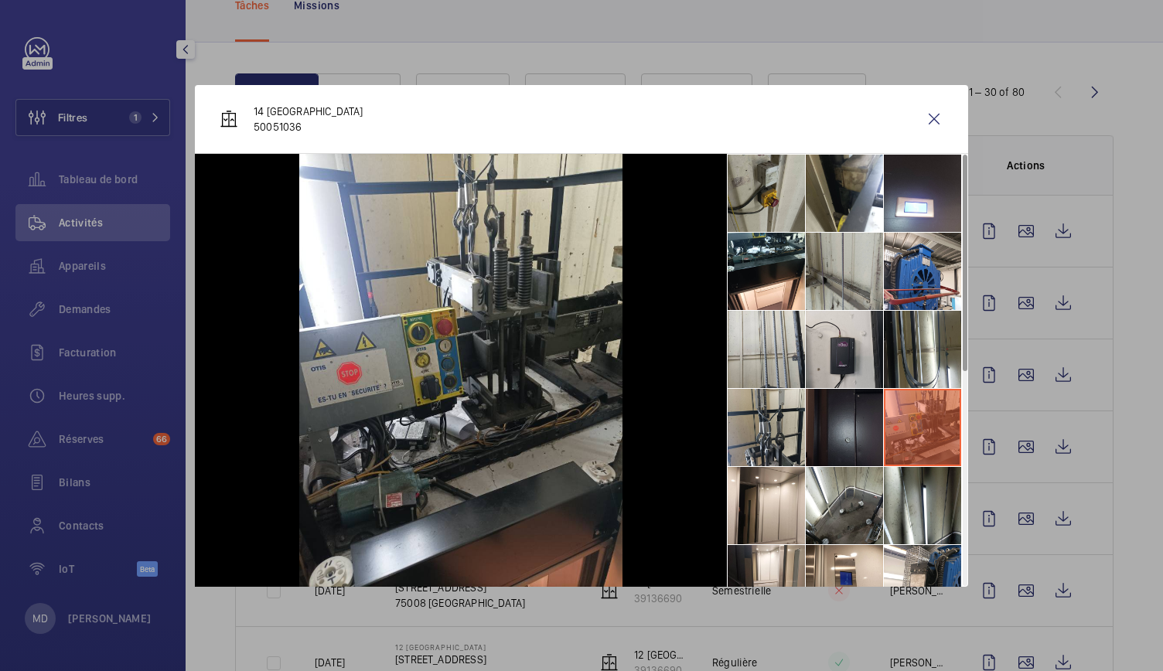
click at [863, 415] on li at bounding box center [844, 427] width 77 height 77
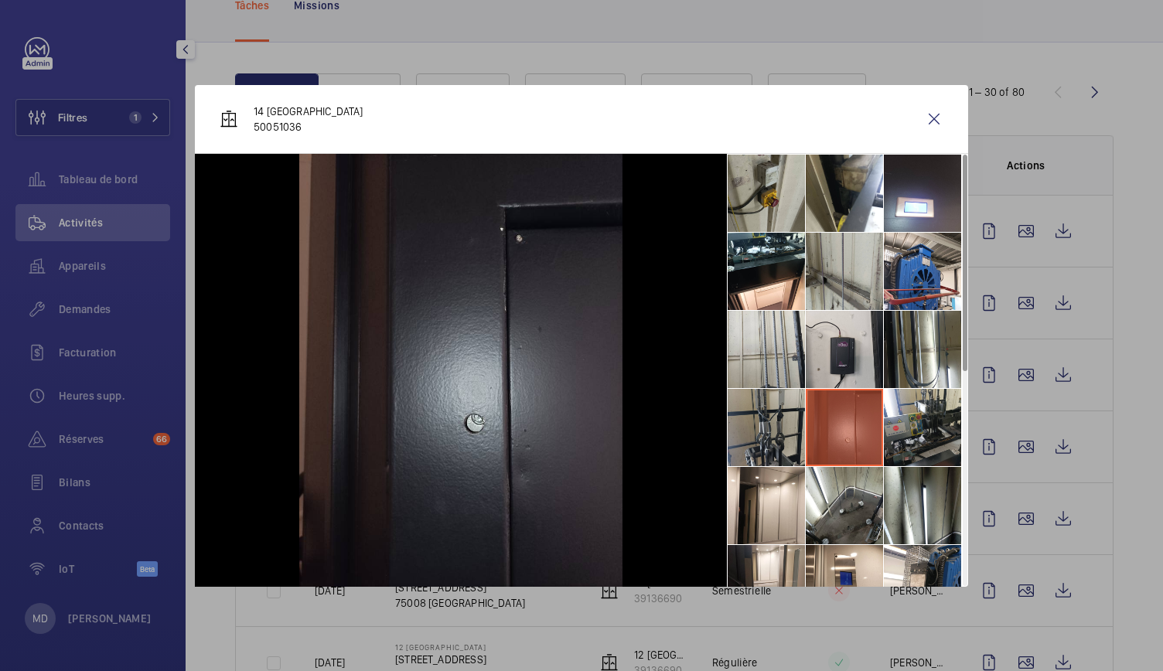
click at [779, 421] on li at bounding box center [766, 427] width 77 height 77
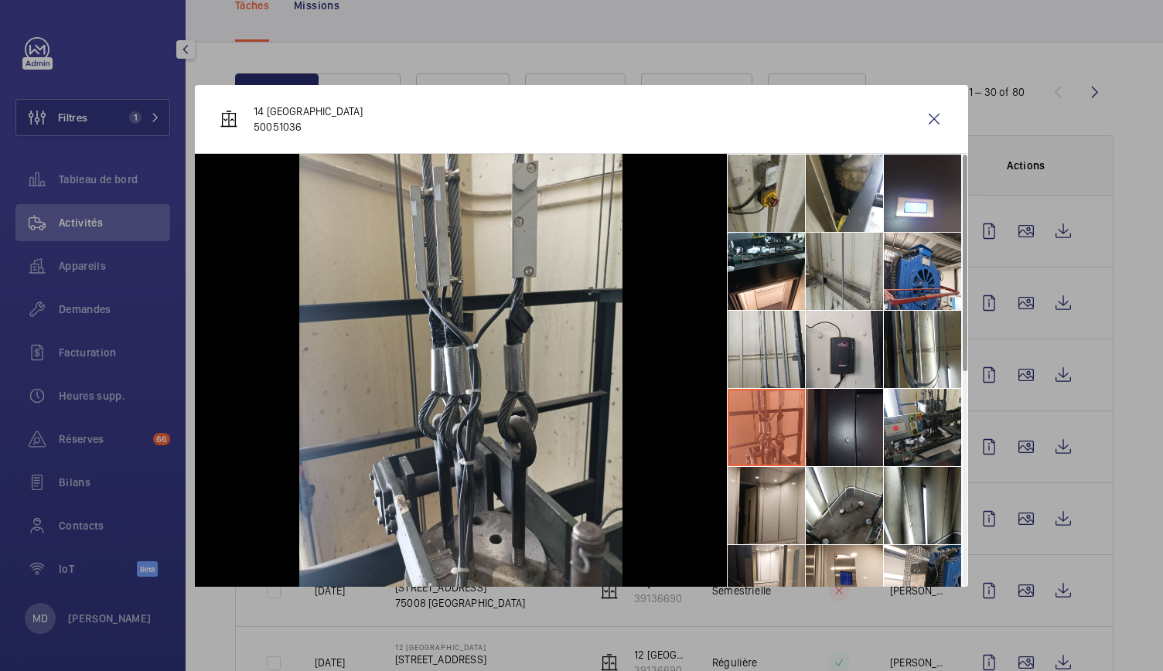
click at [773, 489] on li at bounding box center [766, 505] width 77 height 77
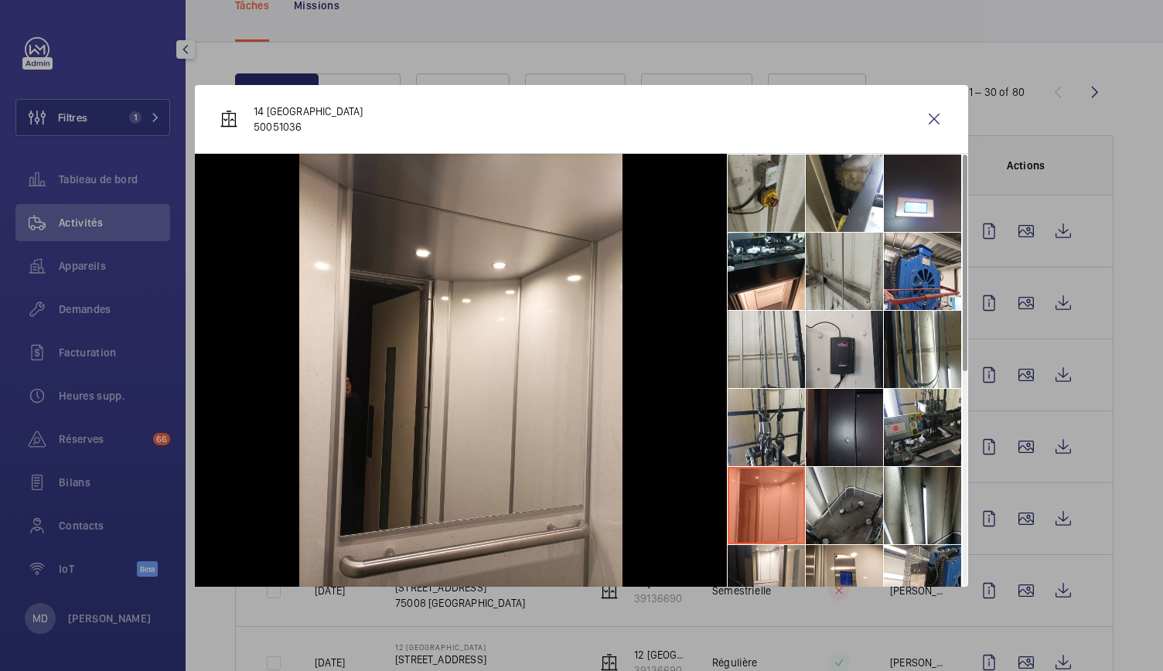
click at [840, 504] on li at bounding box center [844, 505] width 77 height 77
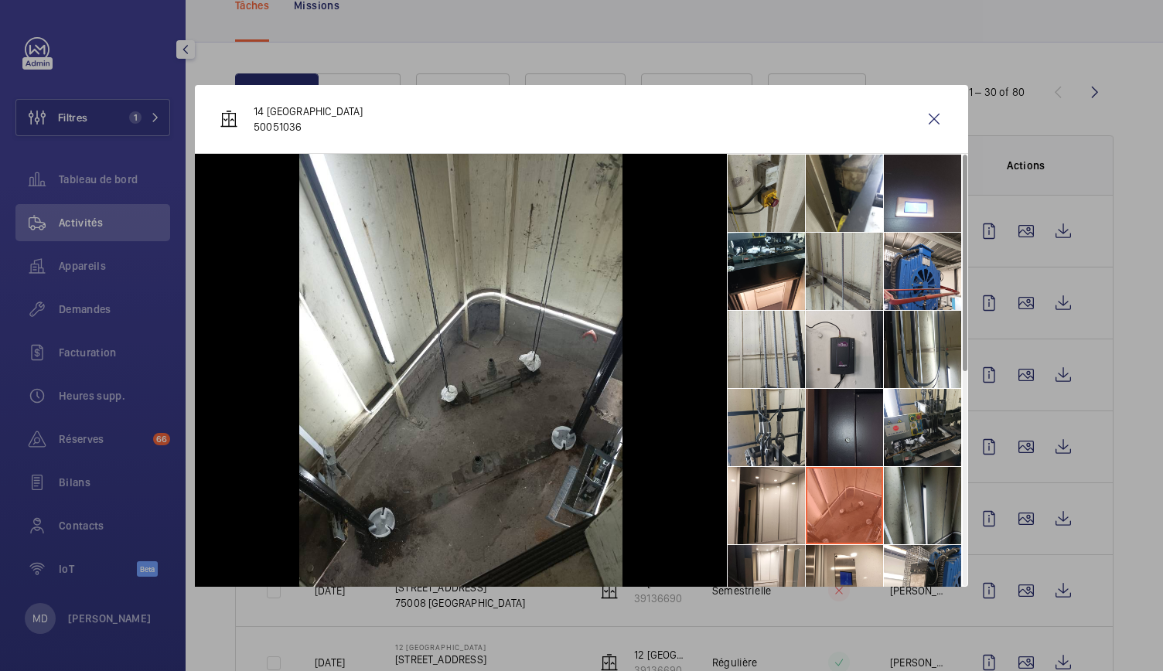
click at [902, 506] on li at bounding box center [922, 505] width 77 height 77
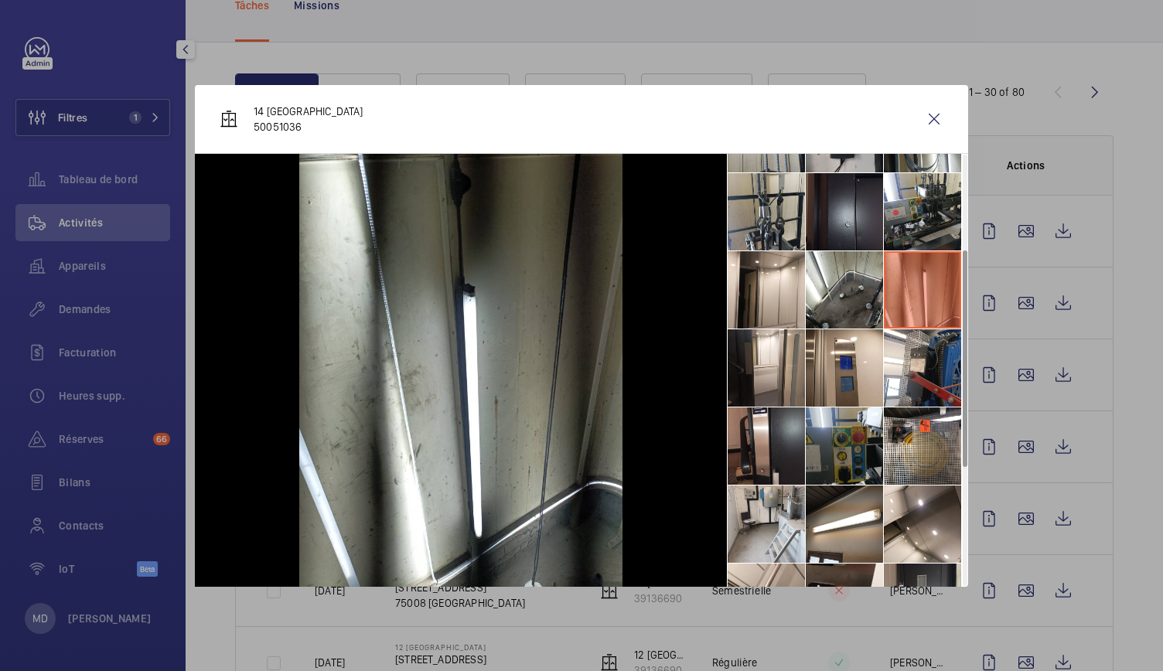
scroll to position [217, 0]
click at [902, 389] on li at bounding box center [922, 367] width 77 height 77
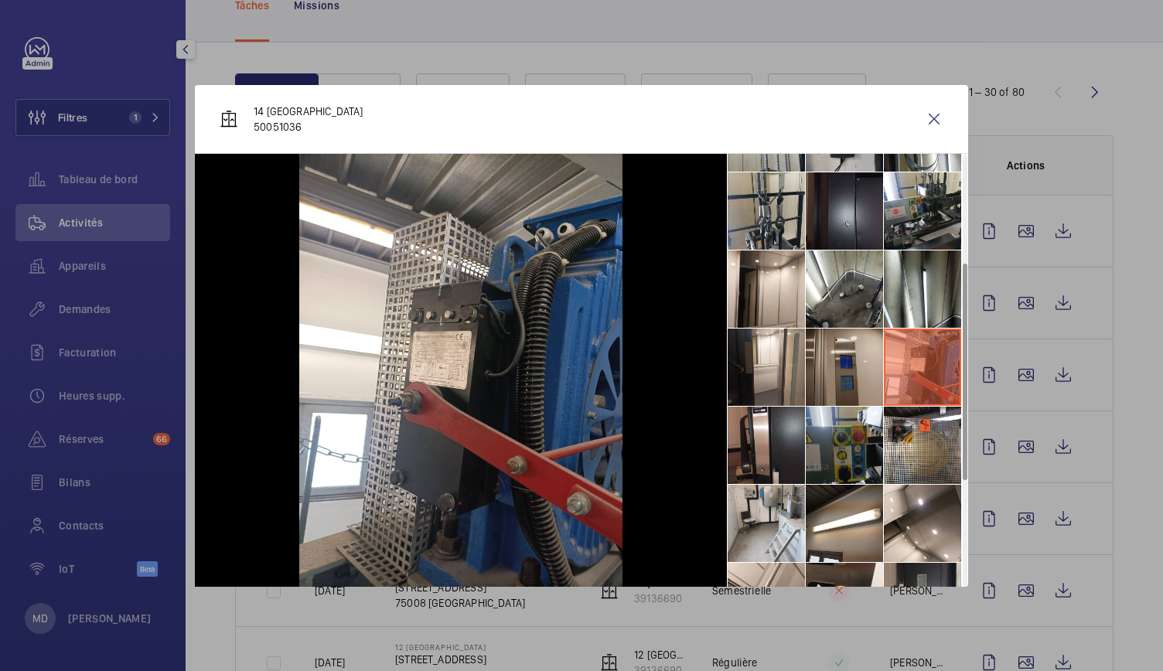
click at [867, 383] on li at bounding box center [844, 367] width 77 height 77
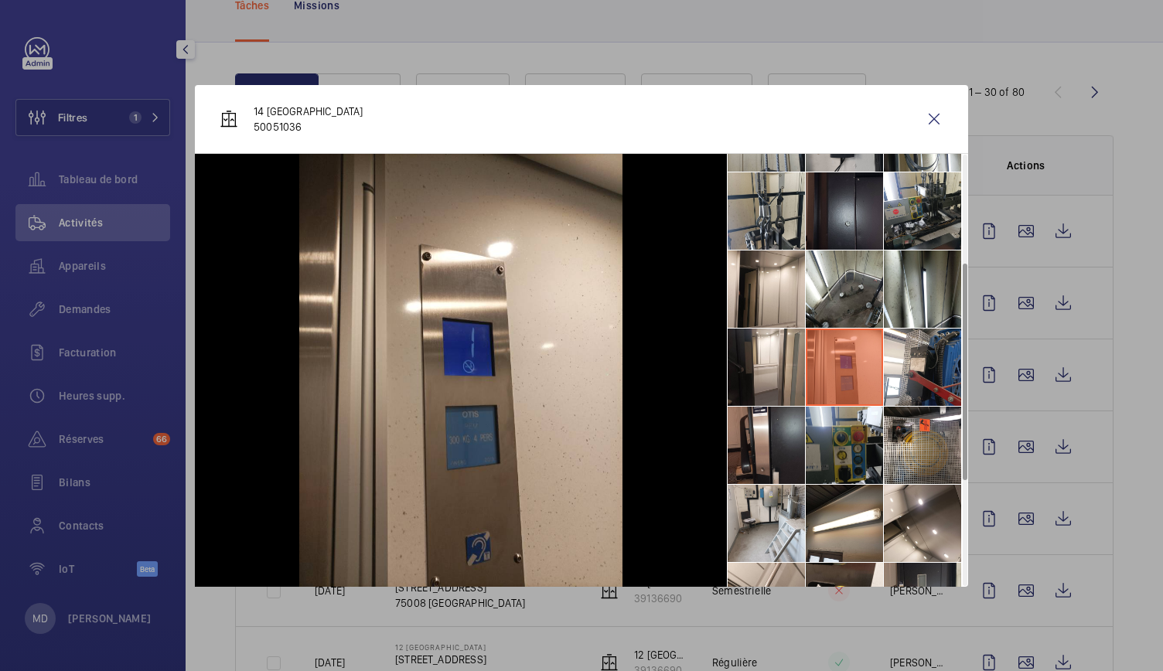
click at [809, 372] on li at bounding box center [844, 367] width 77 height 77
click at [765, 375] on li at bounding box center [766, 367] width 77 height 77
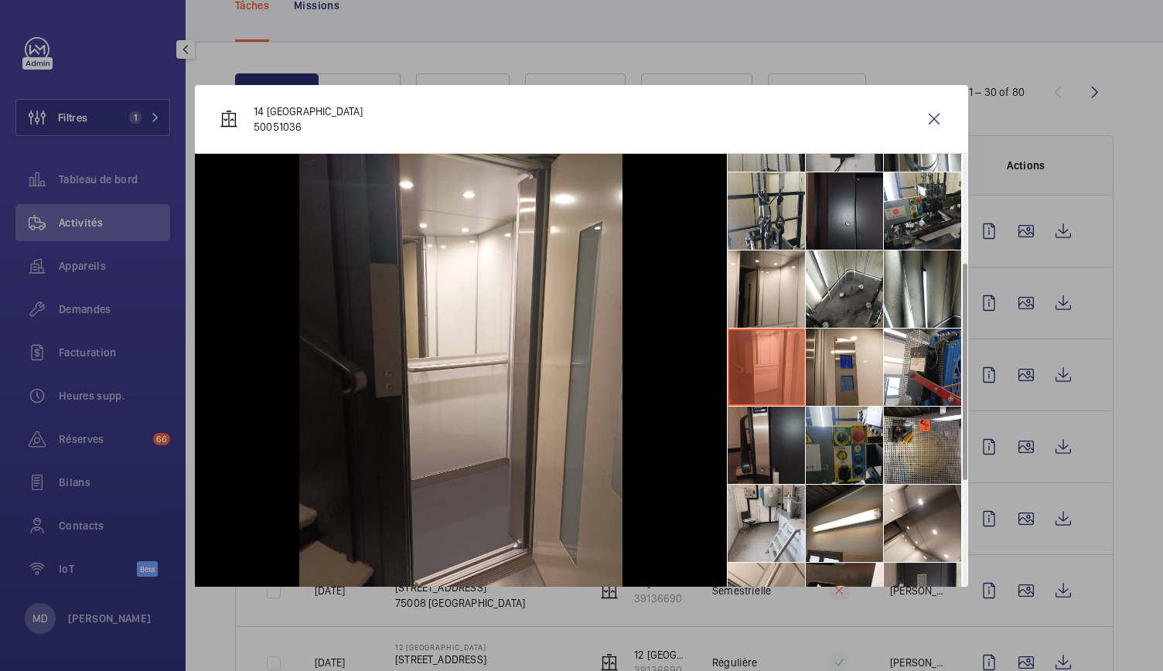
click at [772, 425] on li at bounding box center [766, 445] width 77 height 77
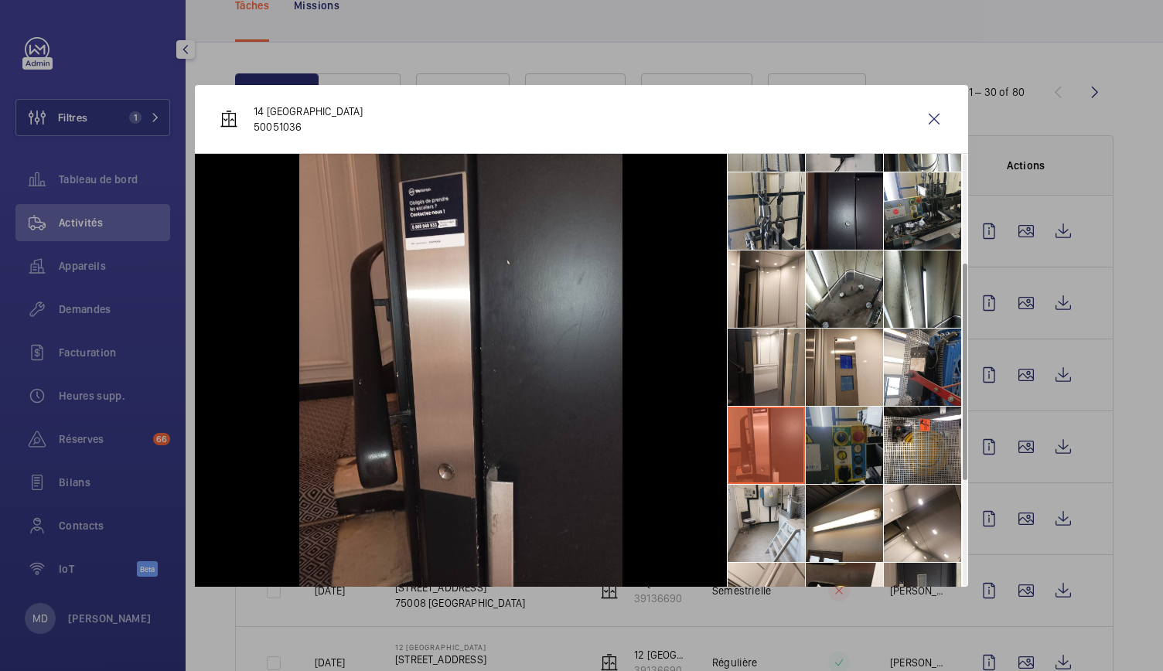
click at [840, 440] on li at bounding box center [844, 445] width 77 height 77
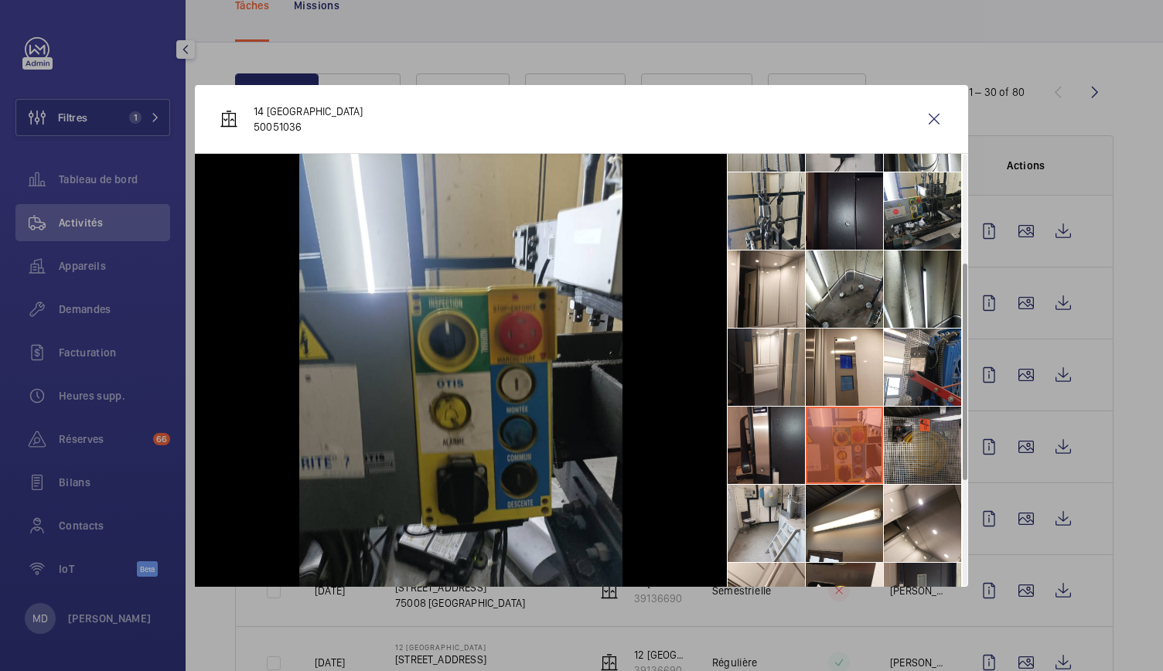
click at [936, 462] on li at bounding box center [922, 445] width 77 height 77
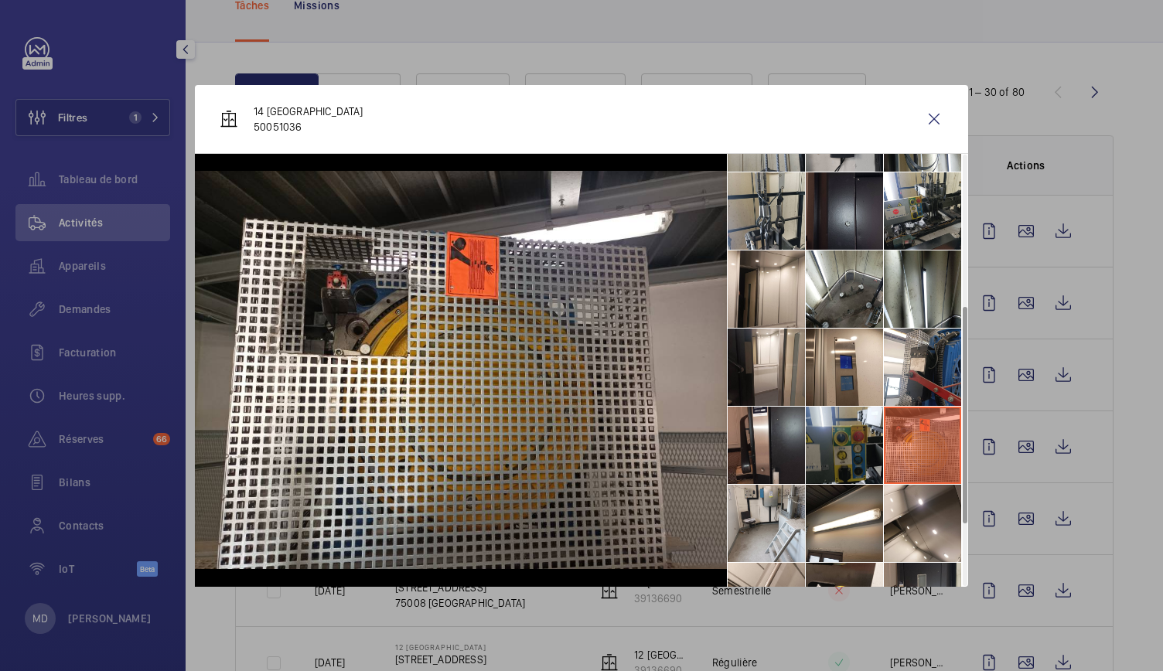
scroll to position [367, 0]
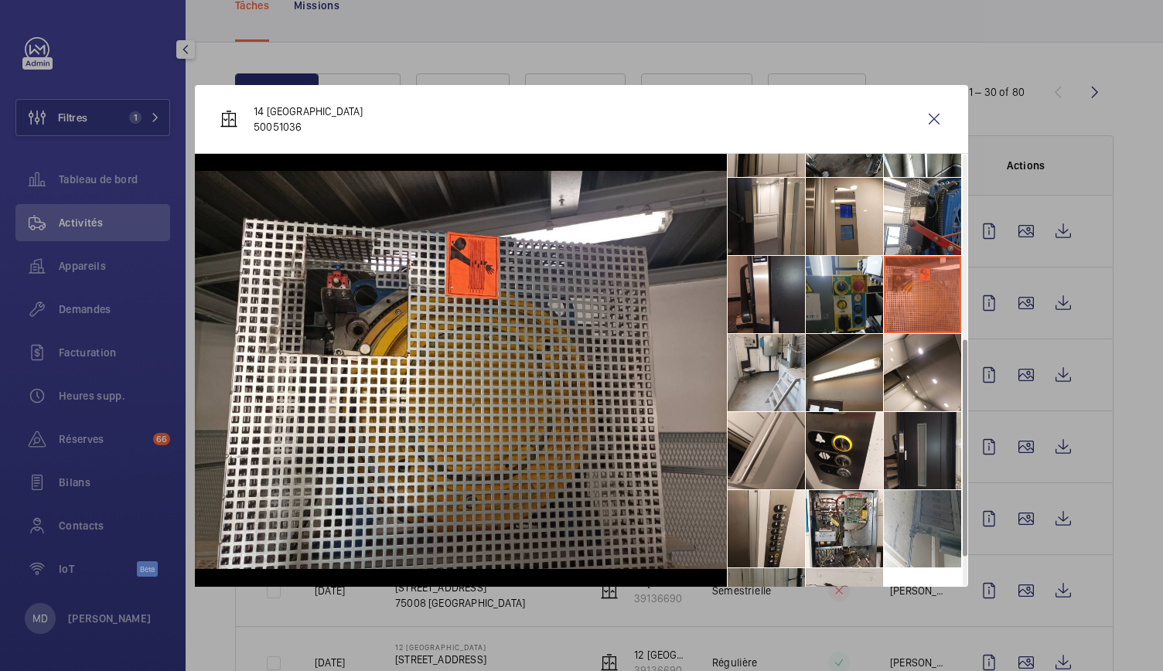
click at [906, 418] on li at bounding box center [922, 450] width 77 height 77
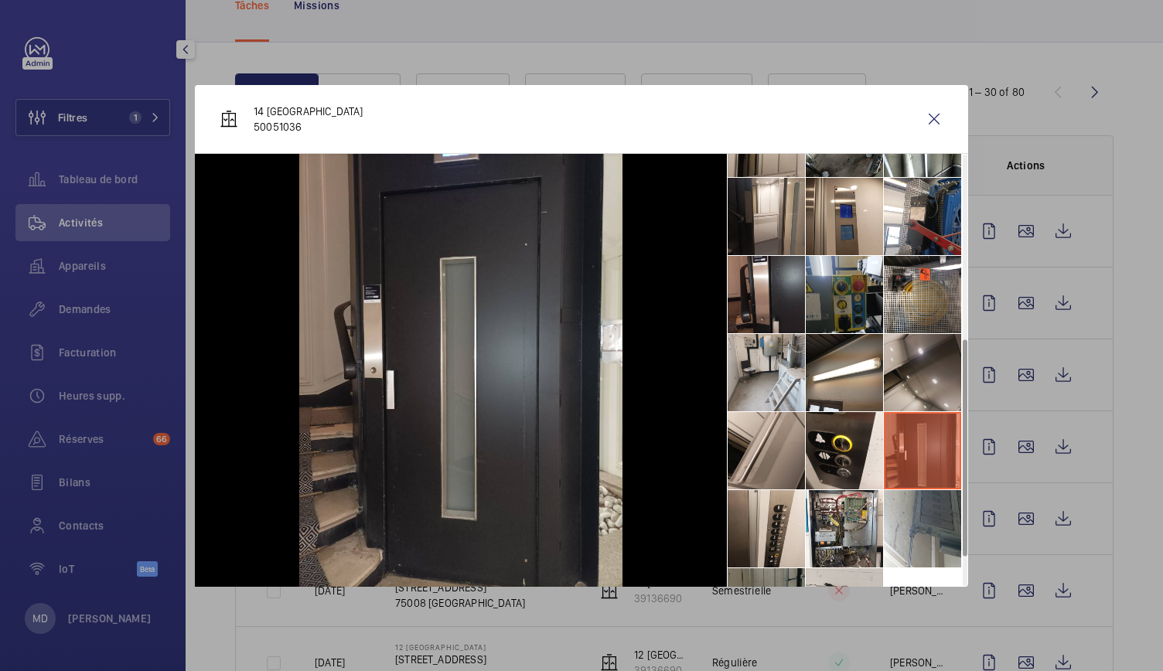
click at [886, 358] on li at bounding box center [922, 372] width 77 height 77
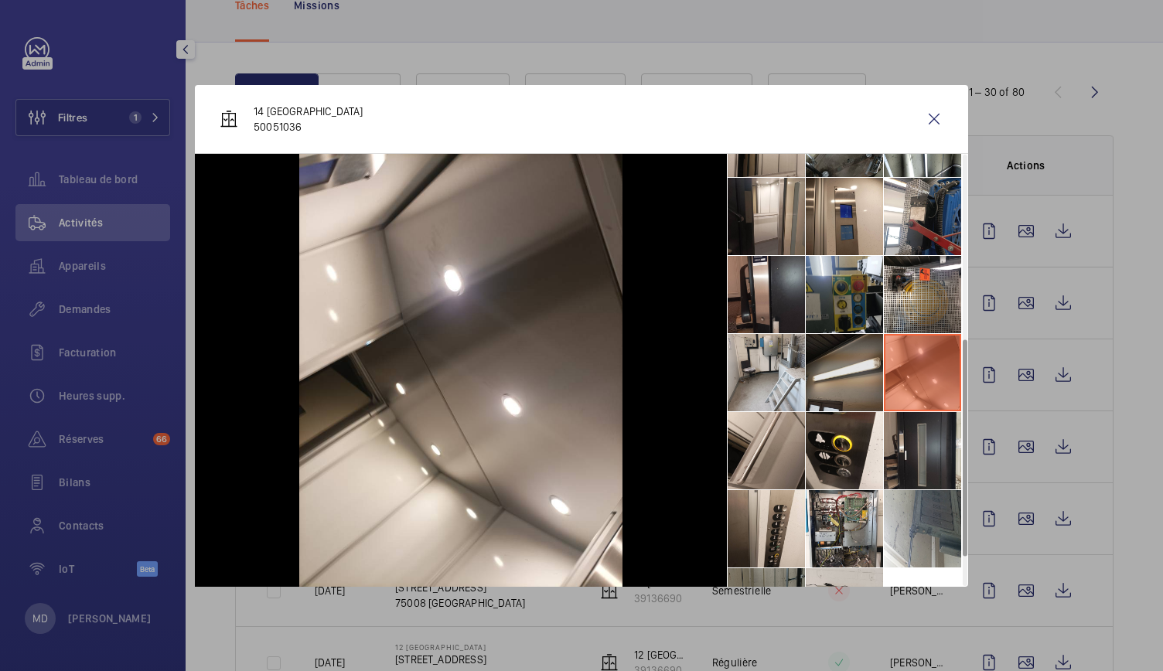
click at [860, 360] on li at bounding box center [844, 372] width 77 height 77
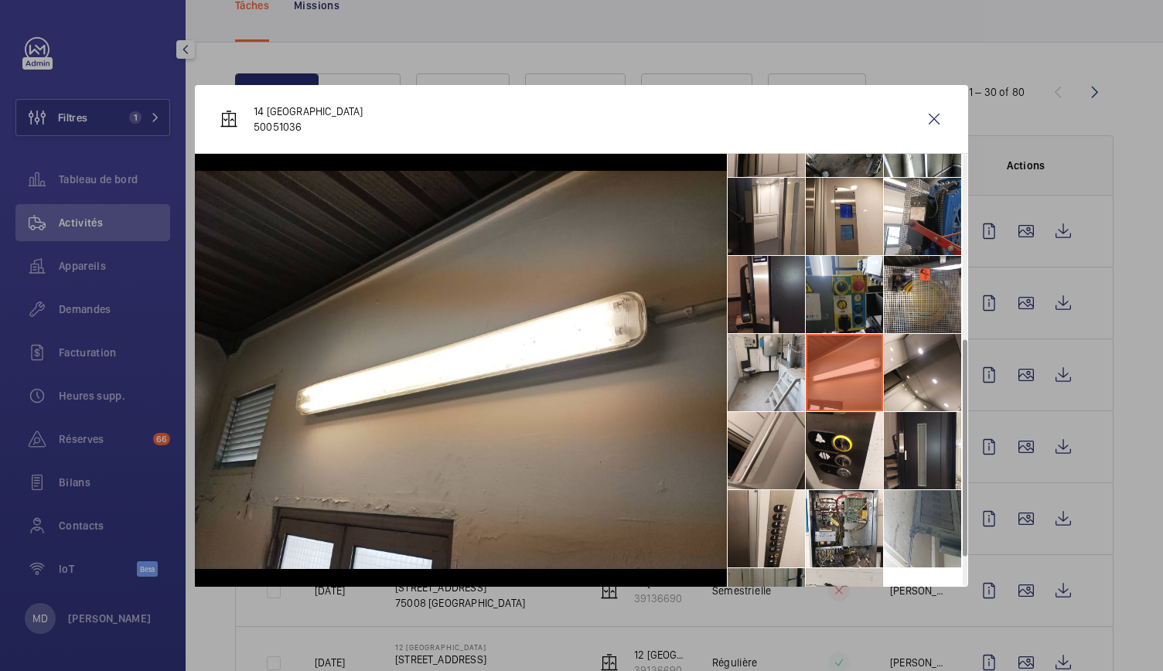
click at [806, 375] on li at bounding box center [844, 372] width 77 height 77
click at [776, 397] on li at bounding box center [766, 372] width 77 height 77
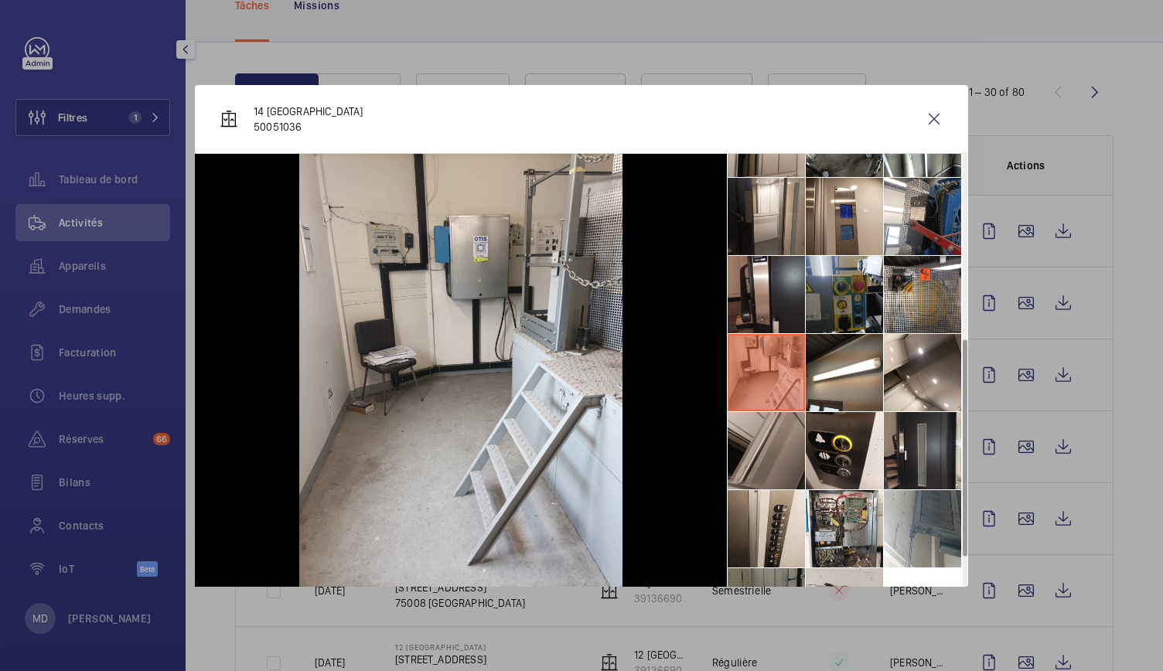
click at [789, 452] on li at bounding box center [766, 450] width 77 height 77
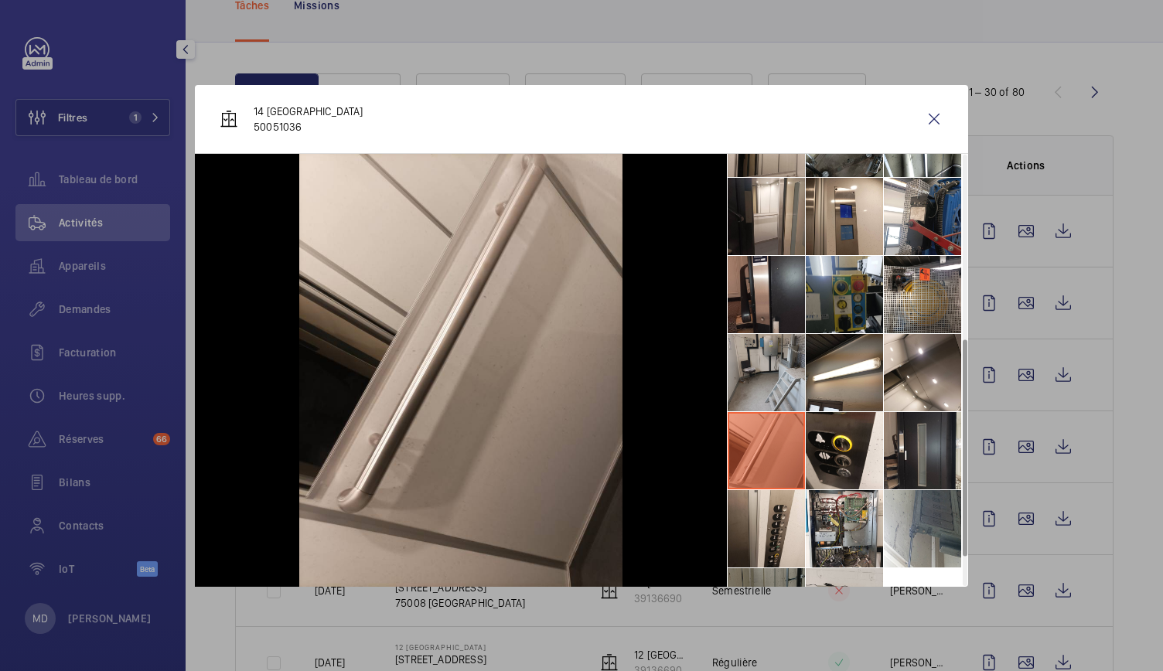
click at [739, 366] on li at bounding box center [766, 372] width 77 height 77
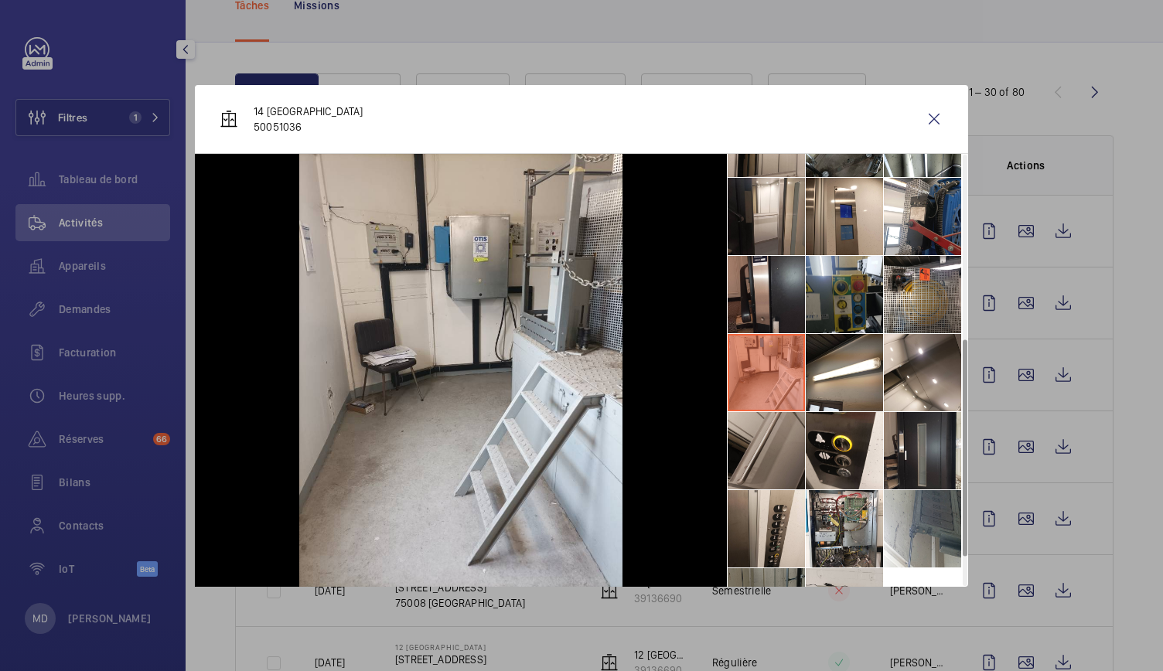
click at [779, 471] on li at bounding box center [766, 450] width 77 height 77
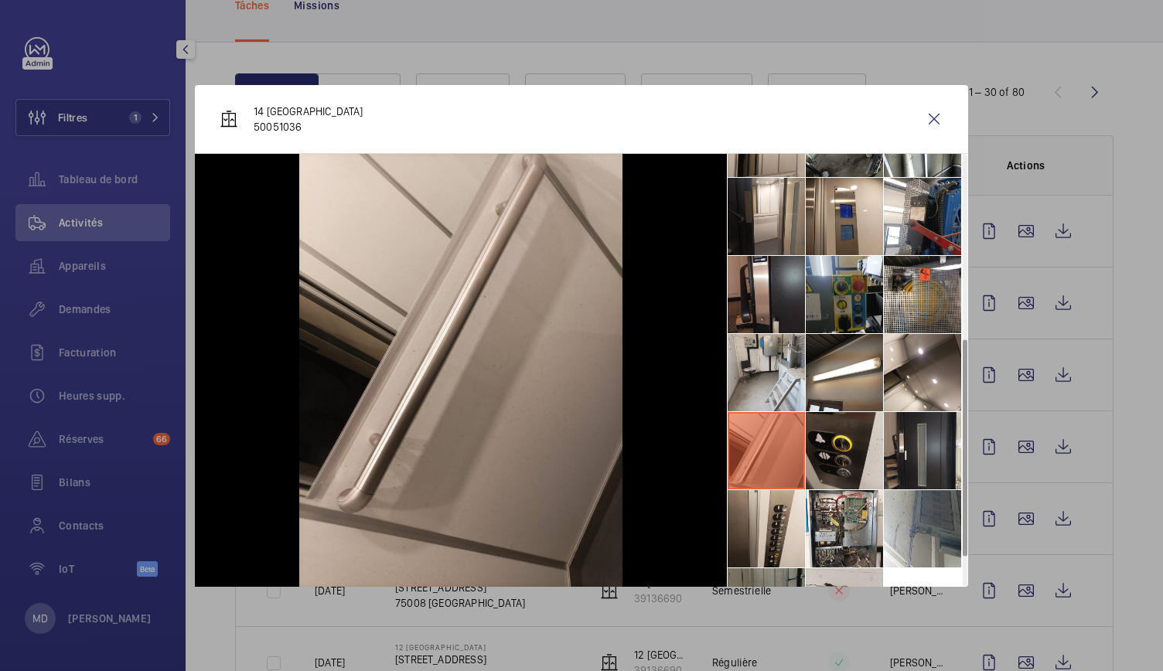
click at [840, 462] on li at bounding box center [844, 450] width 77 height 77
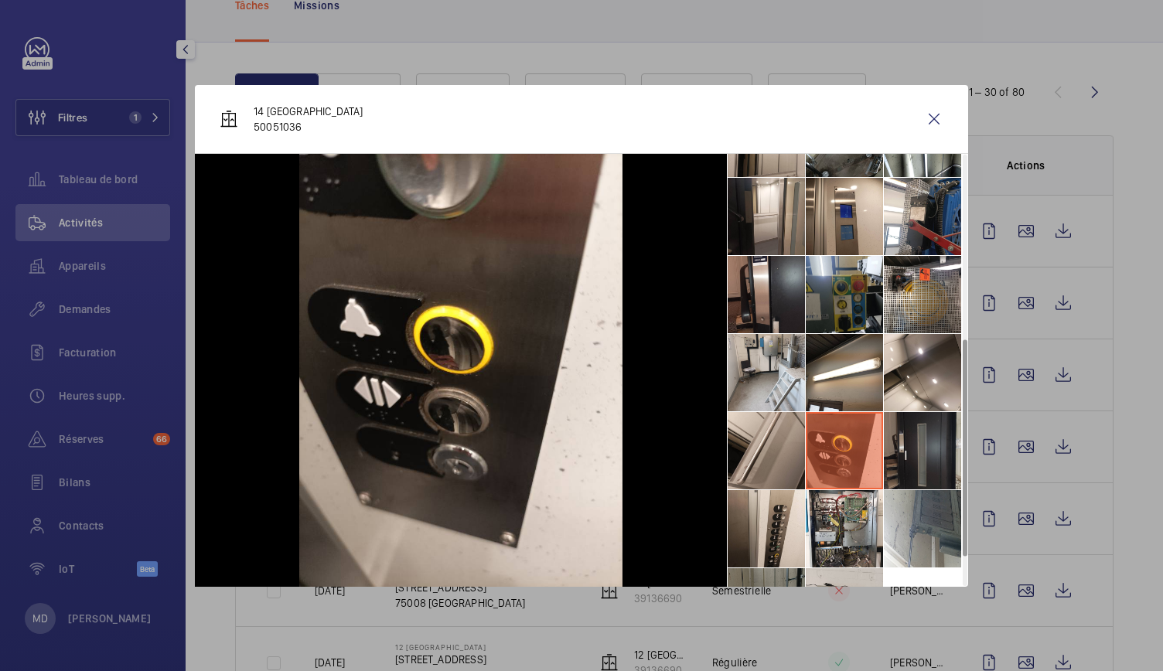
click at [908, 460] on li at bounding box center [922, 450] width 77 height 77
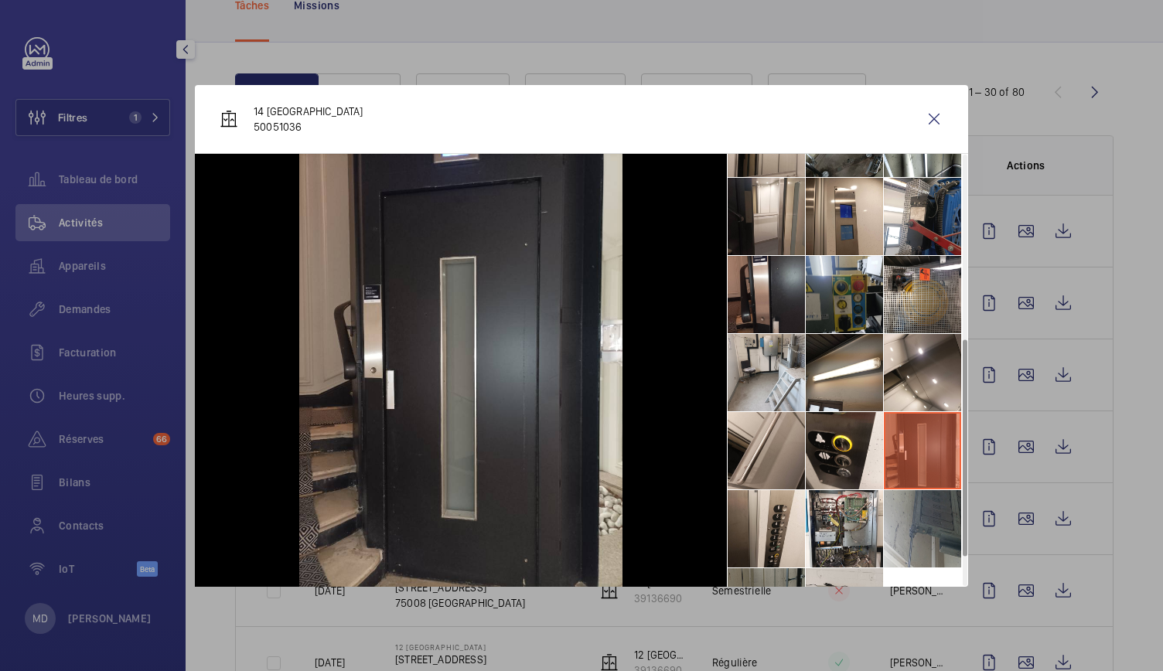
click at [912, 520] on li at bounding box center [922, 528] width 77 height 77
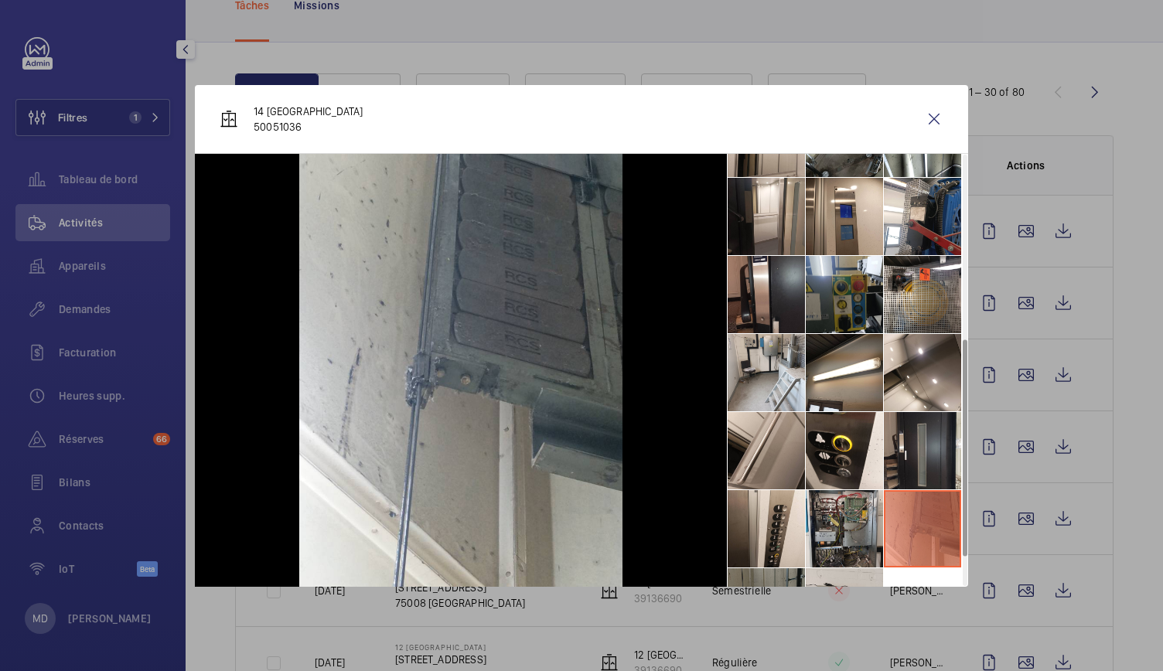
click at [863, 519] on li at bounding box center [844, 528] width 77 height 77
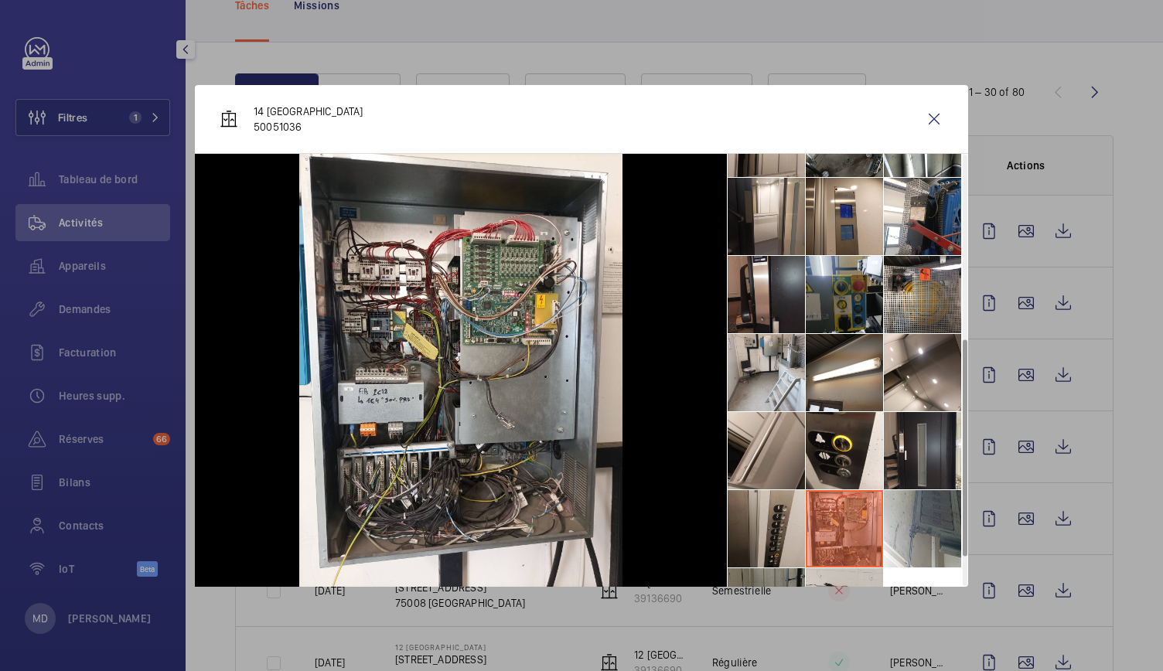
click at [753, 516] on li at bounding box center [766, 528] width 77 height 77
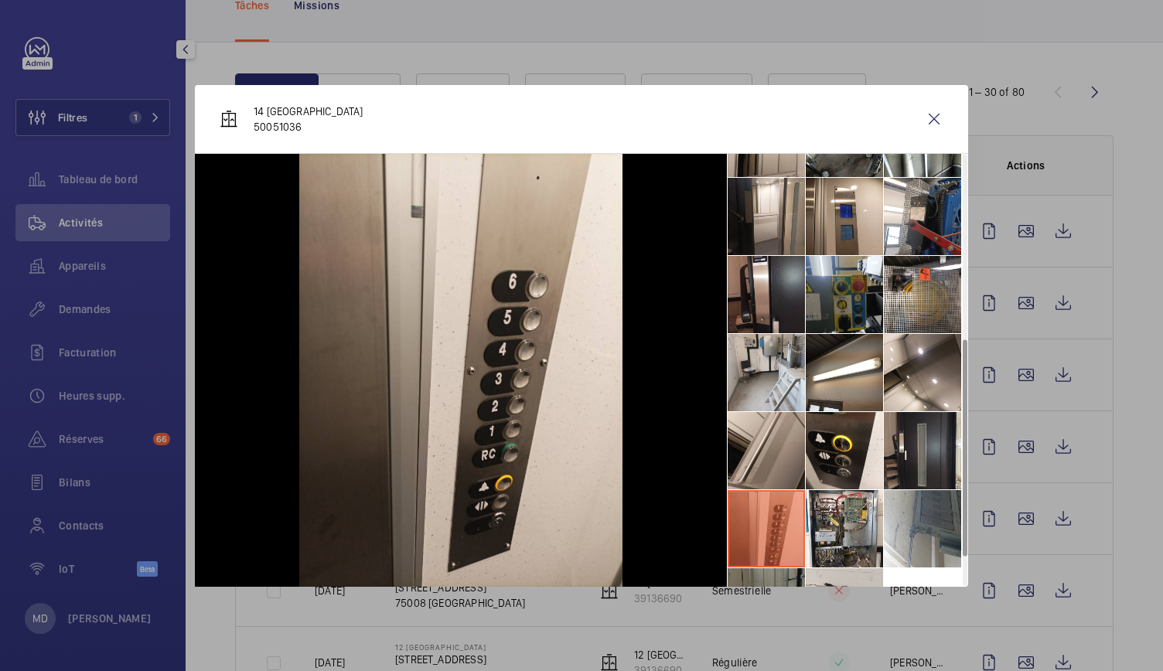
scroll to position [427, 0]
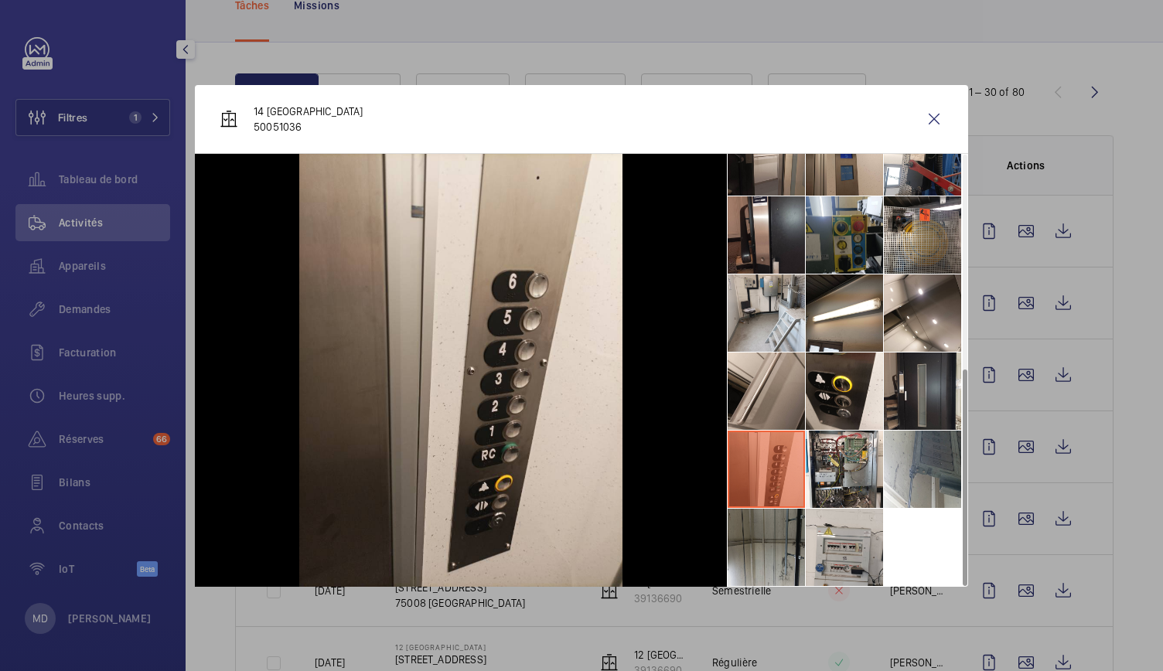
click at [768, 557] on li at bounding box center [766, 547] width 77 height 77
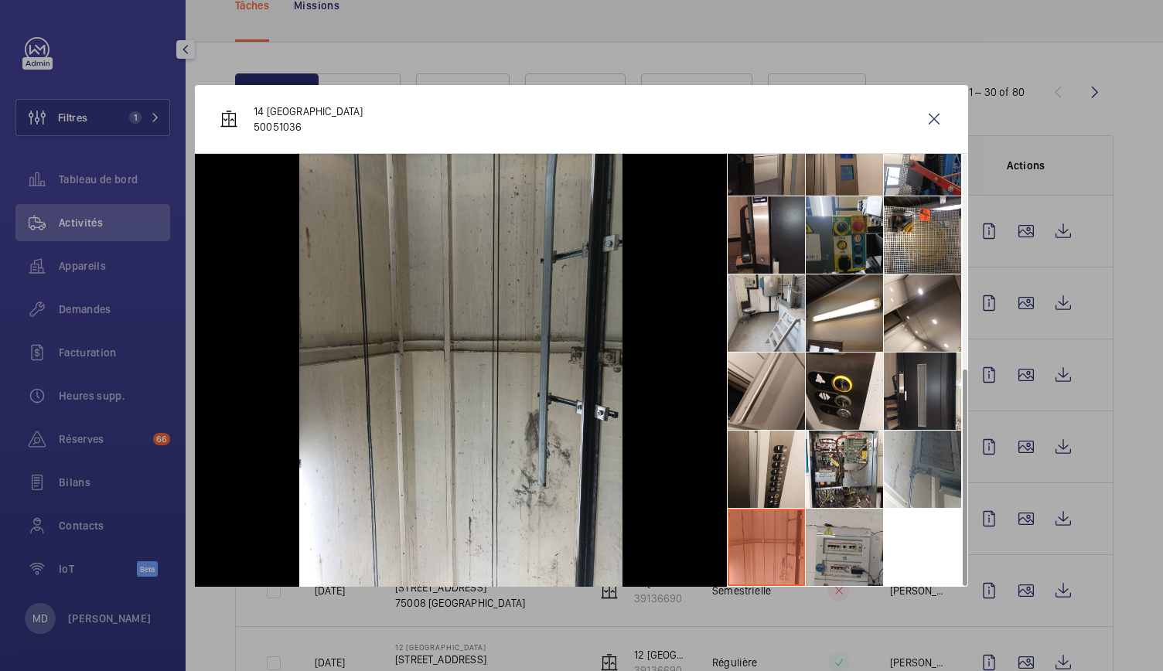
click at [833, 550] on li at bounding box center [844, 547] width 77 height 77
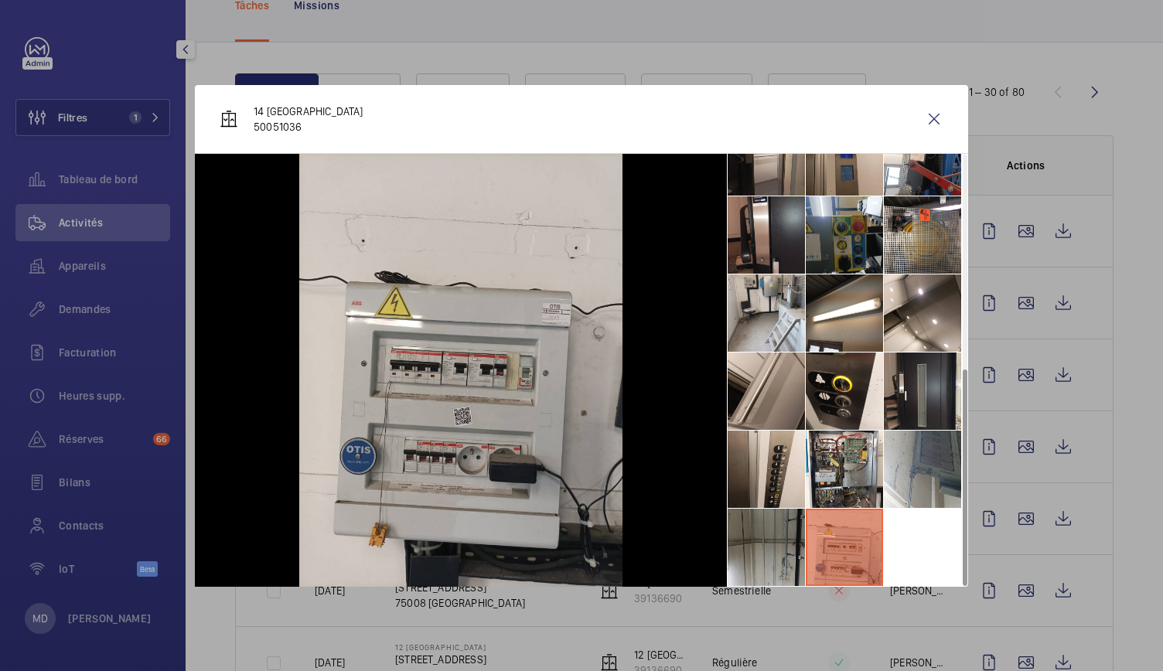
click at [753, 537] on li at bounding box center [766, 547] width 77 height 77
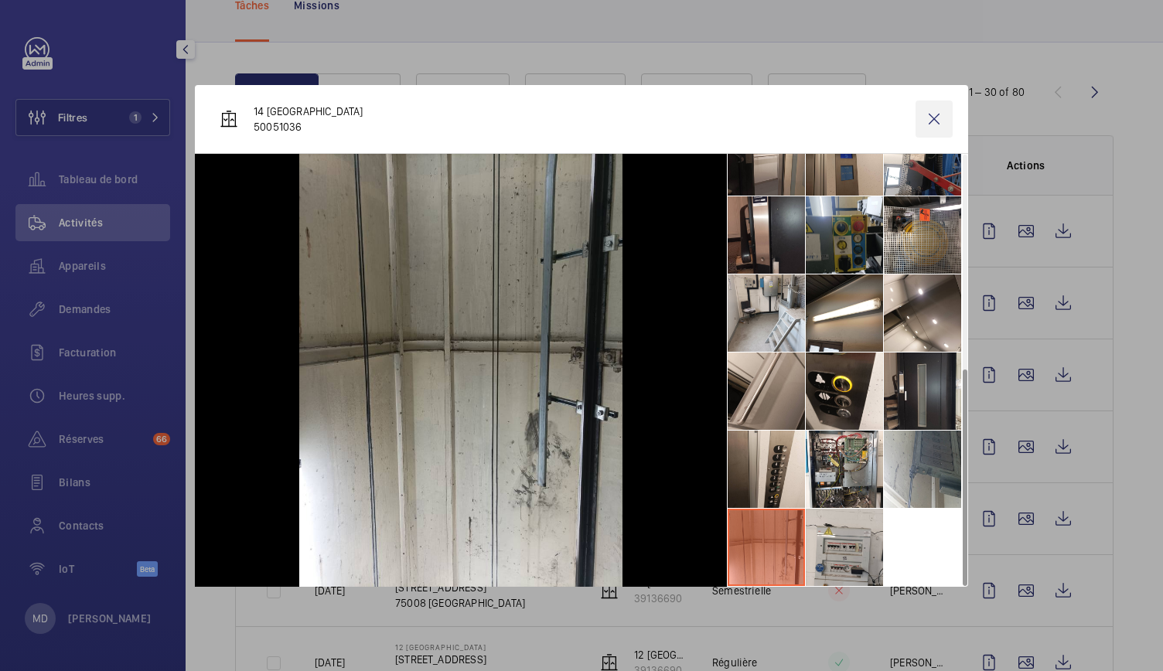
click at [933, 110] on wm-front-icon-button at bounding box center [934, 119] width 37 height 37
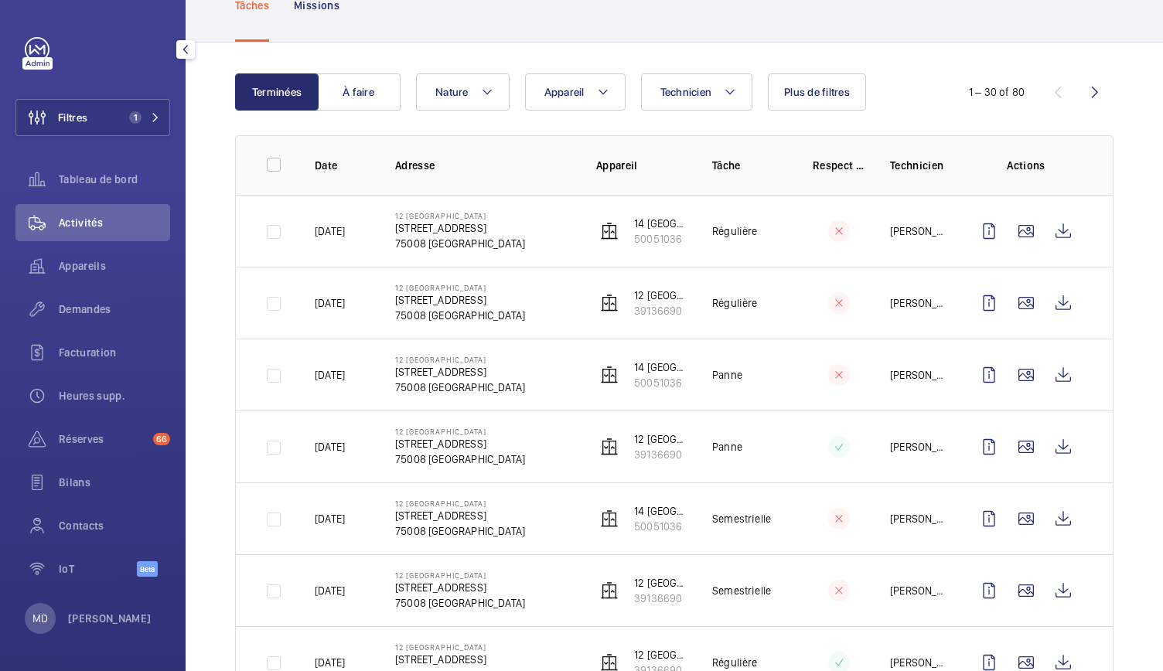
scroll to position [0, 0]
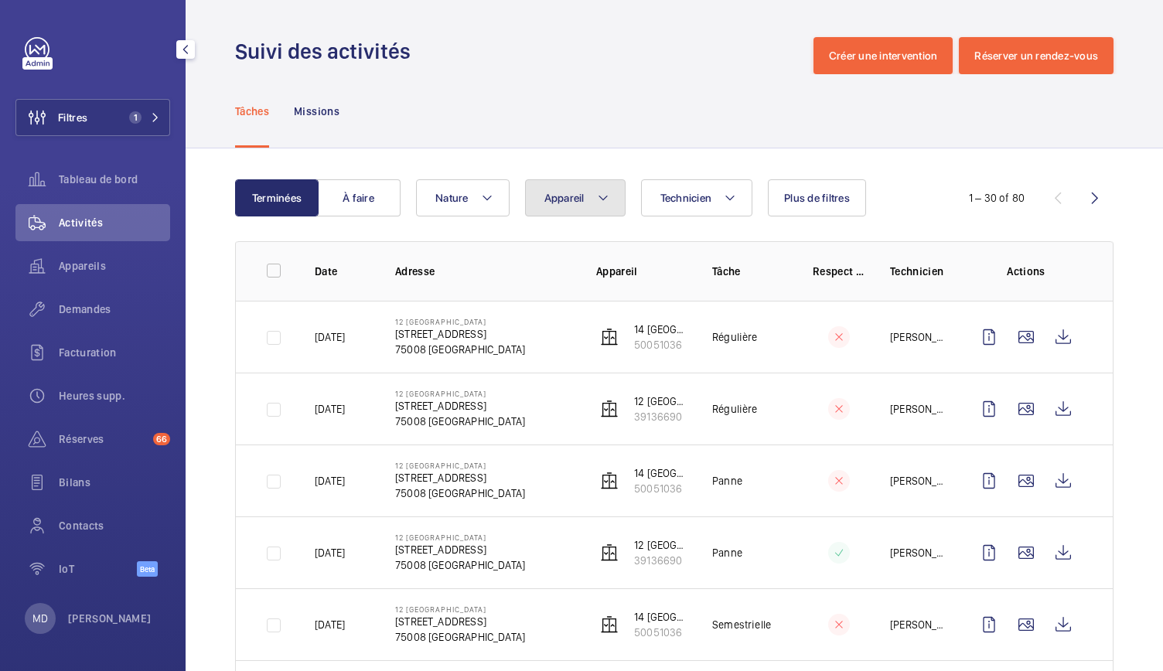
click at [599, 202] on mat-icon at bounding box center [603, 198] width 12 height 19
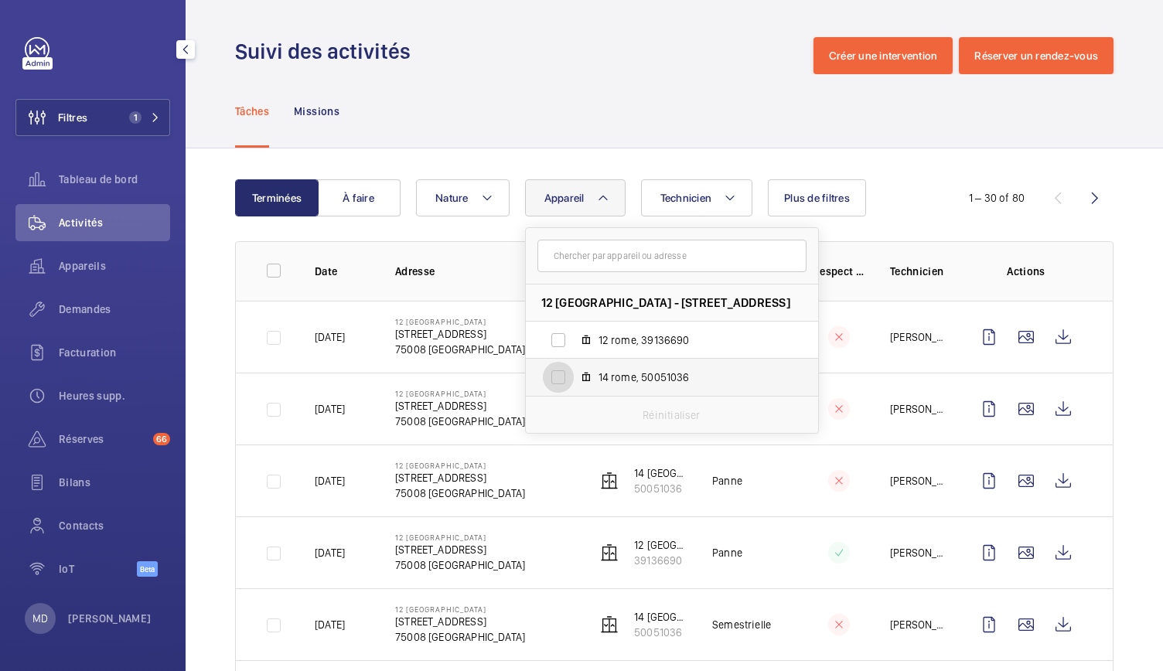
click at [550, 385] on input "14 rome, 50051036" at bounding box center [558, 377] width 31 height 31
checkbox input "true"
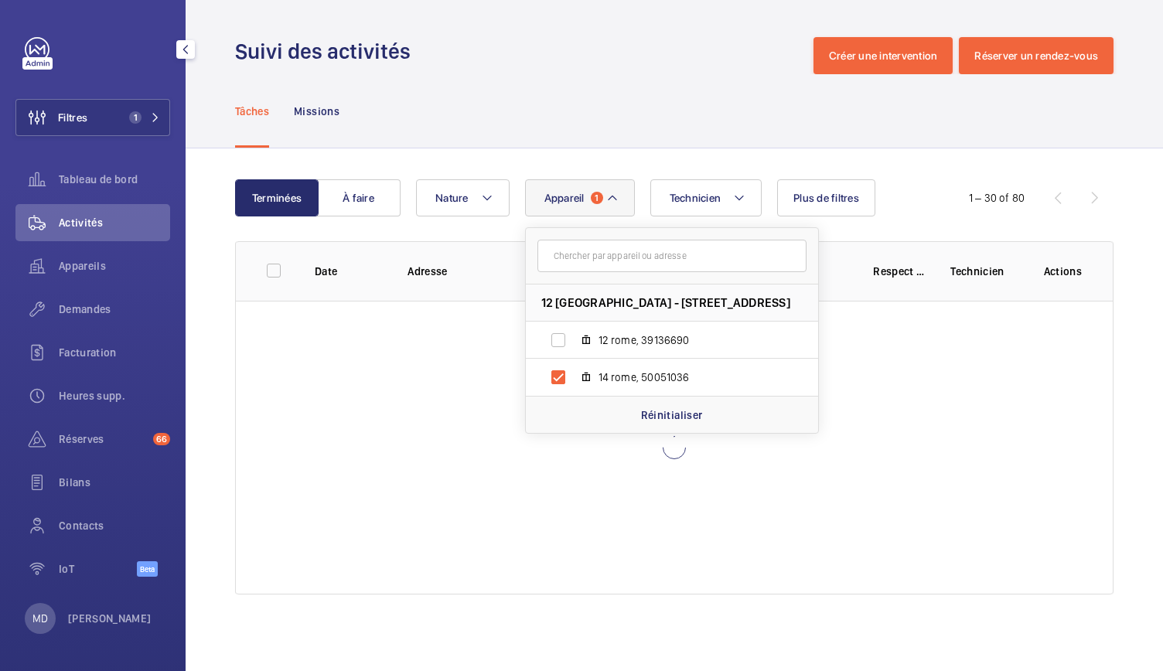
click at [598, 108] on div "Tâches Missions" at bounding box center [674, 110] width 878 height 73
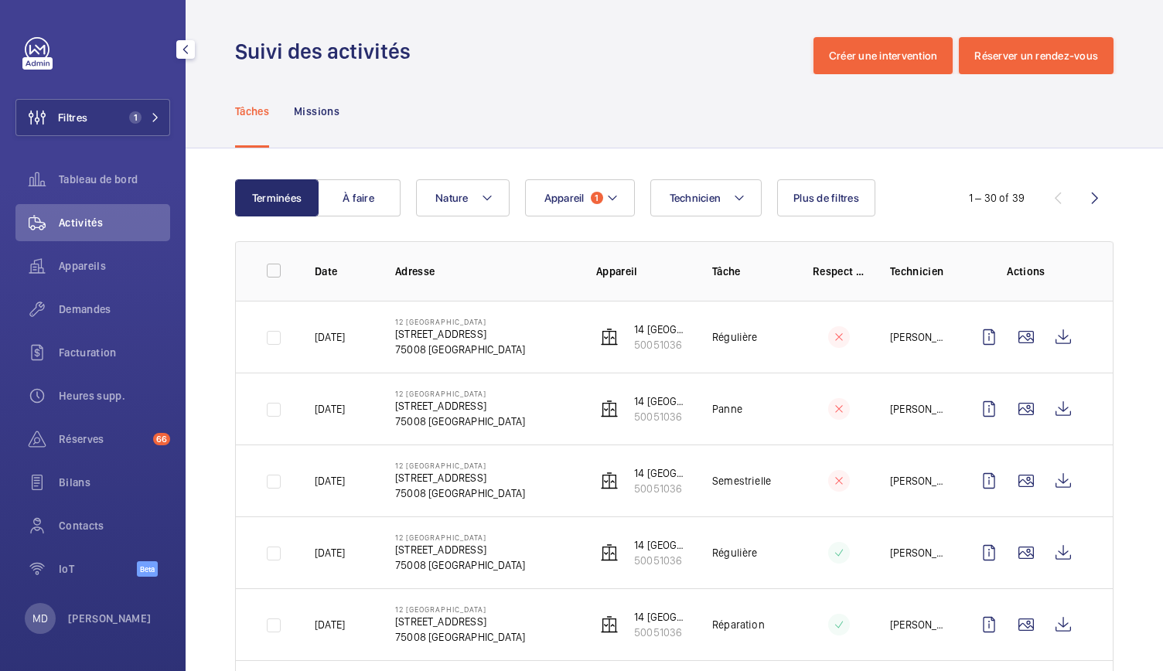
click at [620, 75] on div "Tâches Missions" at bounding box center [674, 110] width 878 height 73
